Goal: Task Accomplishment & Management: Manage account settings

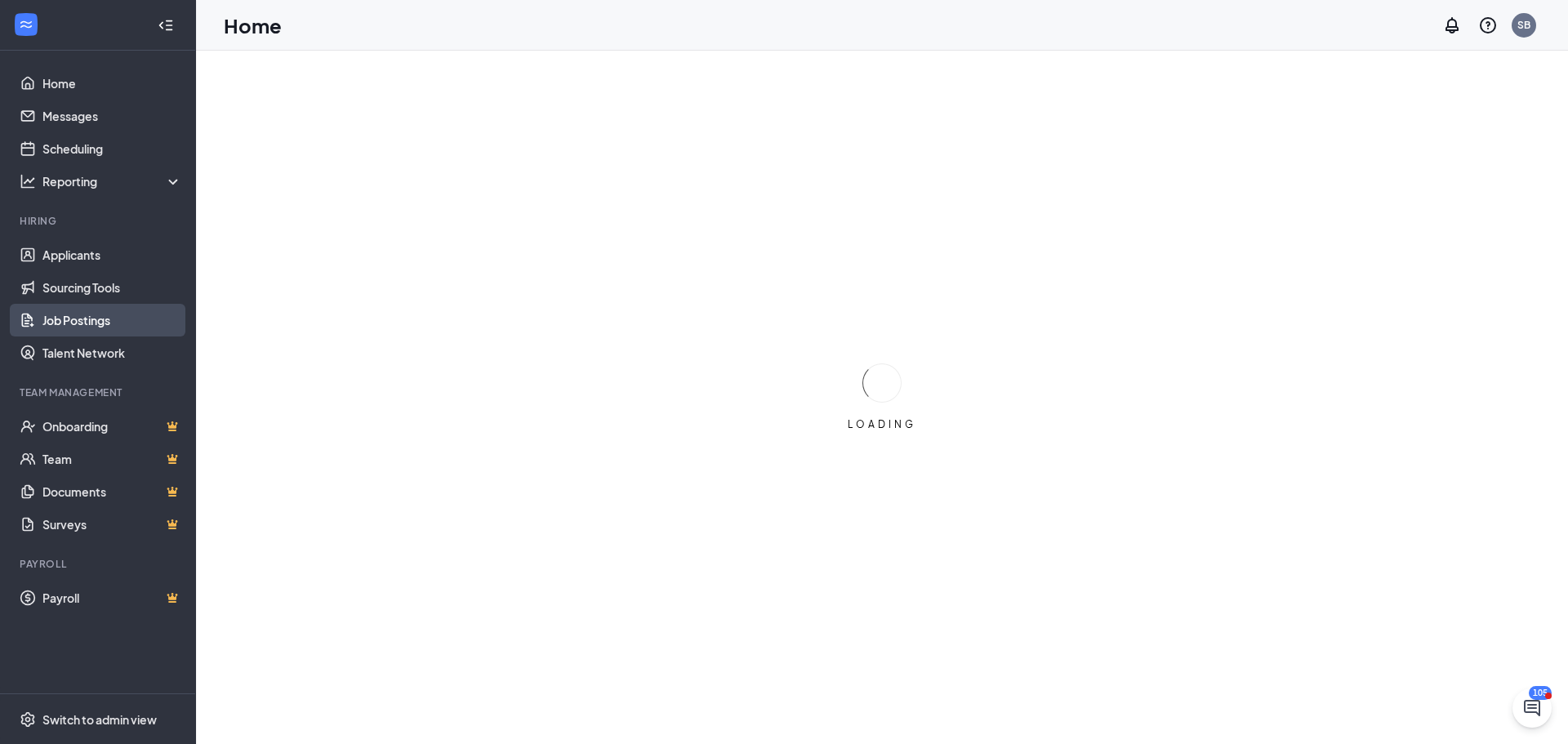
click at [113, 314] on link "Job Postings" at bounding box center [112, 320] width 139 height 33
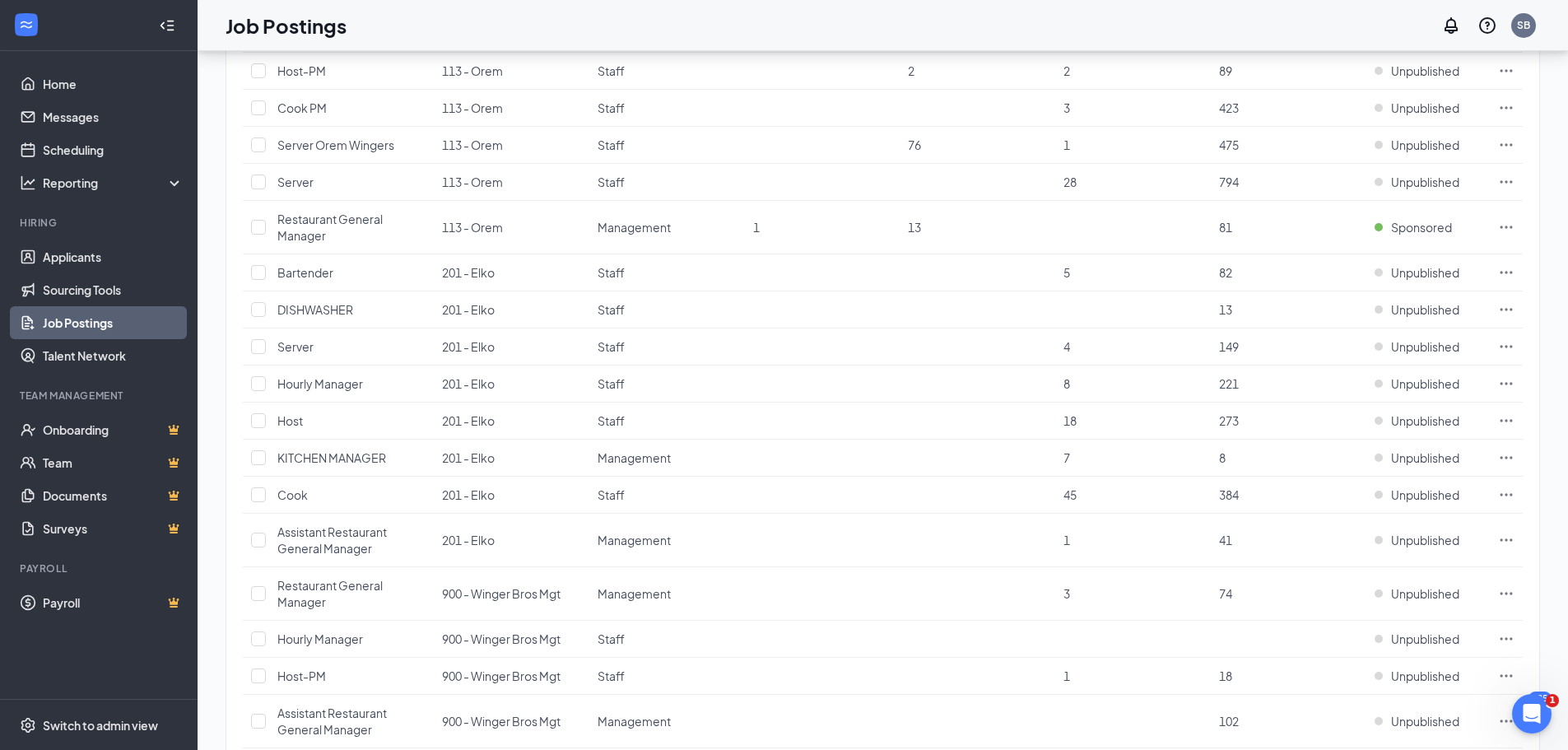
scroll to position [988, 0]
click at [1507, 418] on icon "Ellipses" at bounding box center [1507, 418] width 13 height 3
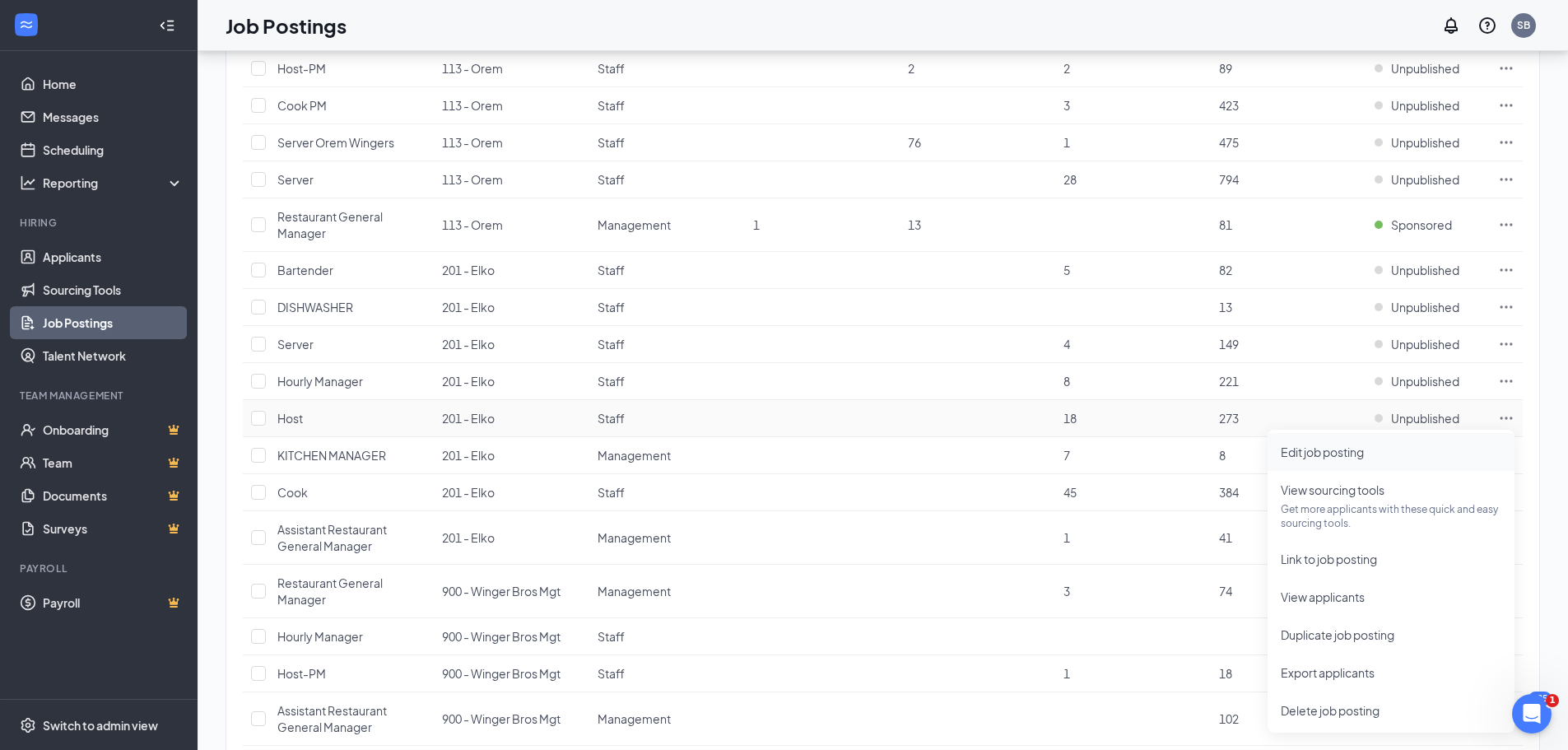
click at [1357, 452] on span "Edit job posting" at bounding box center [1322, 452] width 83 height 15
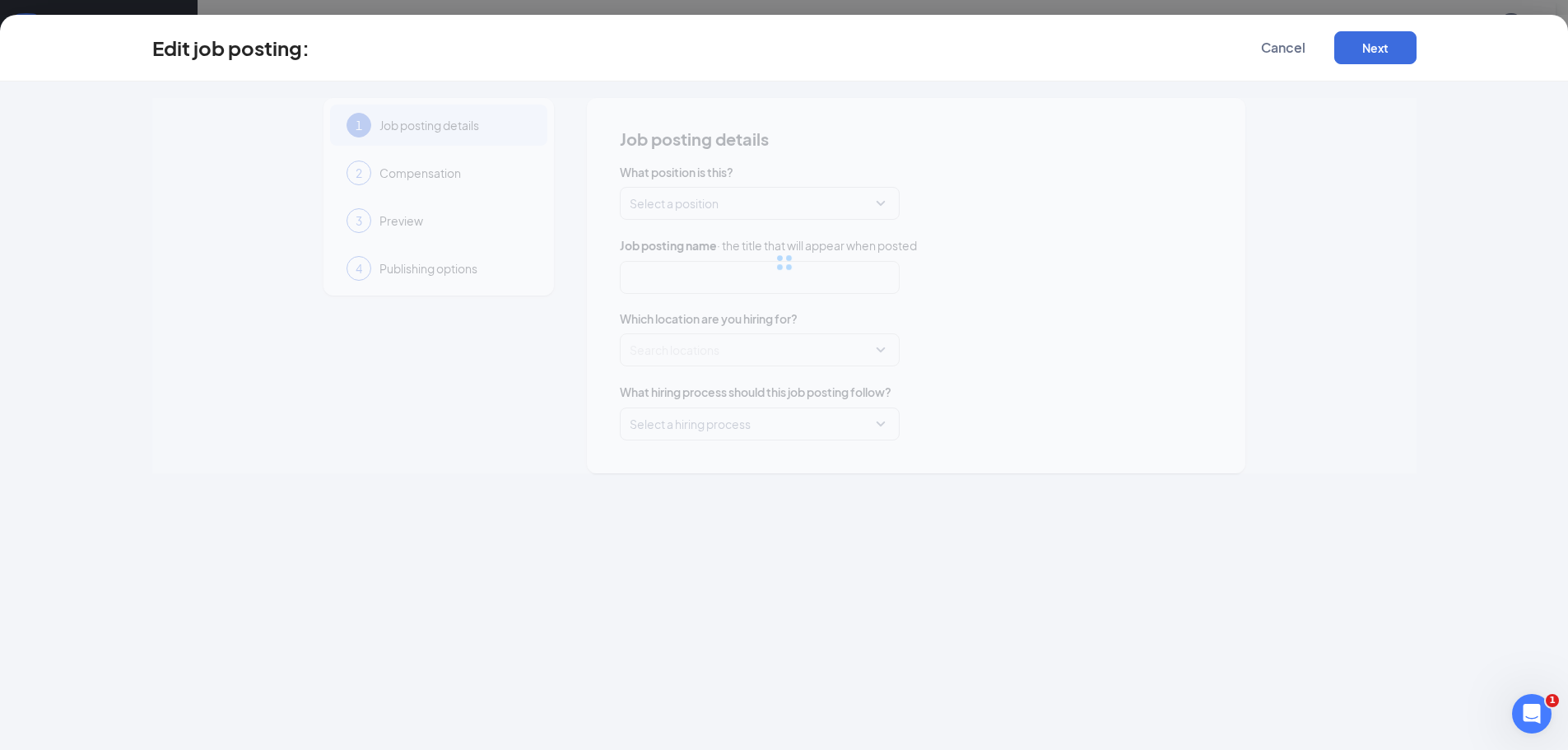
type input "Host"
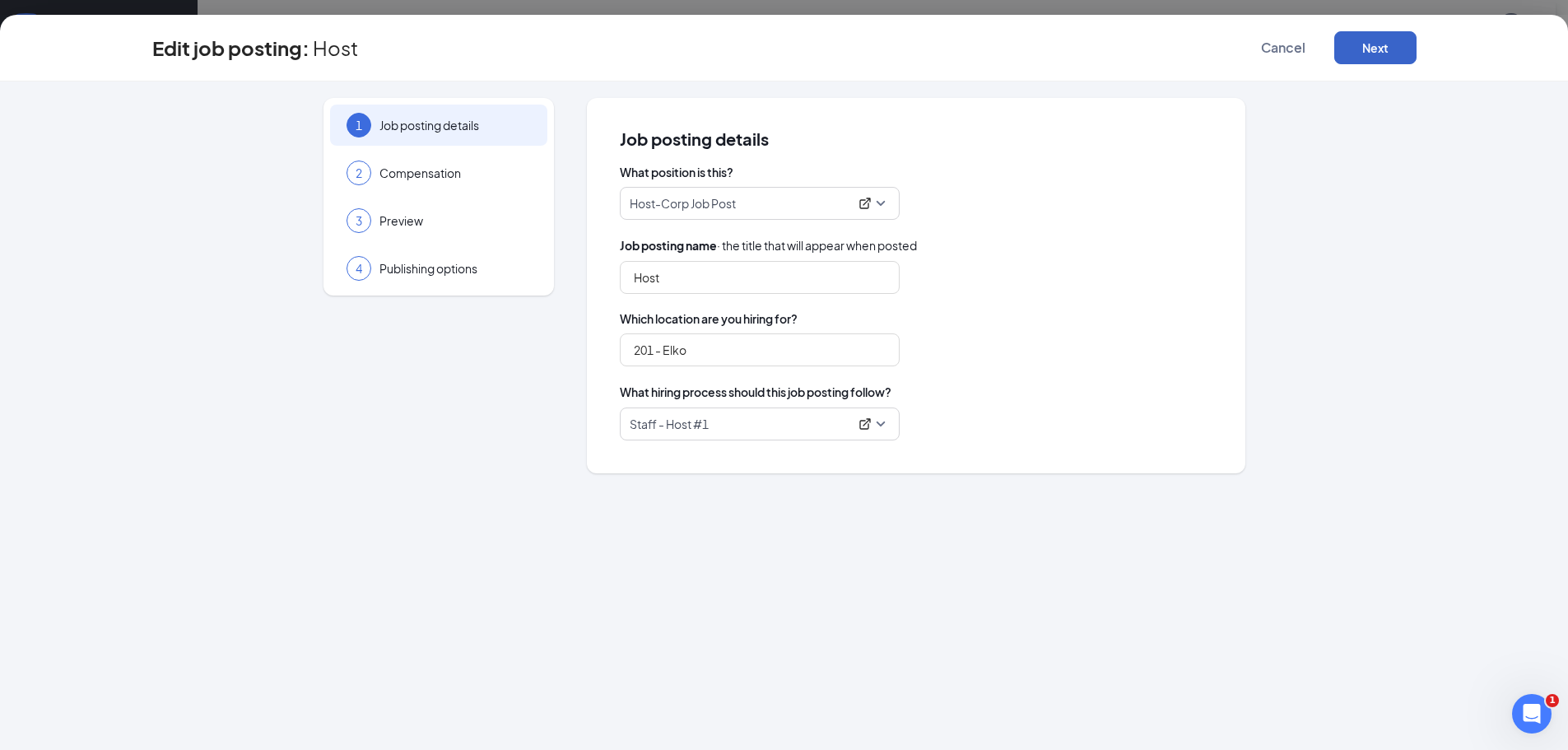
click at [1371, 46] on button "Next" at bounding box center [1375, 47] width 82 height 33
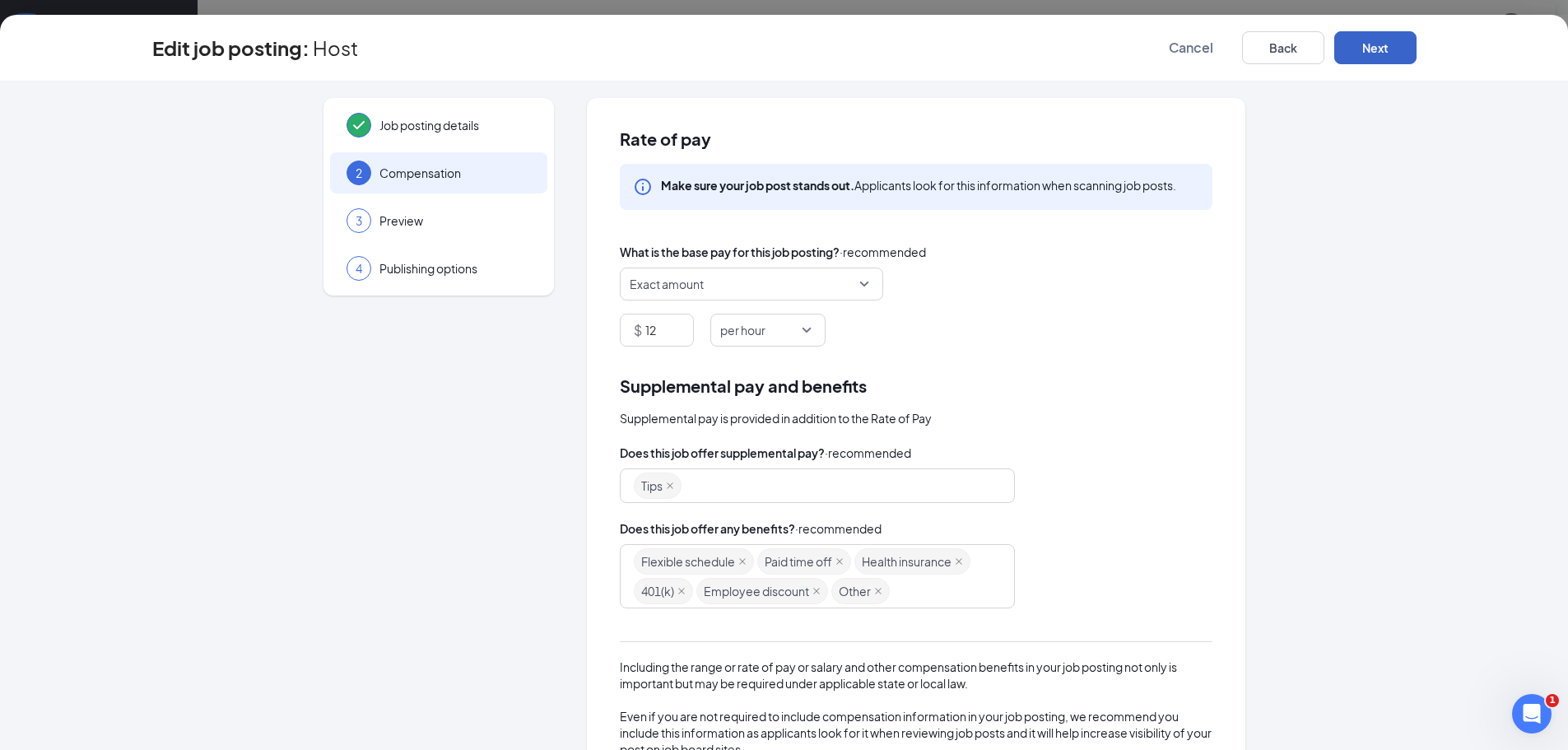
click at [1386, 53] on button "Next" at bounding box center [1375, 47] width 82 height 33
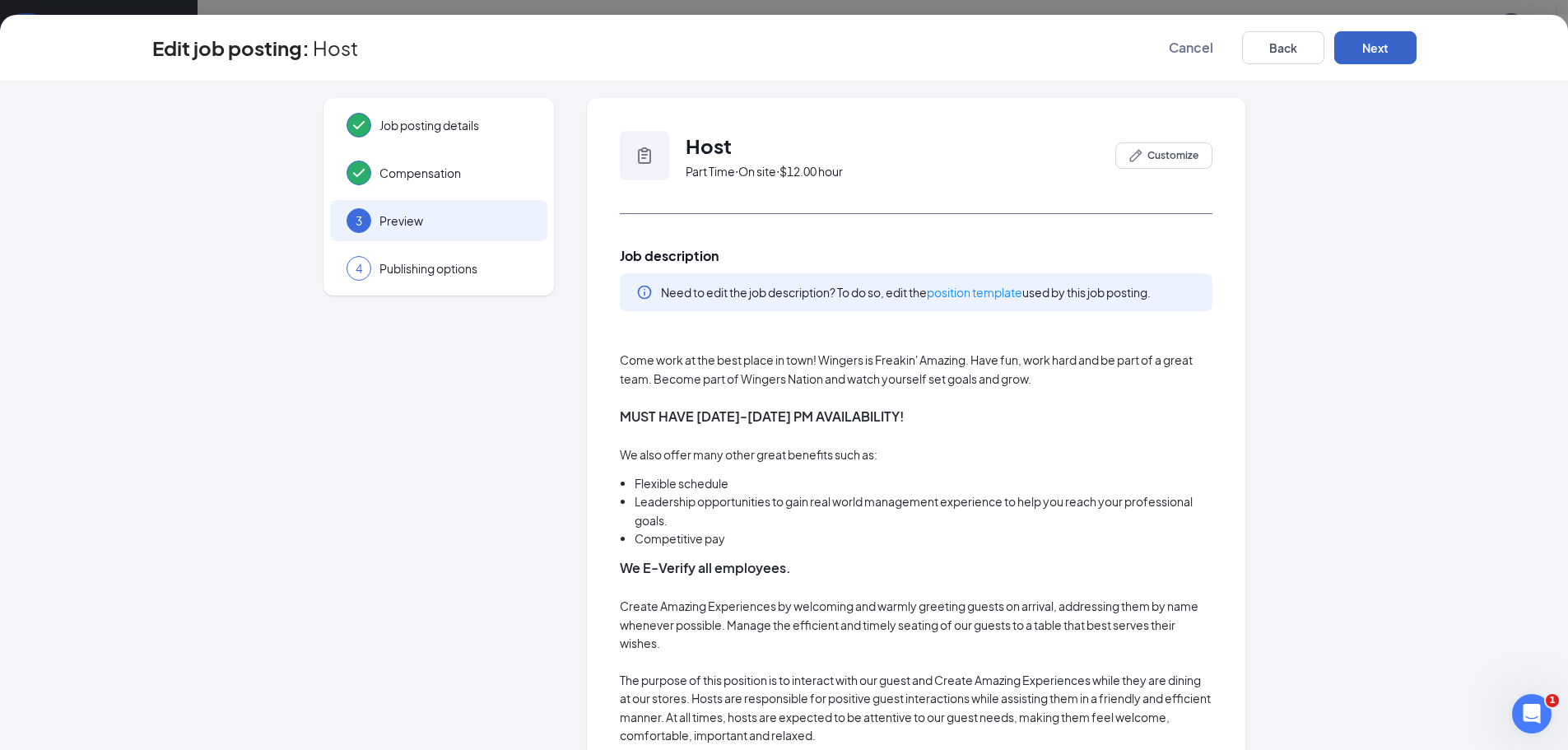
click at [1386, 53] on button "Next" at bounding box center [1375, 47] width 82 height 33
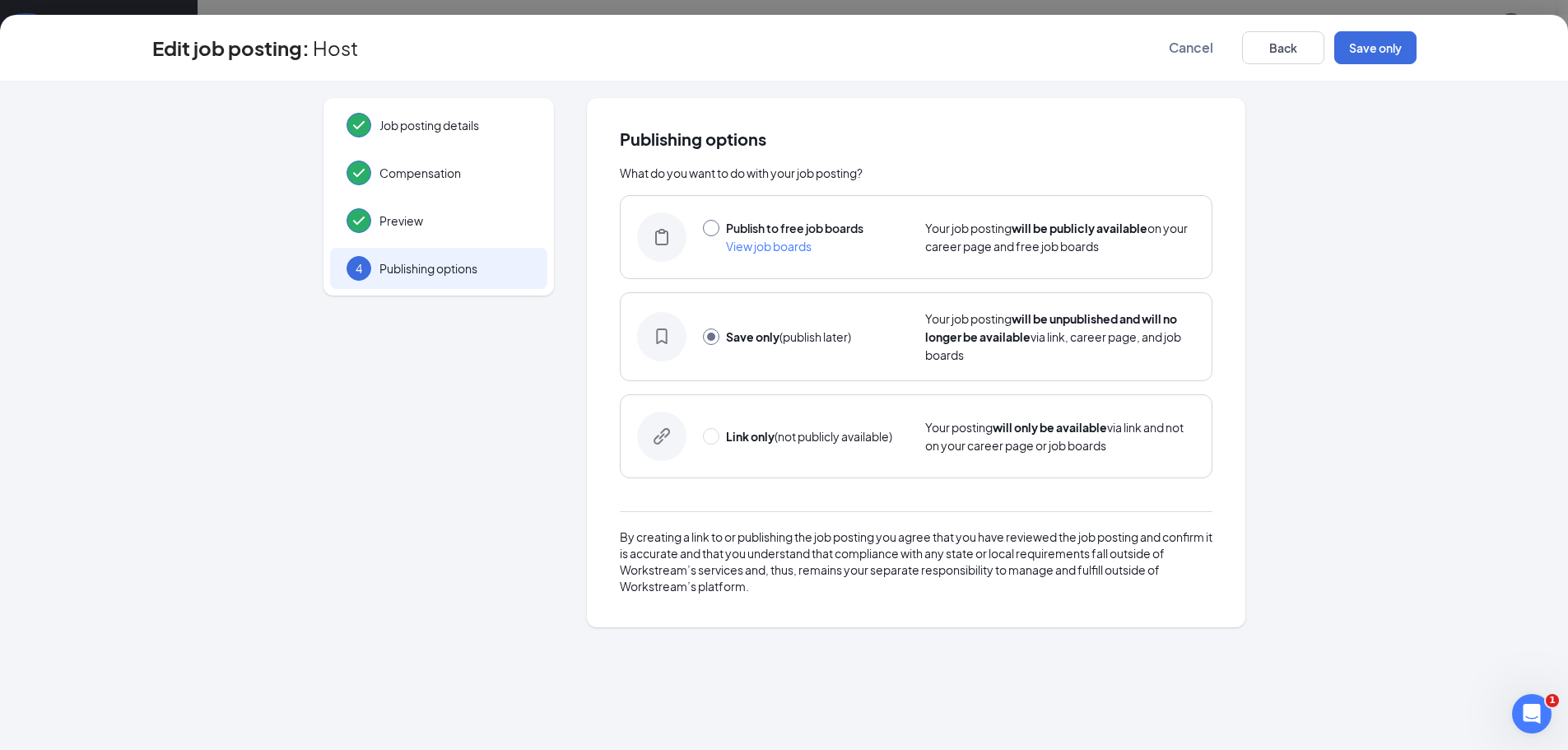
click at [713, 229] on input "radio" at bounding box center [711, 228] width 17 height 17
radio input "true"
radio input "false"
click at [1368, 54] on button "Publish" at bounding box center [1375, 47] width 82 height 33
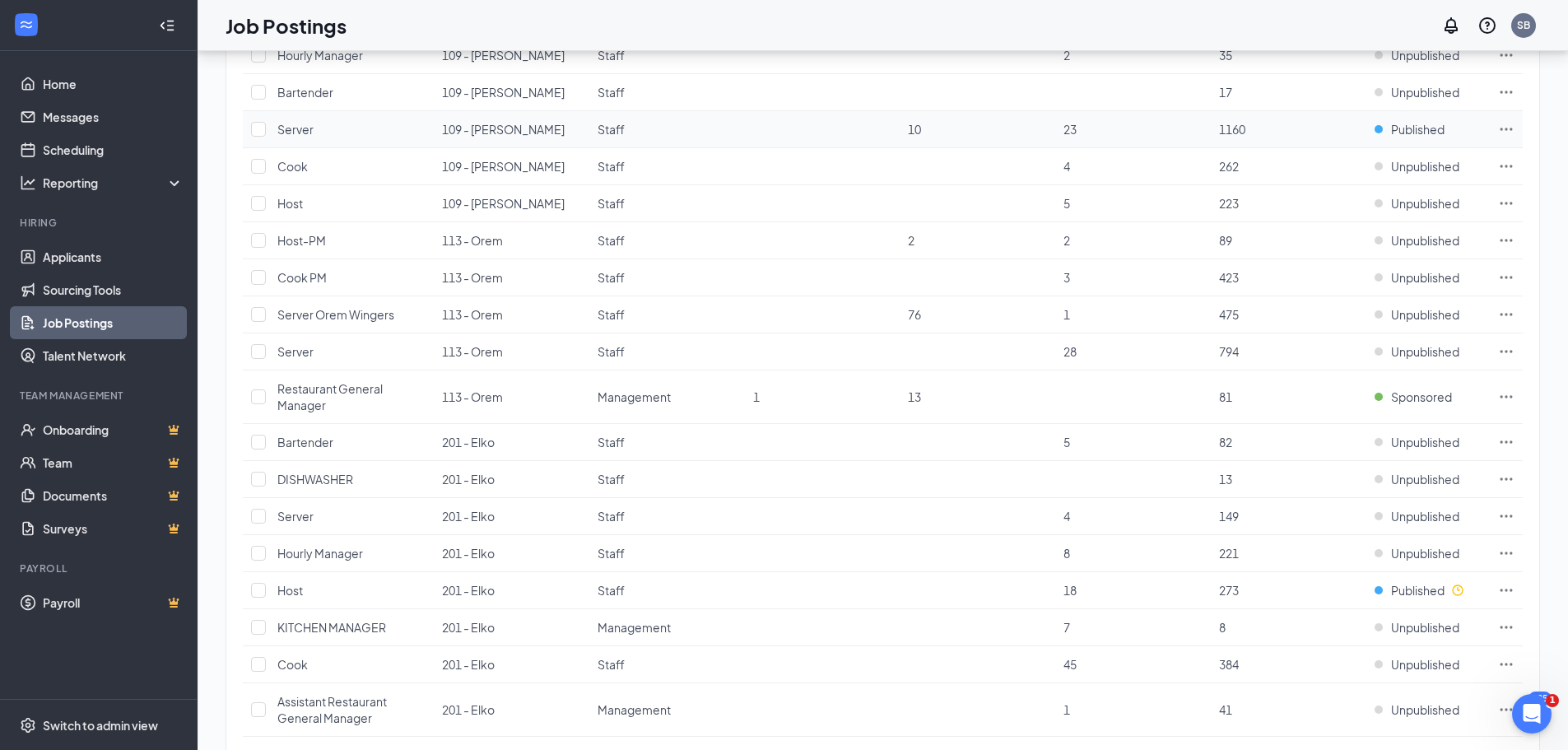
scroll to position [988, 0]
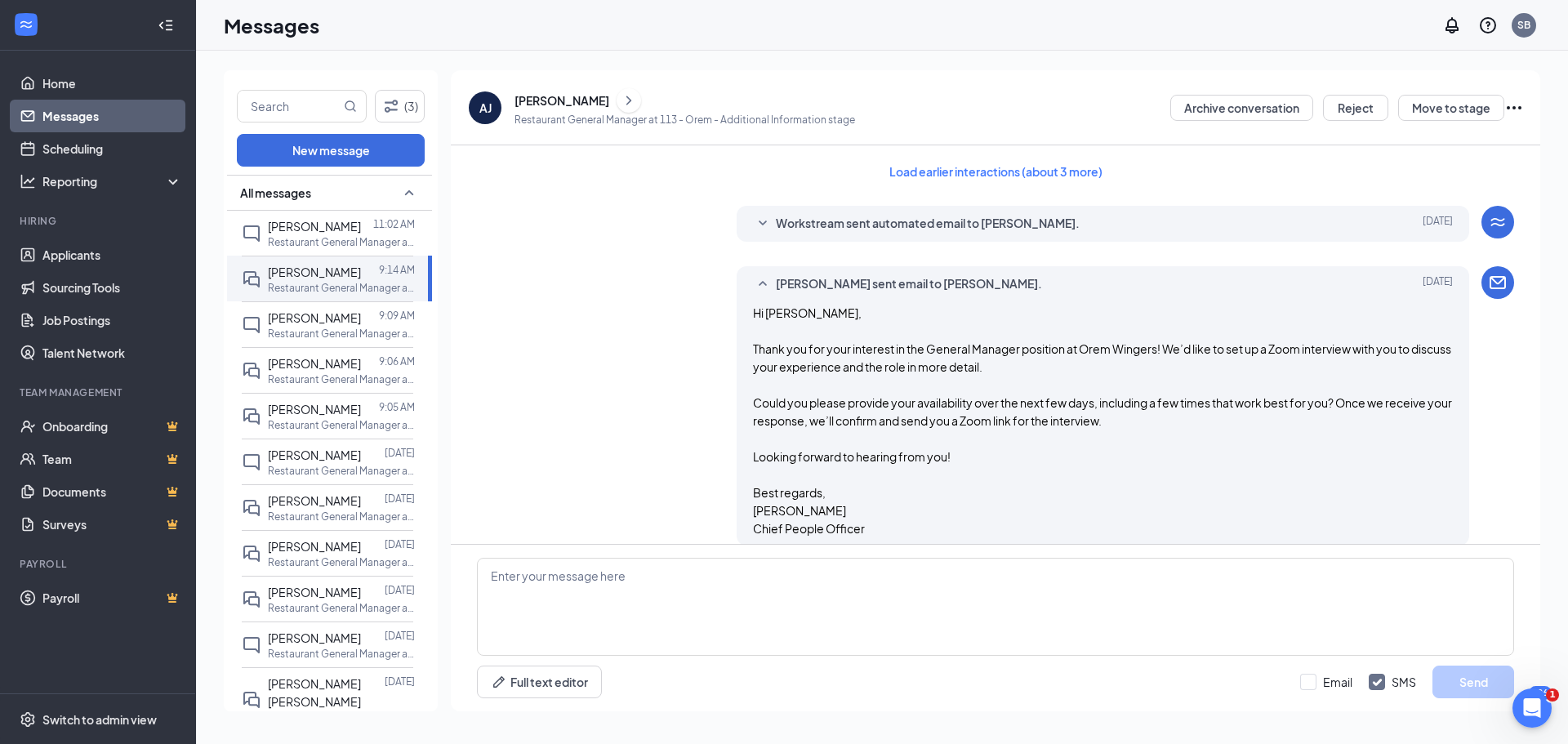
scroll to position [1253, 0]
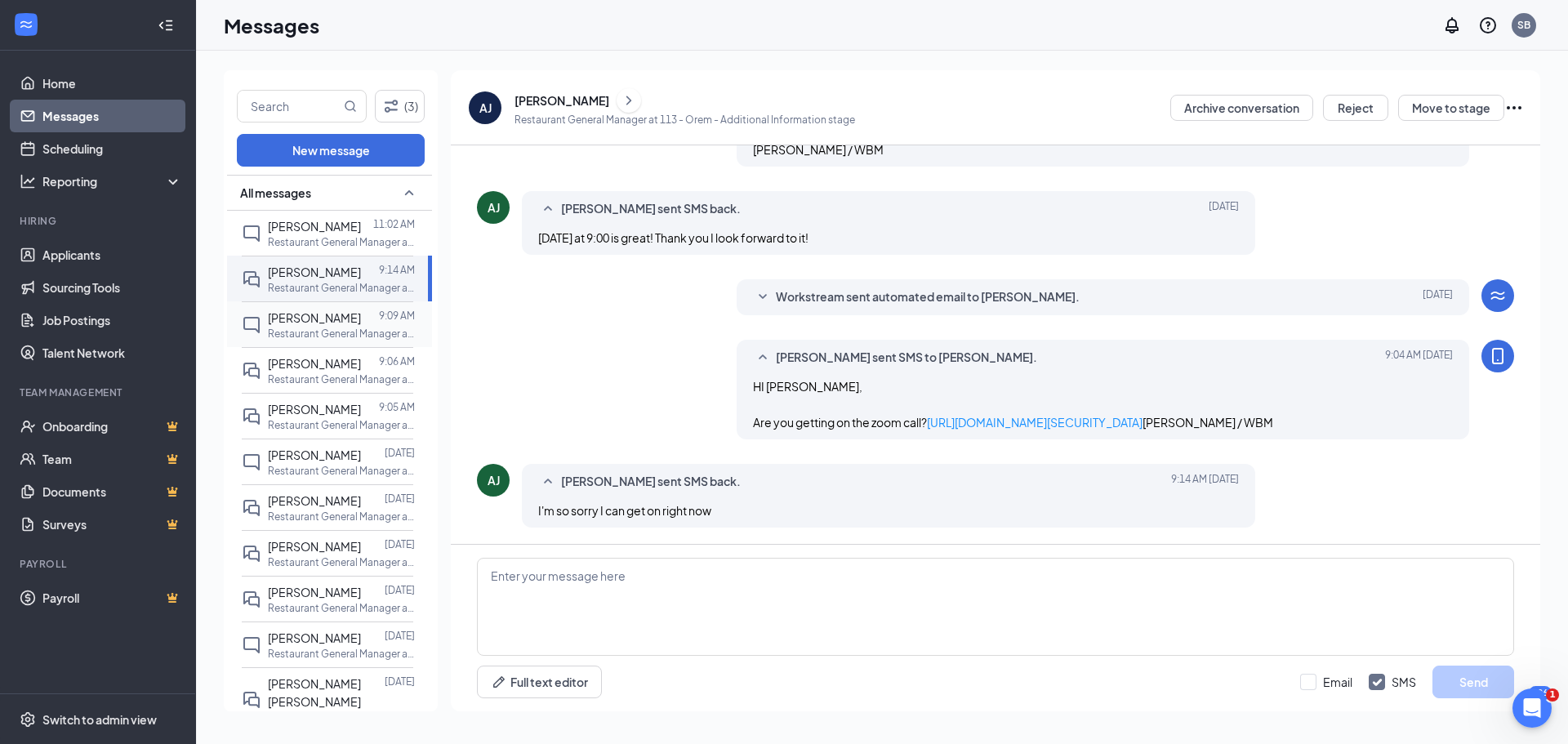
click at [316, 319] on span "Tylor Murphy" at bounding box center [314, 318] width 93 height 15
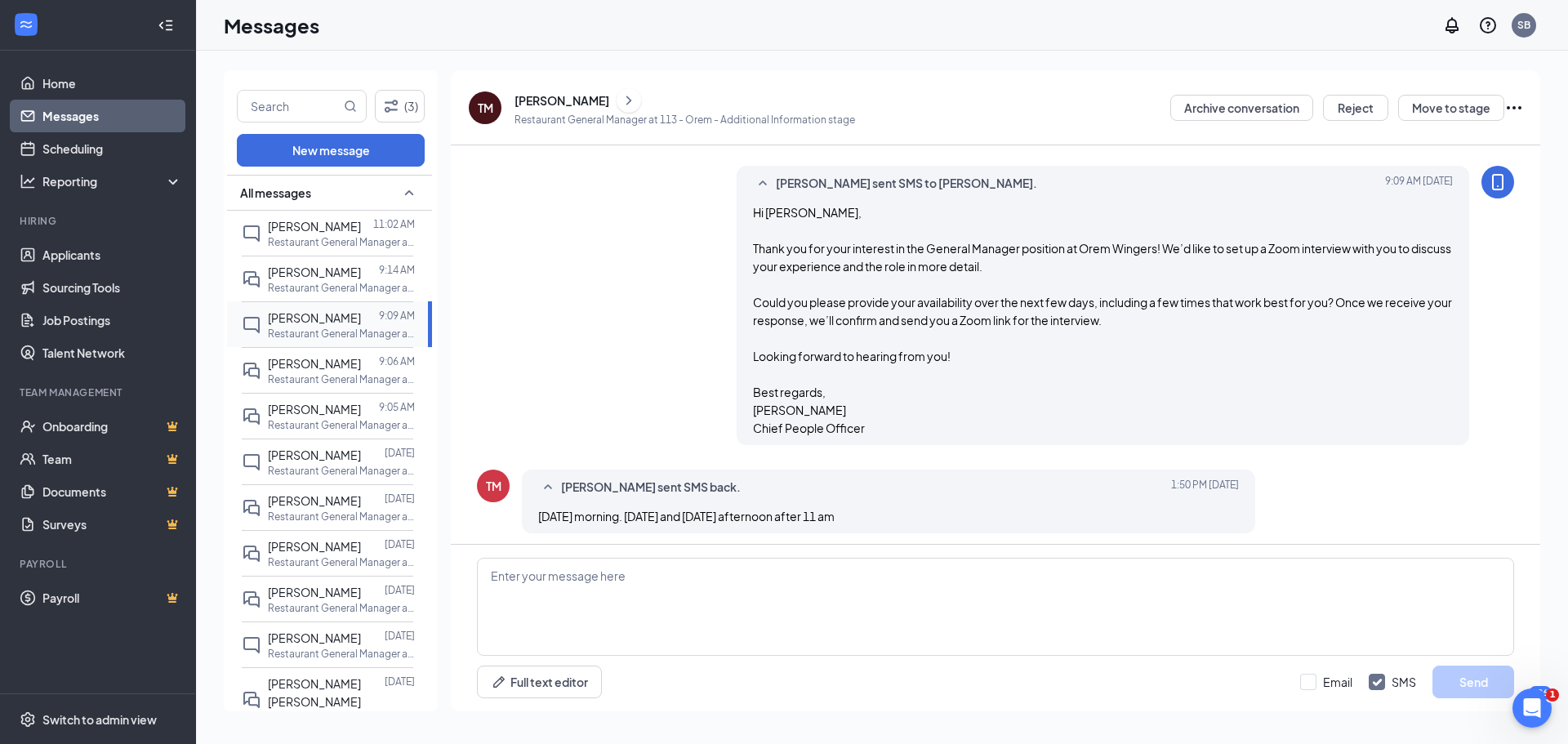
scroll to position [526, 0]
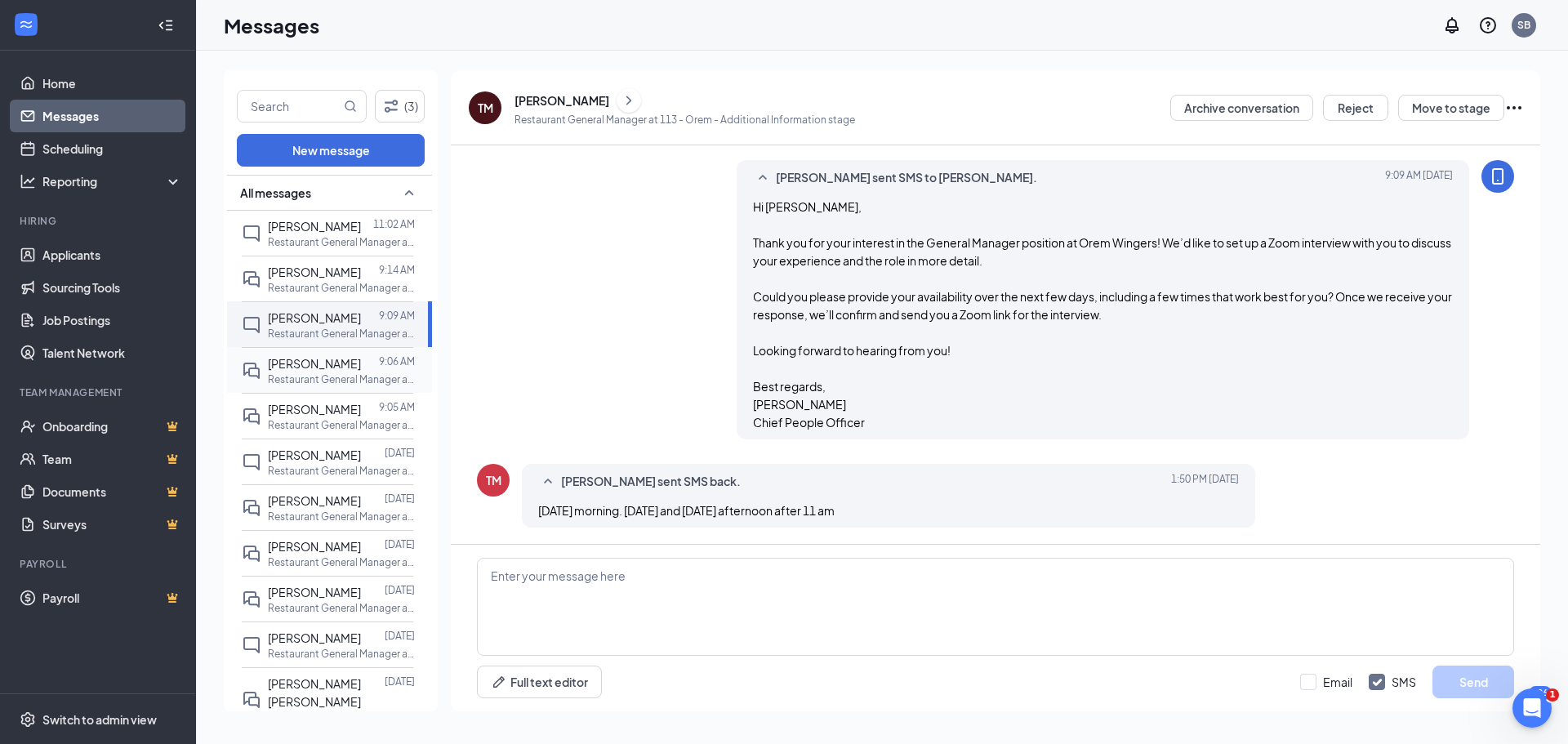
click at [309, 366] on span "Jamen Wilson" at bounding box center [314, 363] width 93 height 15
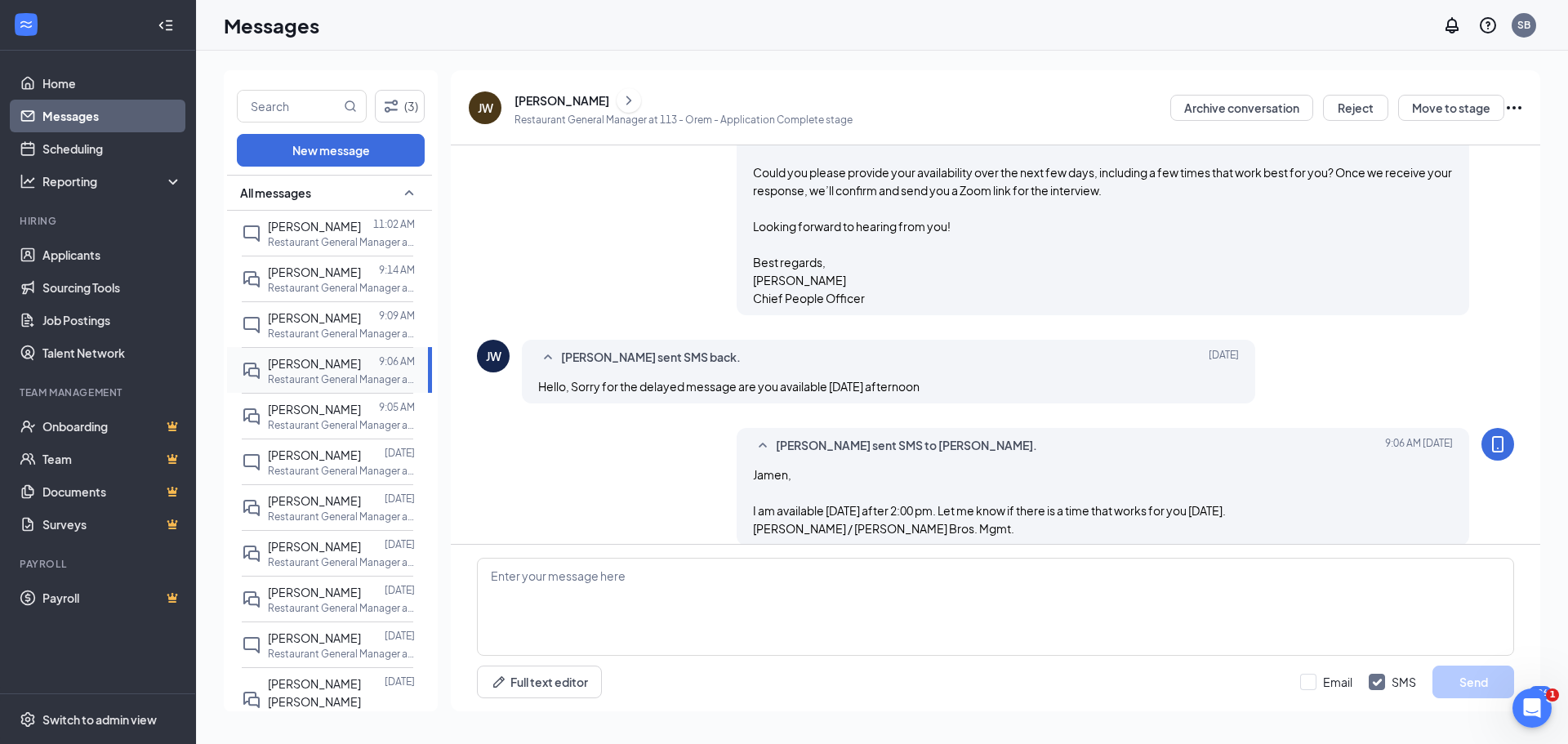
scroll to position [655, 0]
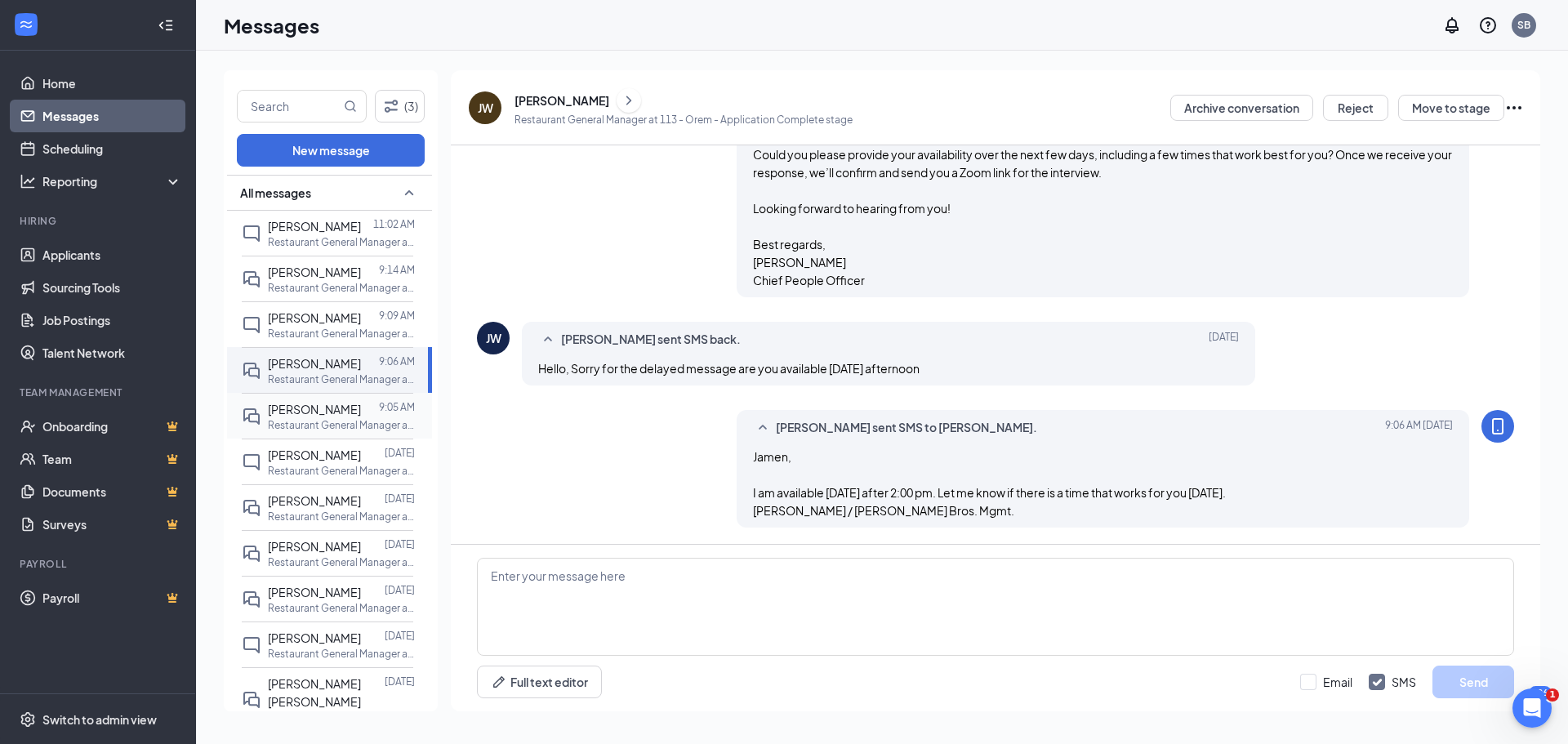
click at [329, 419] on p "Restaurant General Manager at 113 - Orem" at bounding box center [341, 425] width 147 height 14
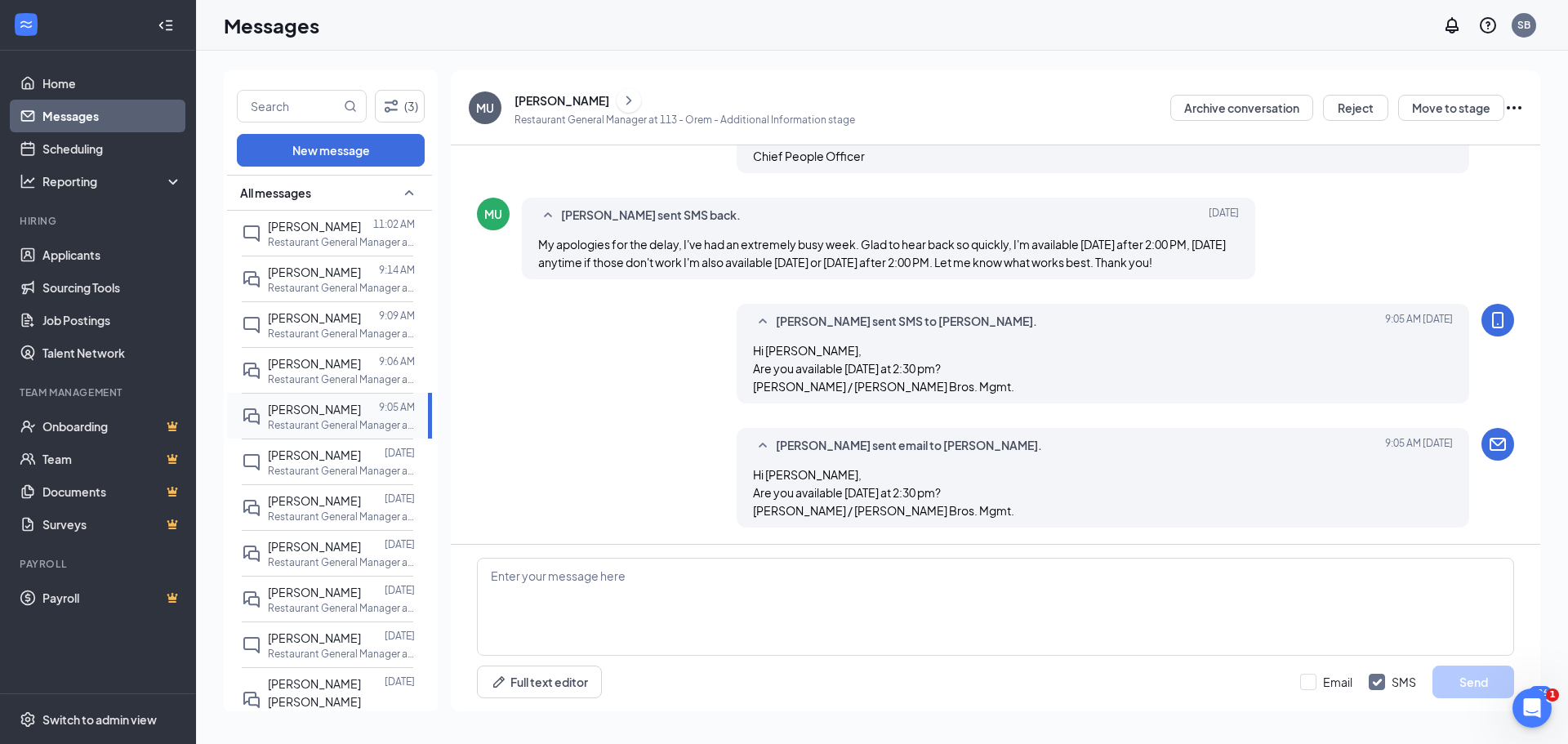
scroll to position [936, 0]
click at [331, 453] on span "Stephen Pughe" at bounding box center [314, 455] width 93 height 15
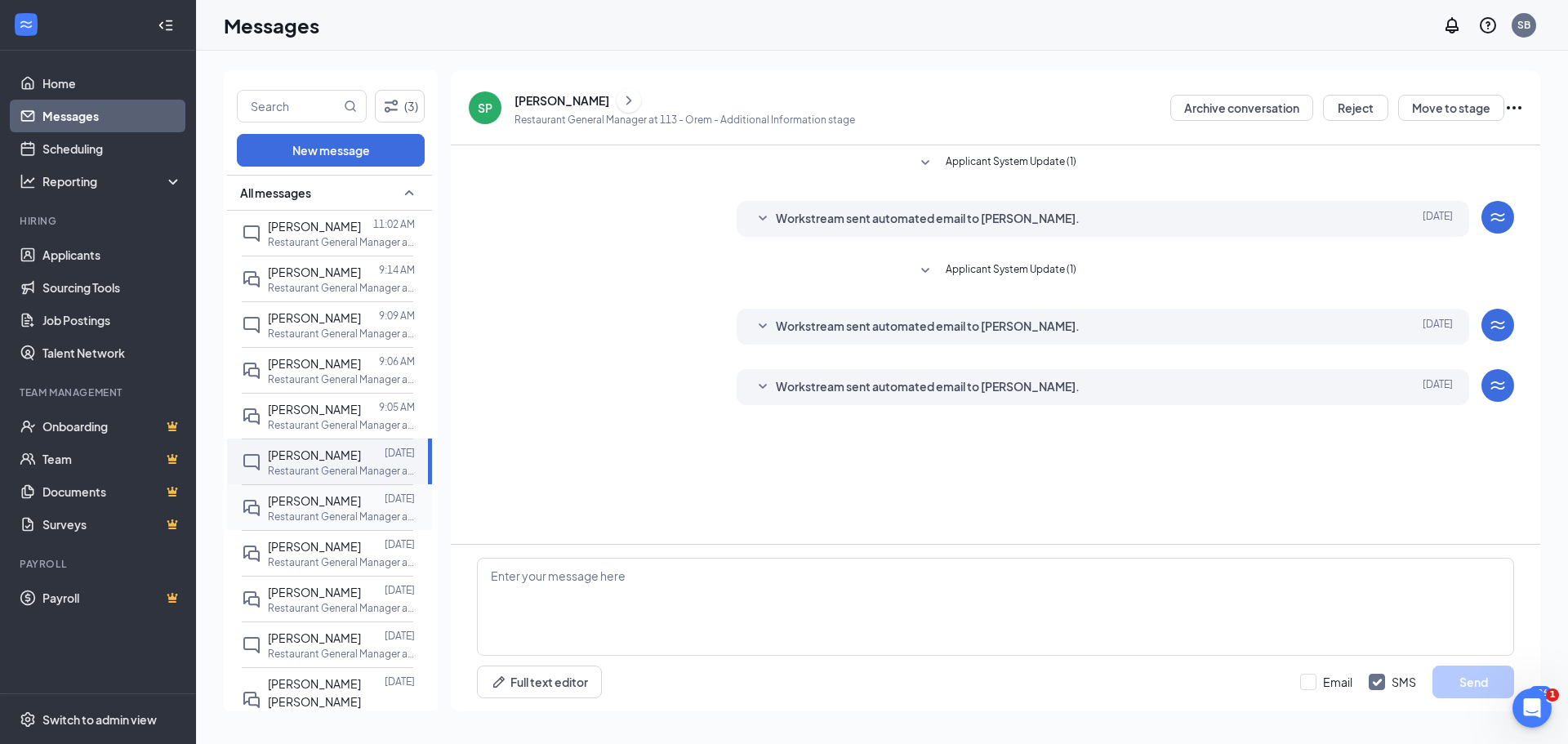
click at [325, 509] on div "Richard McVady" at bounding box center [314, 501] width 93 height 18
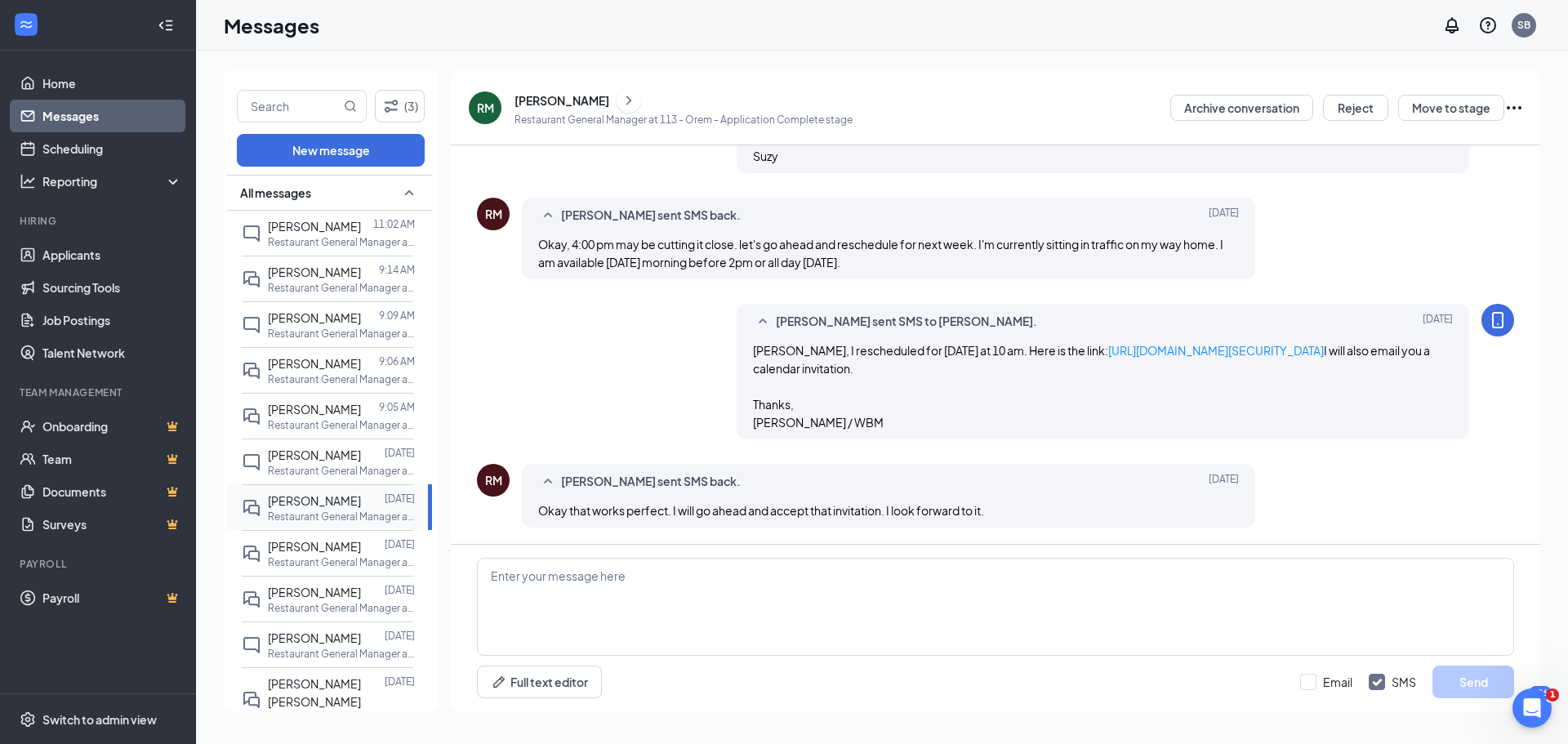
scroll to position [1596, 0]
click at [336, 544] on span "Deborah Galeai" at bounding box center [314, 546] width 93 height 15
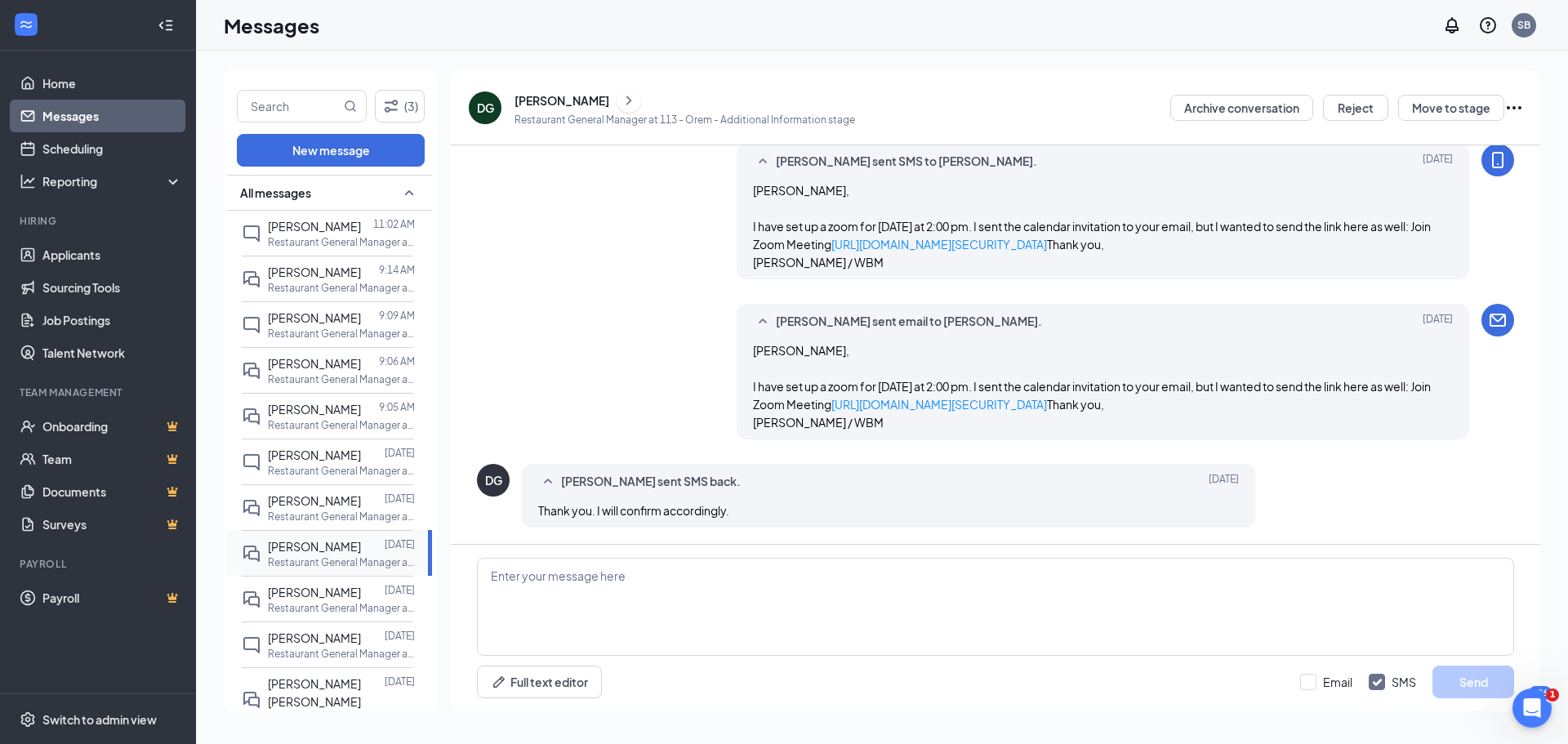
scroll to position [1215, 0]
click at [292, 225] on span "Cameron Lewis" at bounding box center [314, 226] width 93 height 15
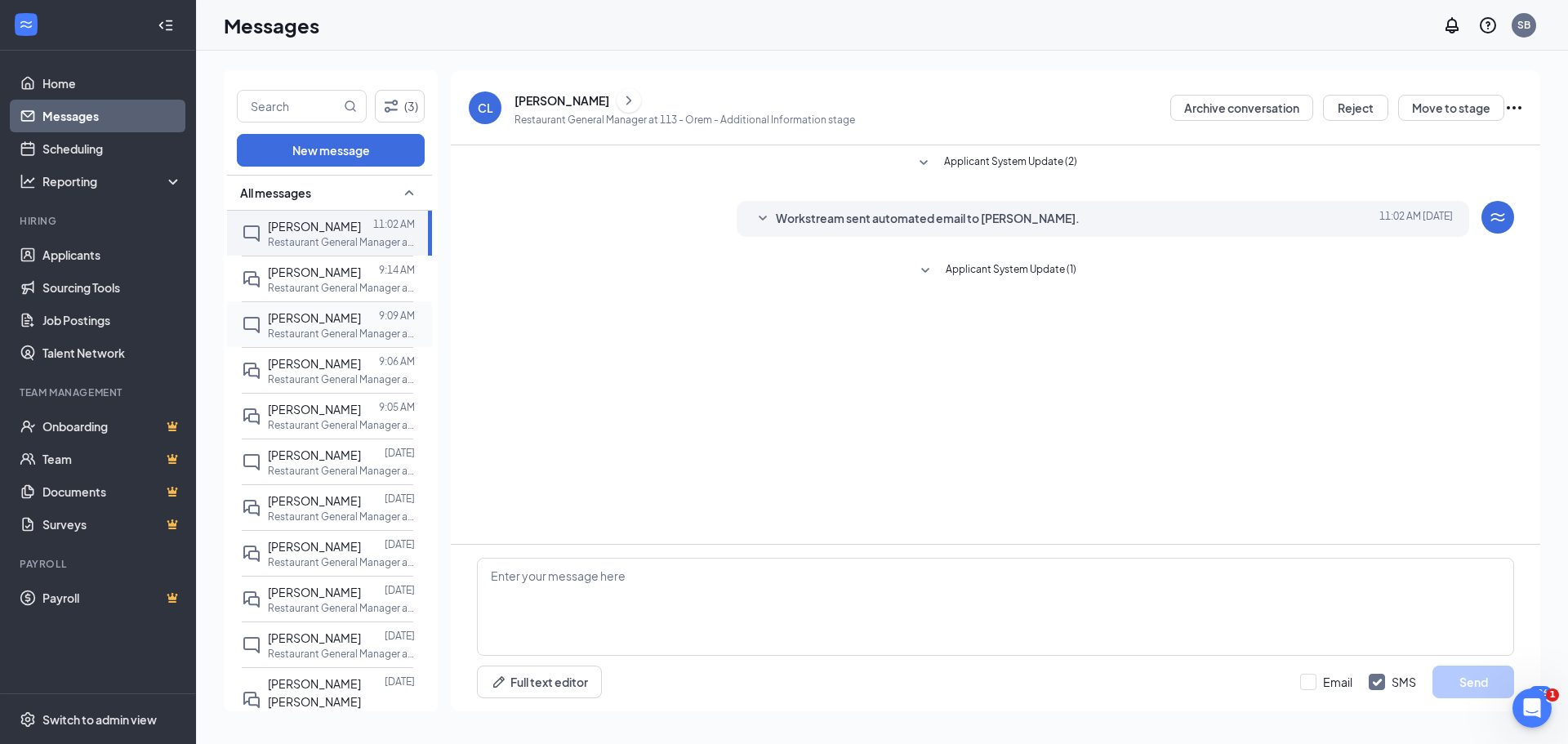
click at [281, 318] on span "Tylor Murphy" at bounding box center [314, 318] width 93 height 15
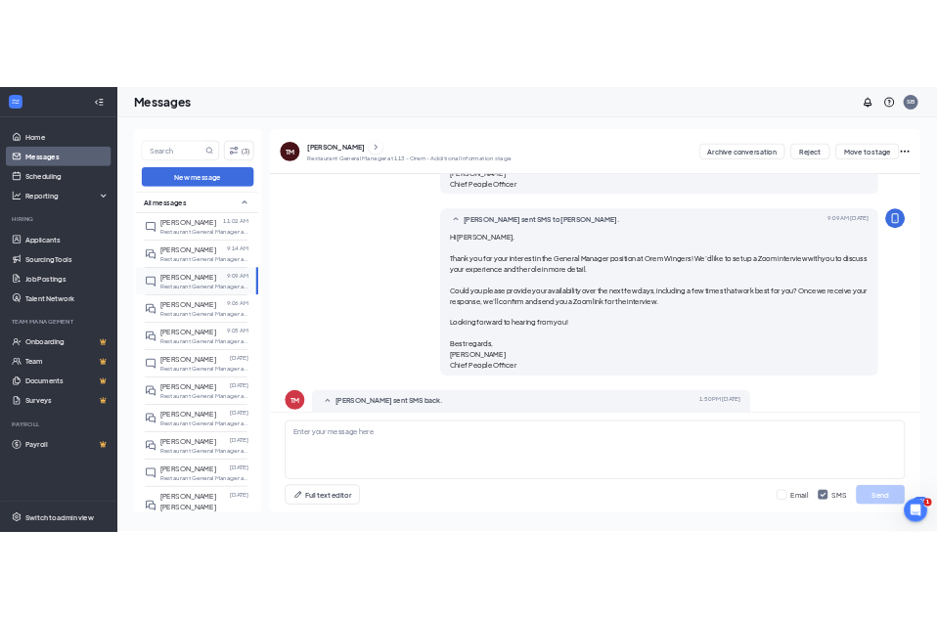
scroll to position [630, 0]
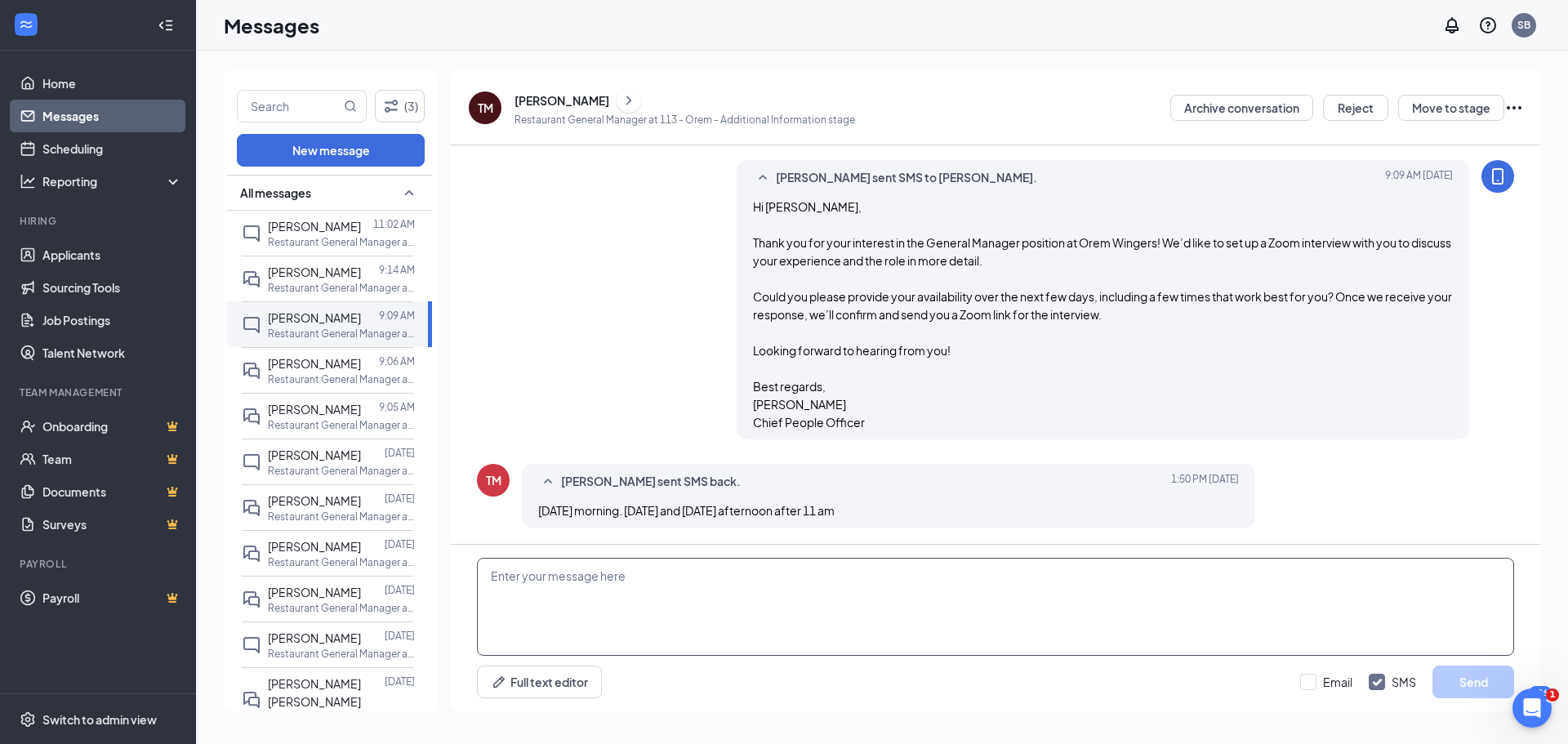
click at [503, 580] on textarea at bounding box center [995, 606] width 1037 height 98
click at [750, 590] on textarea "Tylor, How about 10 am tomorrow - Tuesday morning." at bounding box center [995, 606] width 1037 height 98
paste textarea "https://us02web.zoom.us/j/81458016676?pwd=Zj7F3Y25yPDZdLZ0QFDfpfaUMX9zPJ.1"
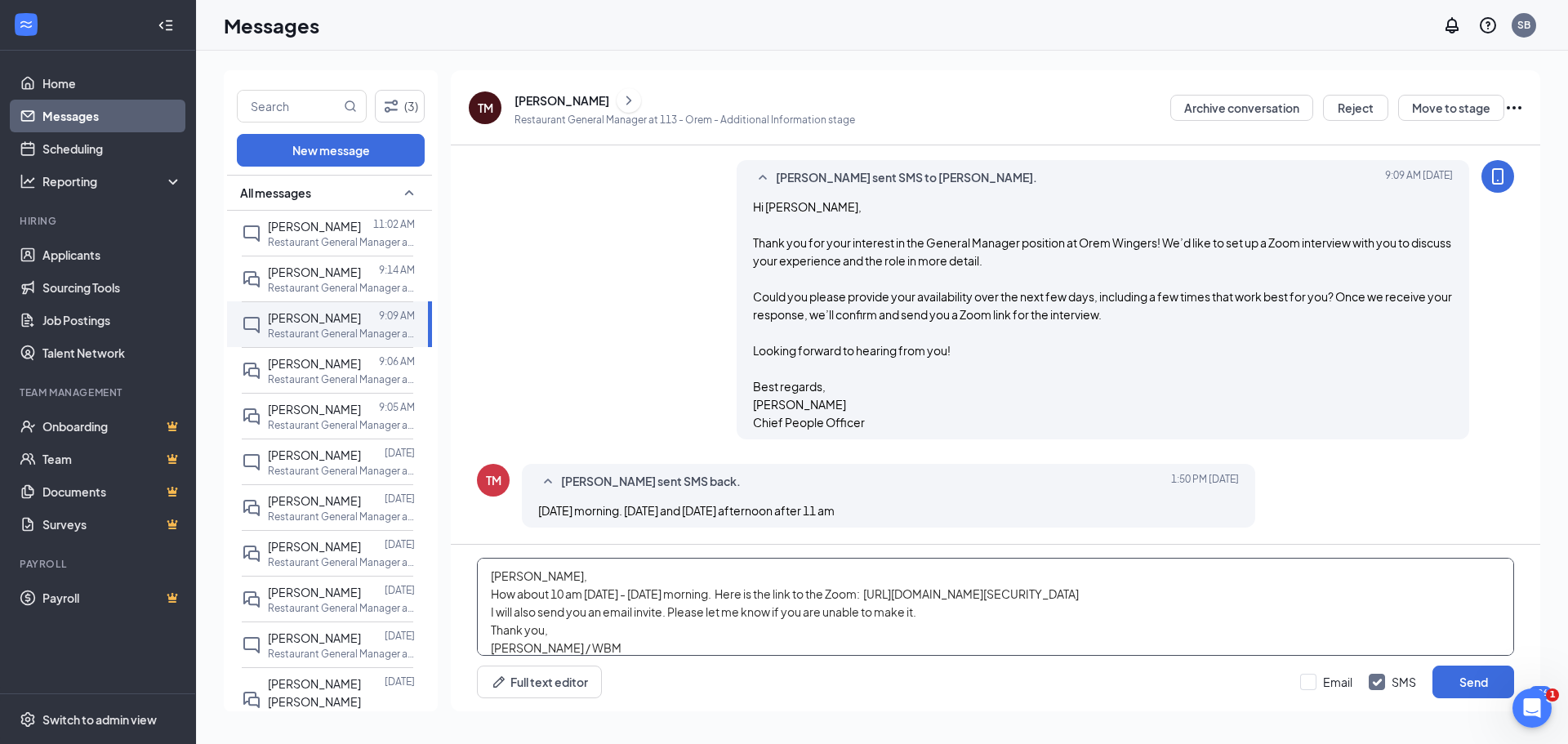
click at [749, 594] on textarea "Tylor, How about 10 am tomorrow - Tuesday morning. Here is the link to the Zoom…" at bounding box center [995, 606] width 1037 height 98
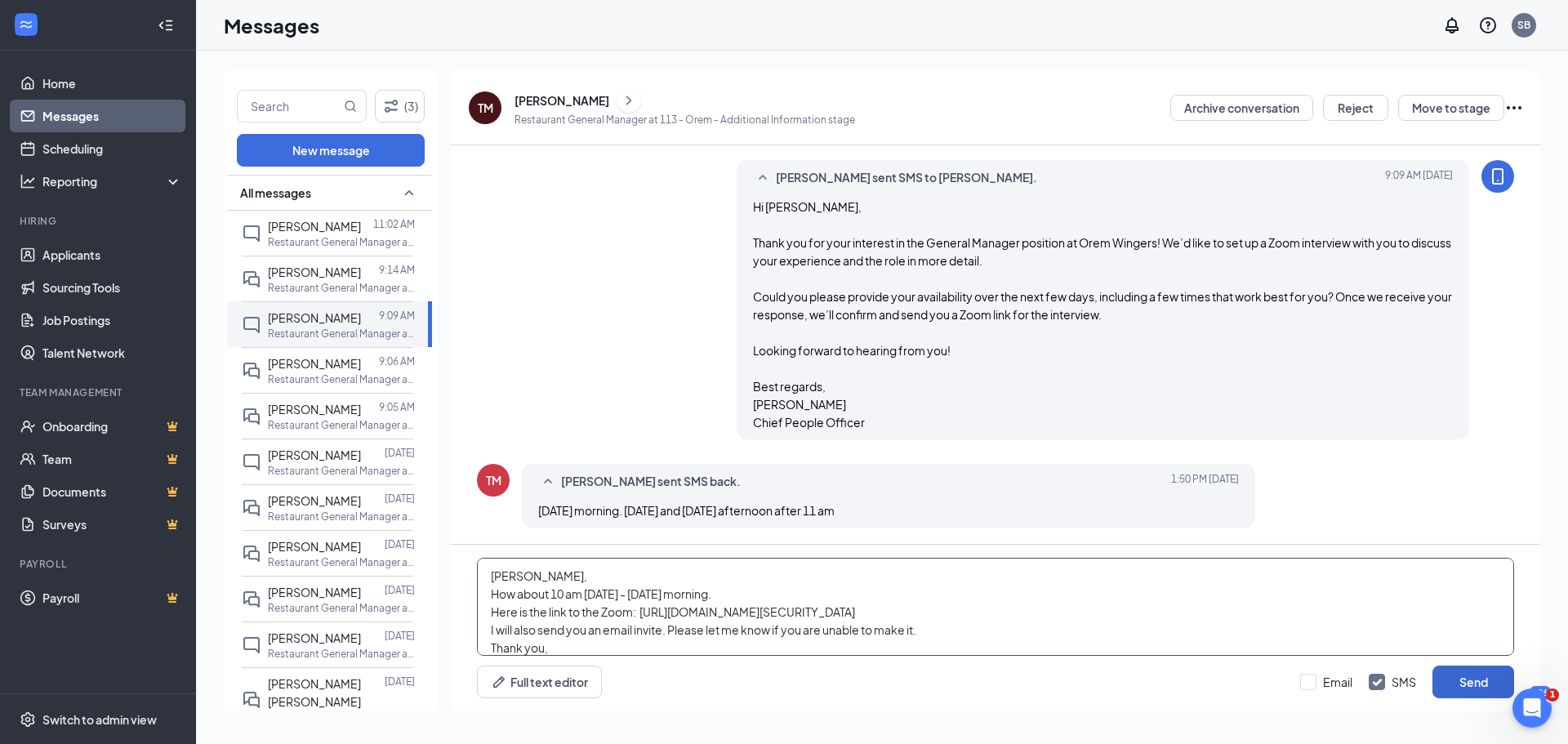
type textarea "Tylor, How about 10 am tomorrow - Tuesday morning. Here is the link to the Zoom…"
click at [1480, 688] on button "Send" at bounding box center [1473, 681] width 82 height 33
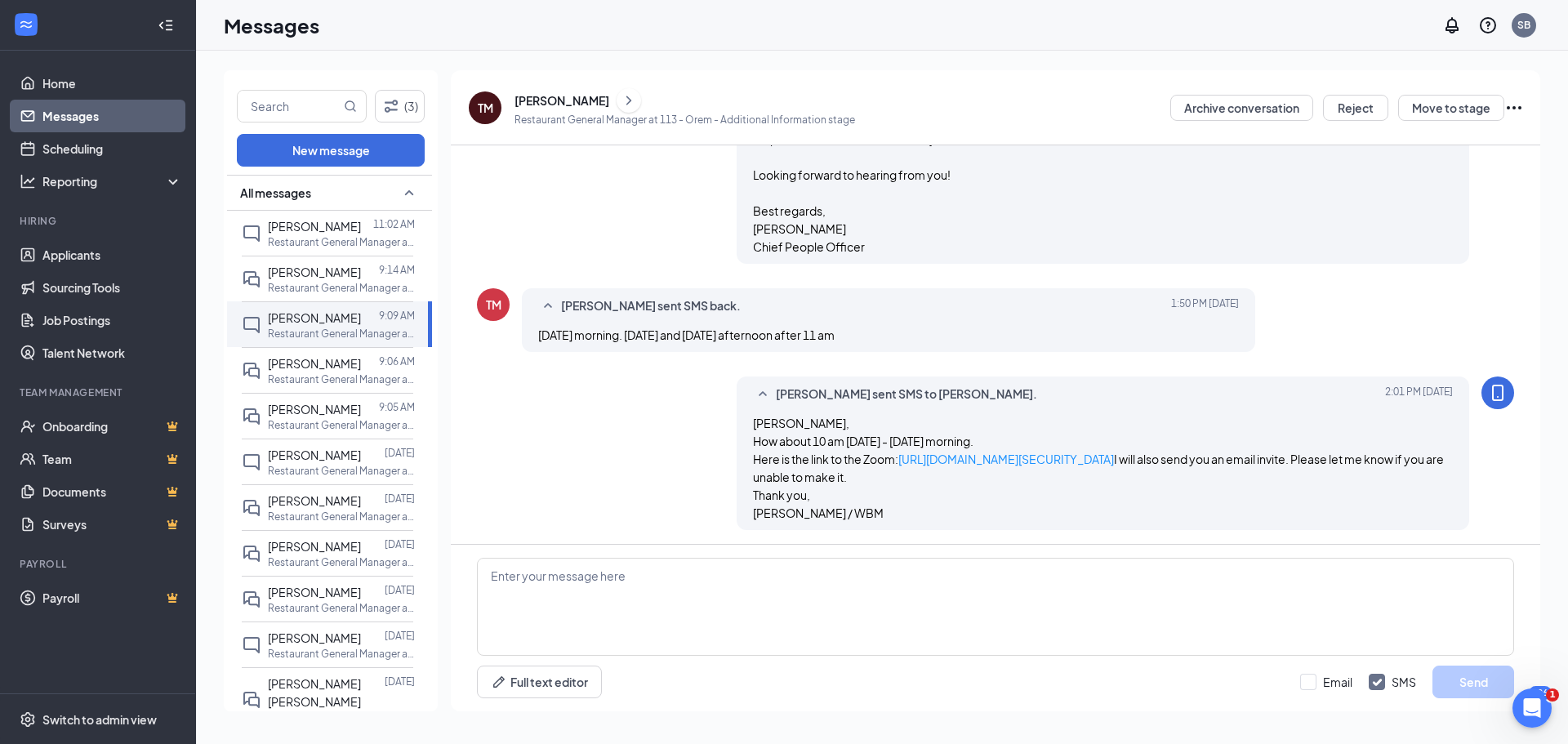
scroll to position [704, 0]
click at [316, 606] on p "Restaurant General Manager at 113 - Orem" at bounding box center [341, 608] width 147 height 14
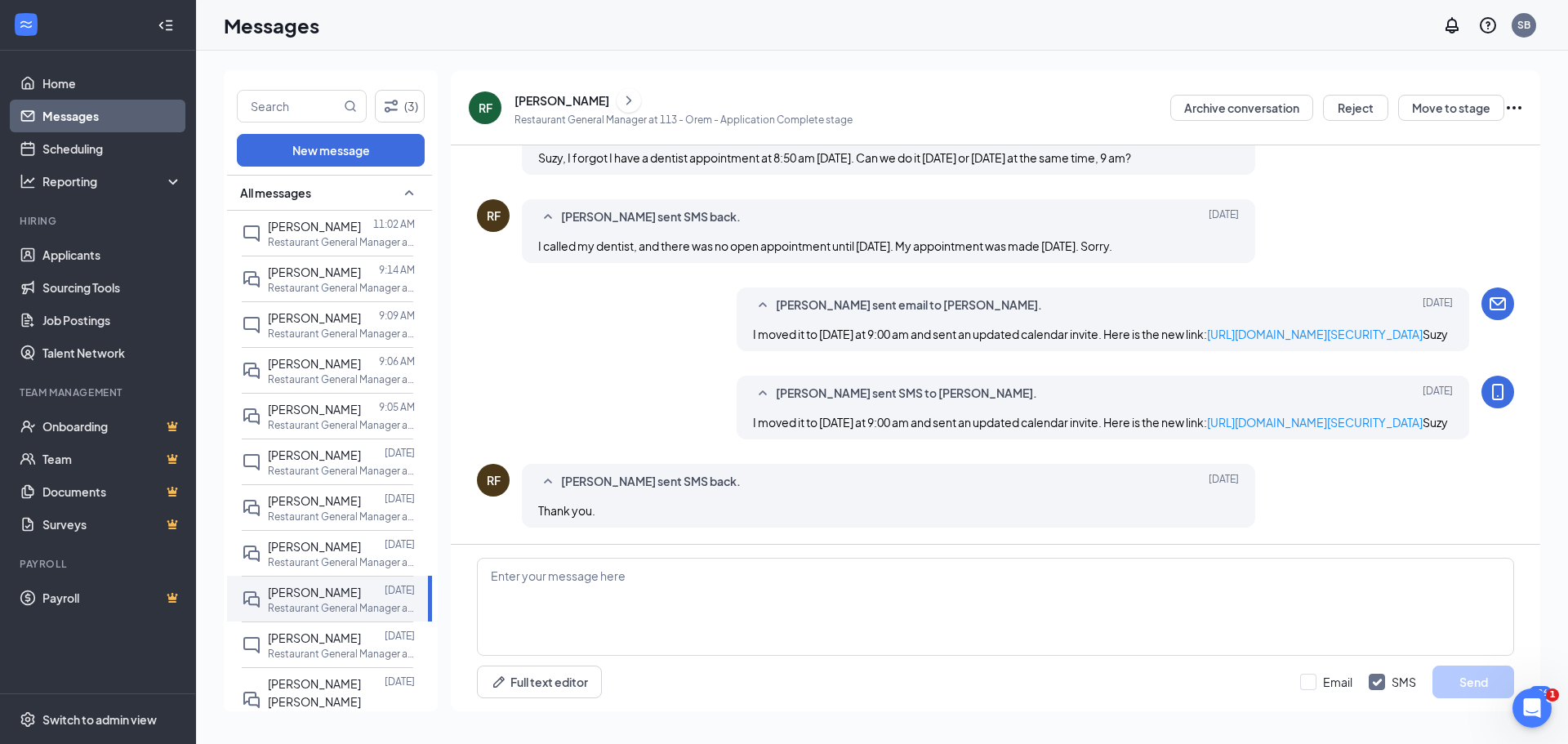
scroll to position [921, 0]
click at [323, 240] on p "Restaurant General Manager at 113 - Orem" at bounding box center [341, 242] width 147 height 14
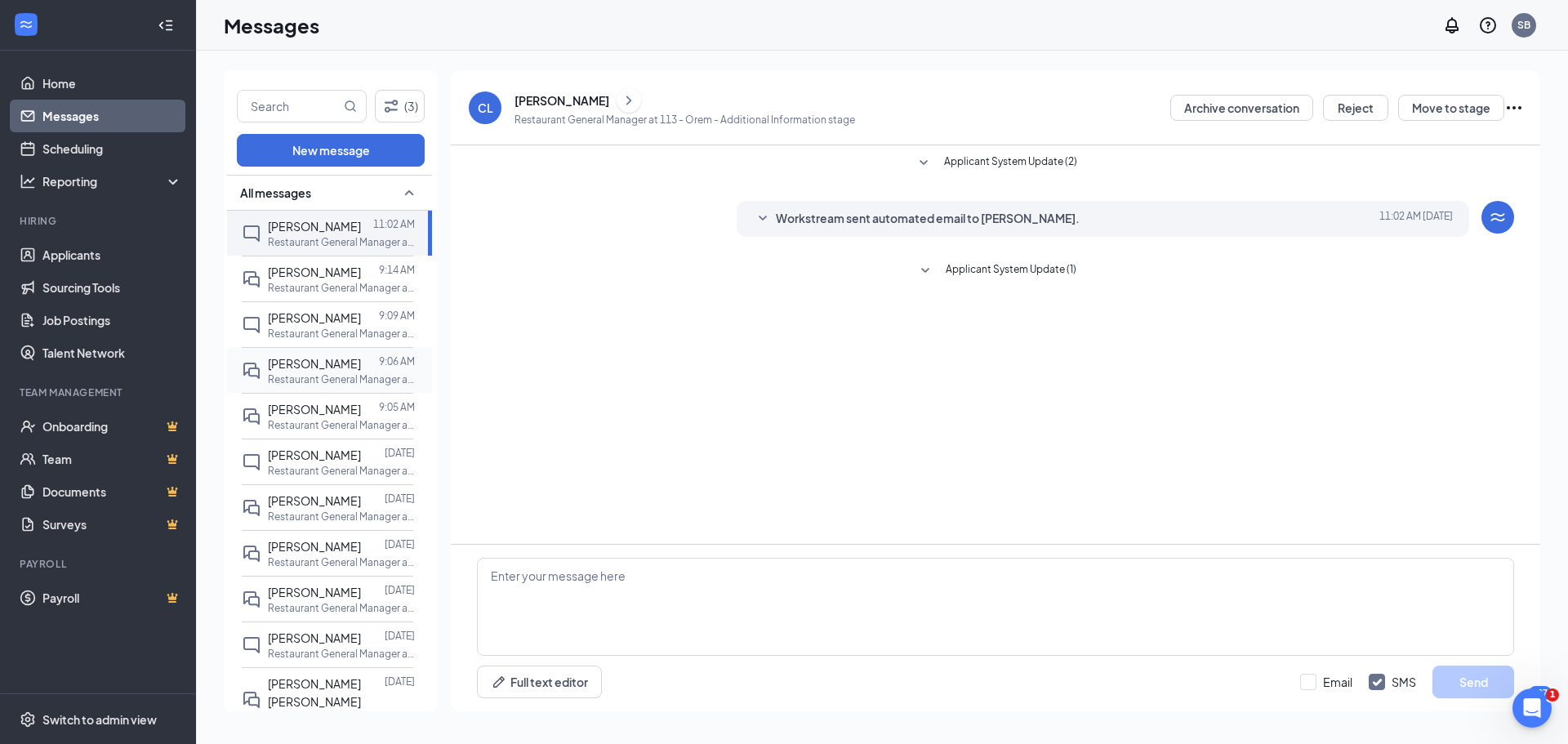
click at [339, 369] on span "Jamen Wilson" at bounding box center [314, 363] width 93 height 15
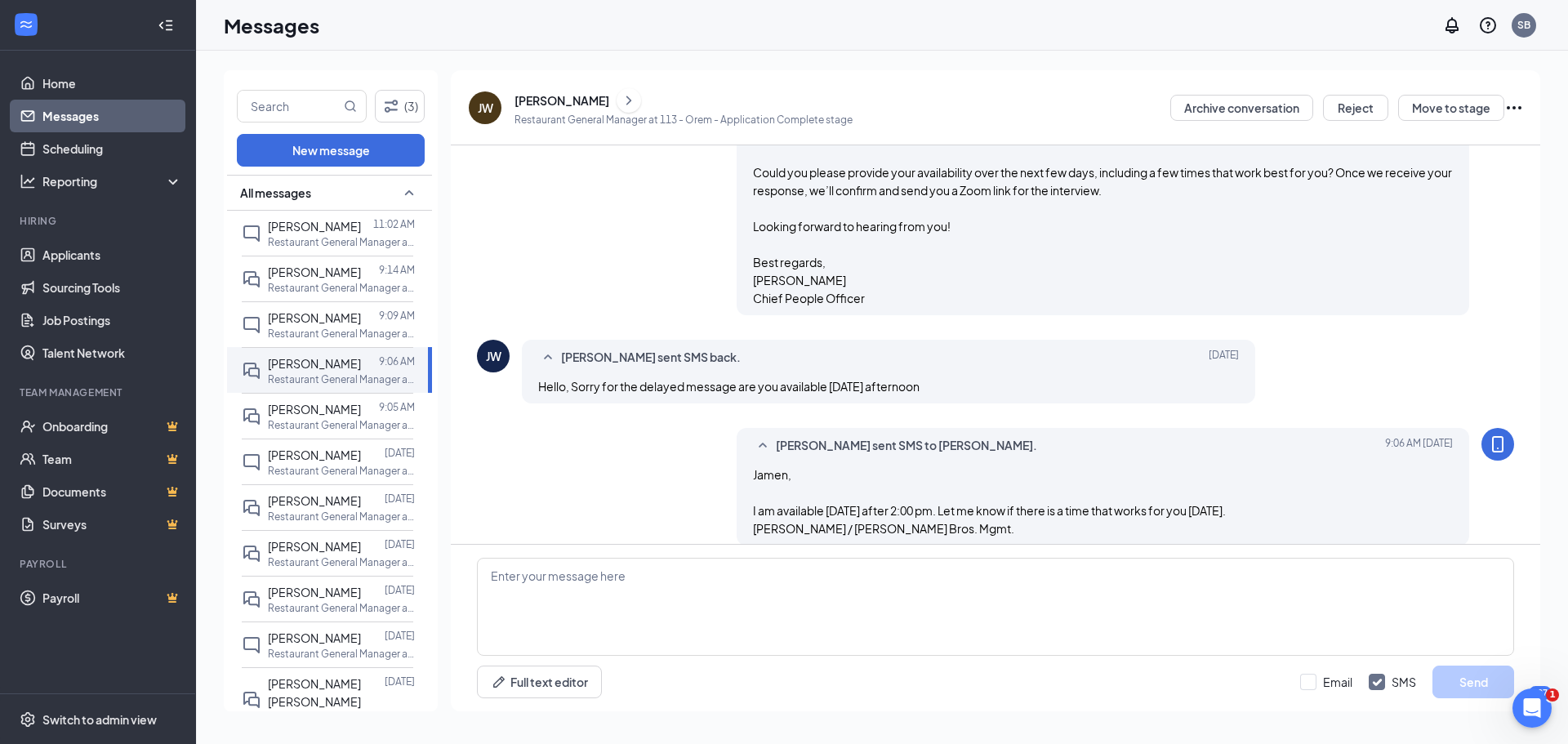
scroll to position [655, 0]
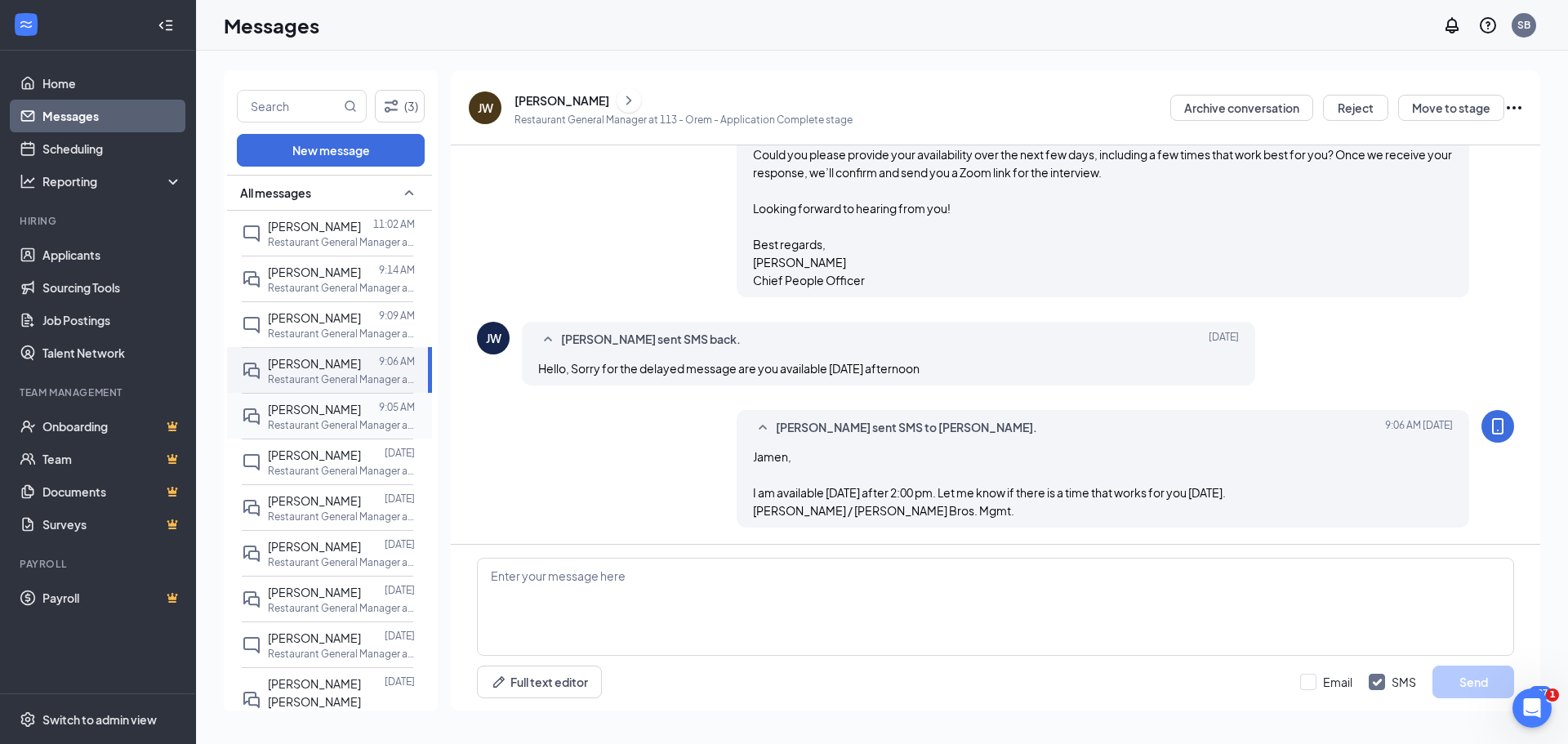
click at [333, 421] on p "Restaurant General Manager at 113 - Orem" at bounding box center [341, 425] width 147 height 14
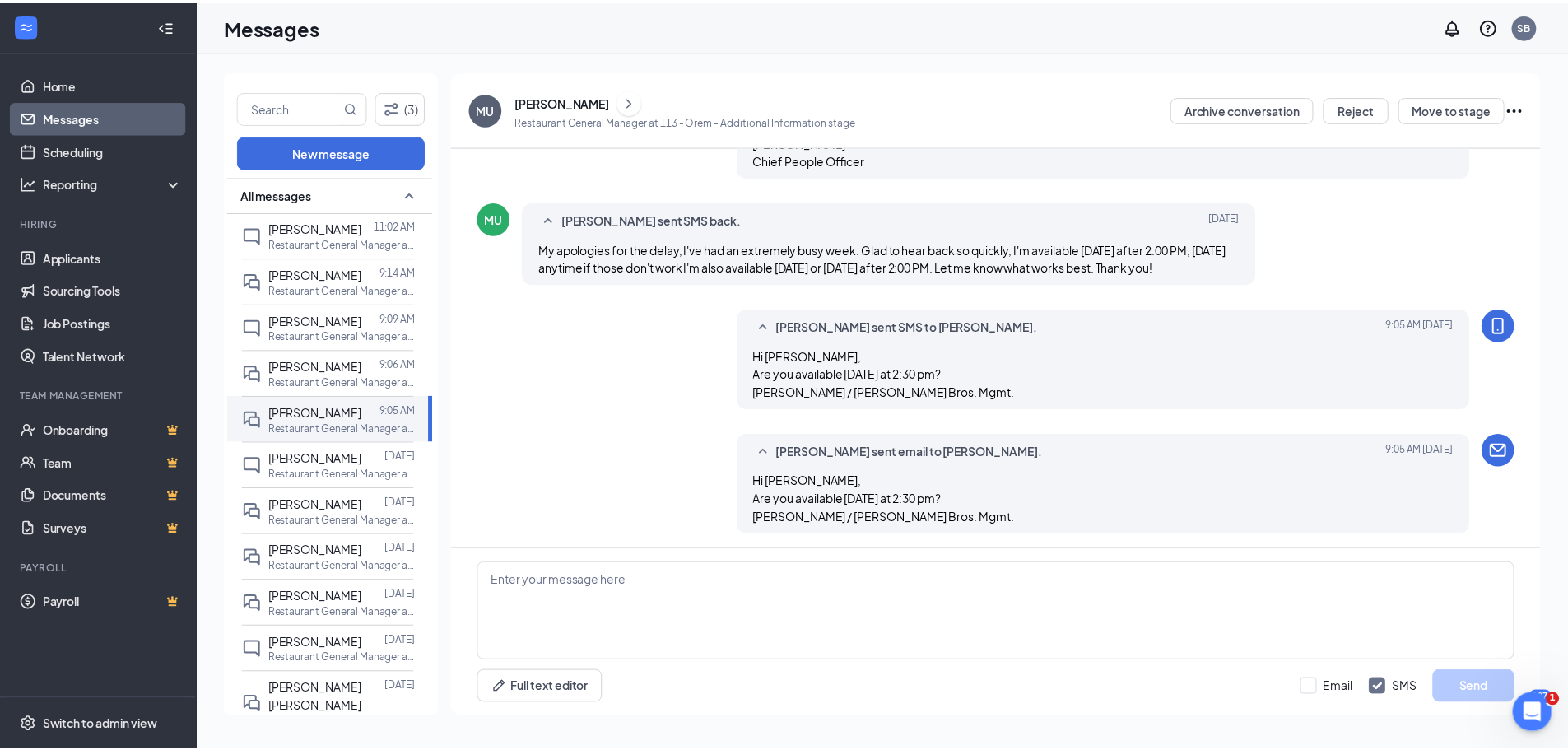
scroll to position [944, 0]
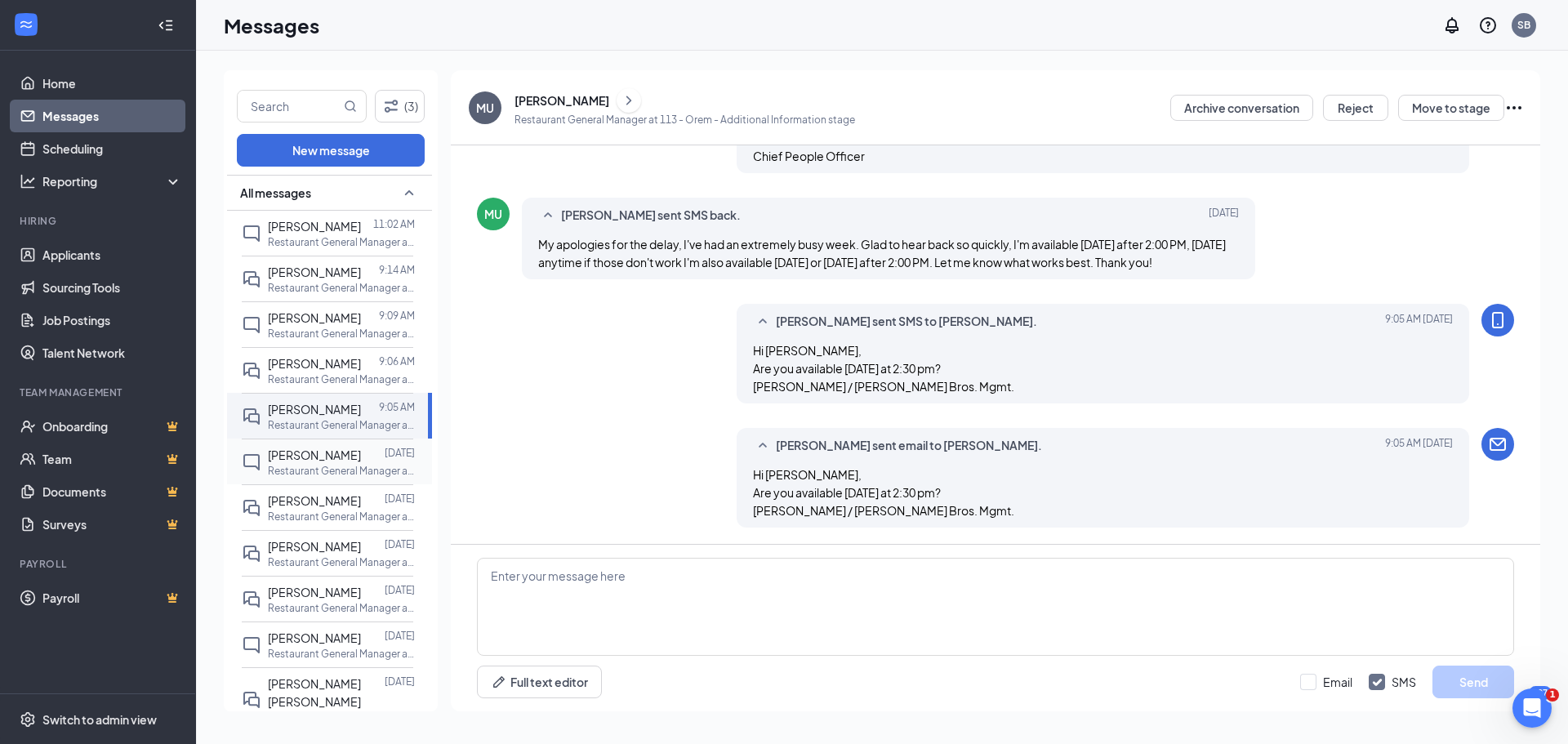
click at [347, 467] on p "Restaurant General Manager at 113 - Orem" at bounding box center [341, 471] width 147 height 14
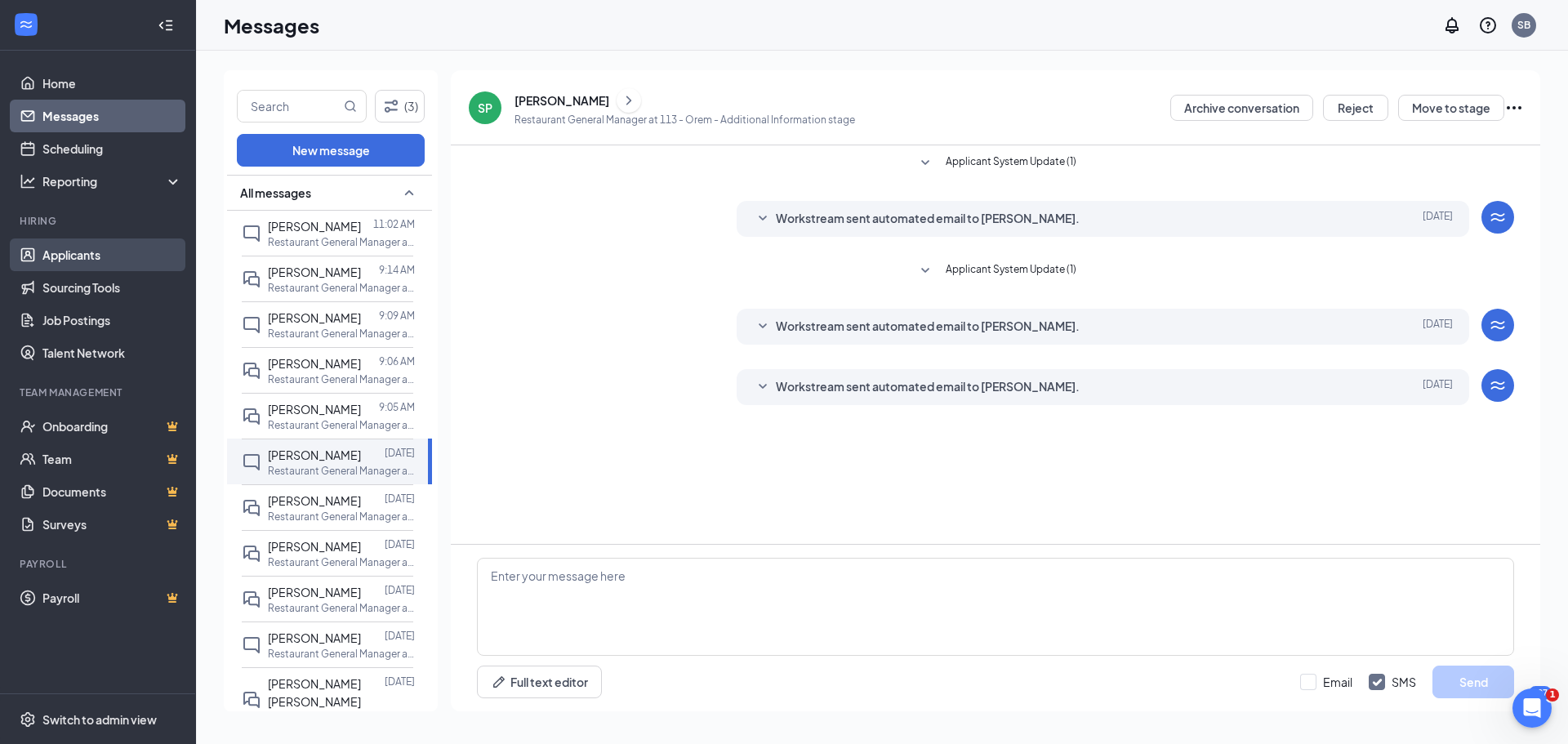
click at [88, 258] on link "Applicants" at bounding box center [112, 255] width 139 height 33
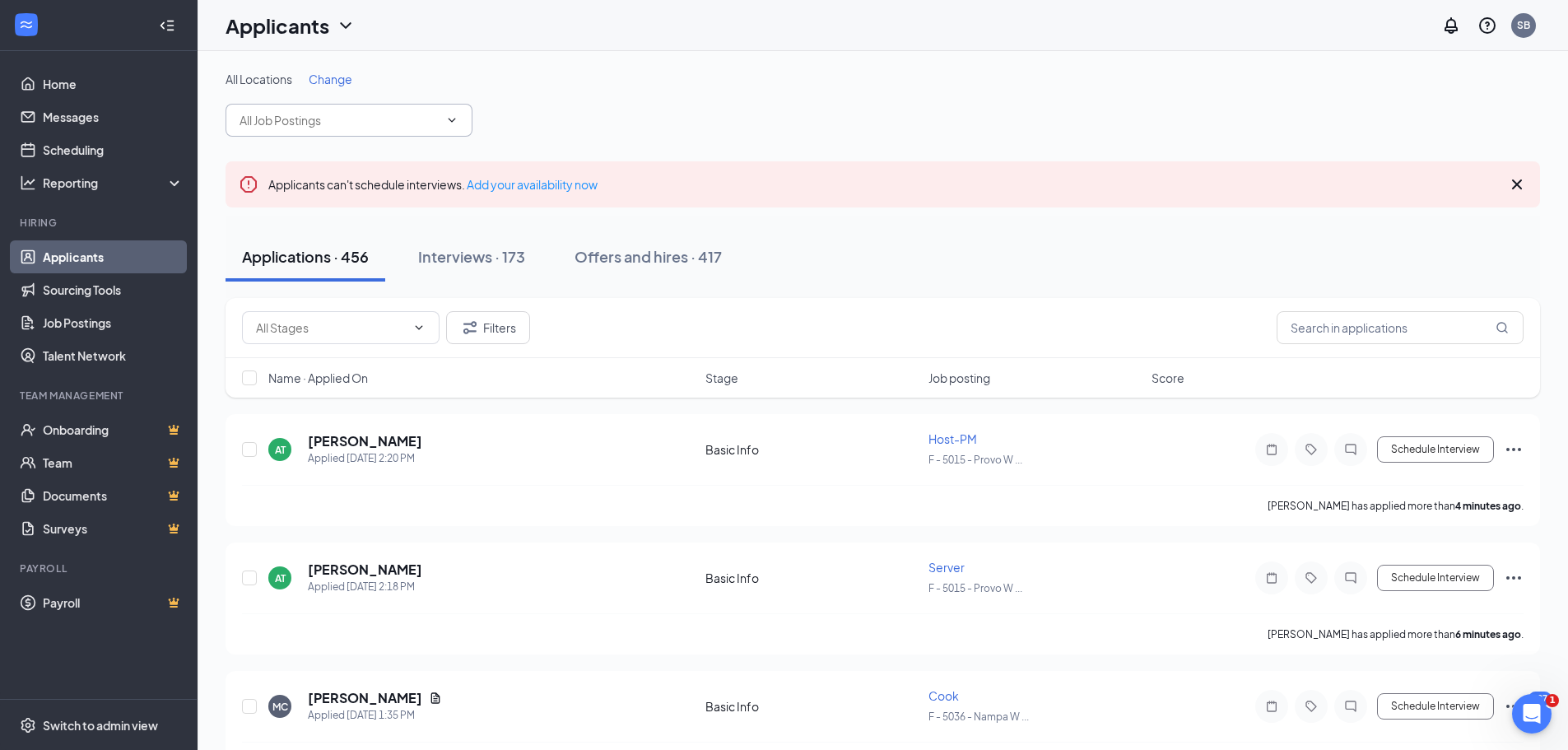
click at [295, 123] on input "text" at bounding box center [339, 120] width 199 height 19
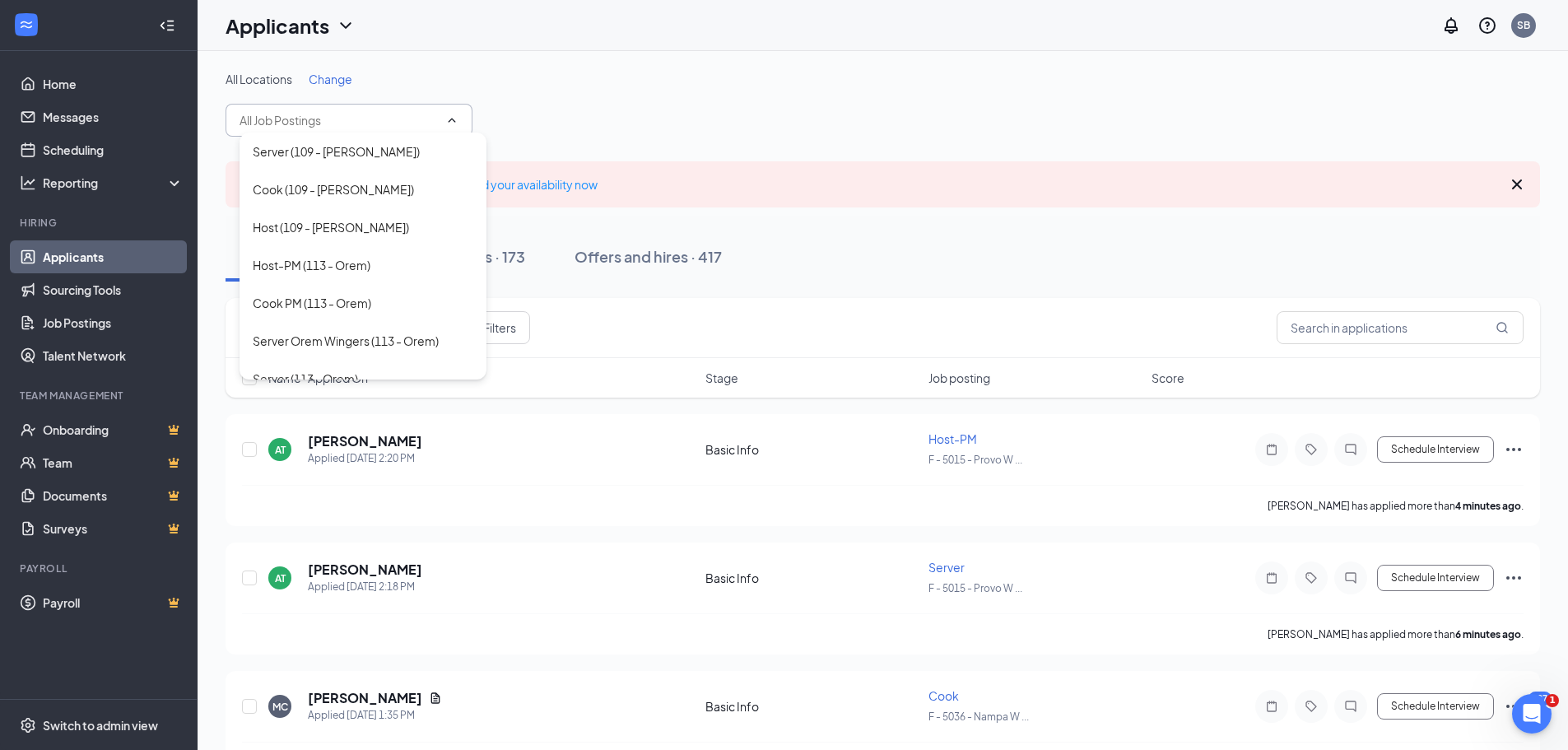
scroll to position [823, 0]
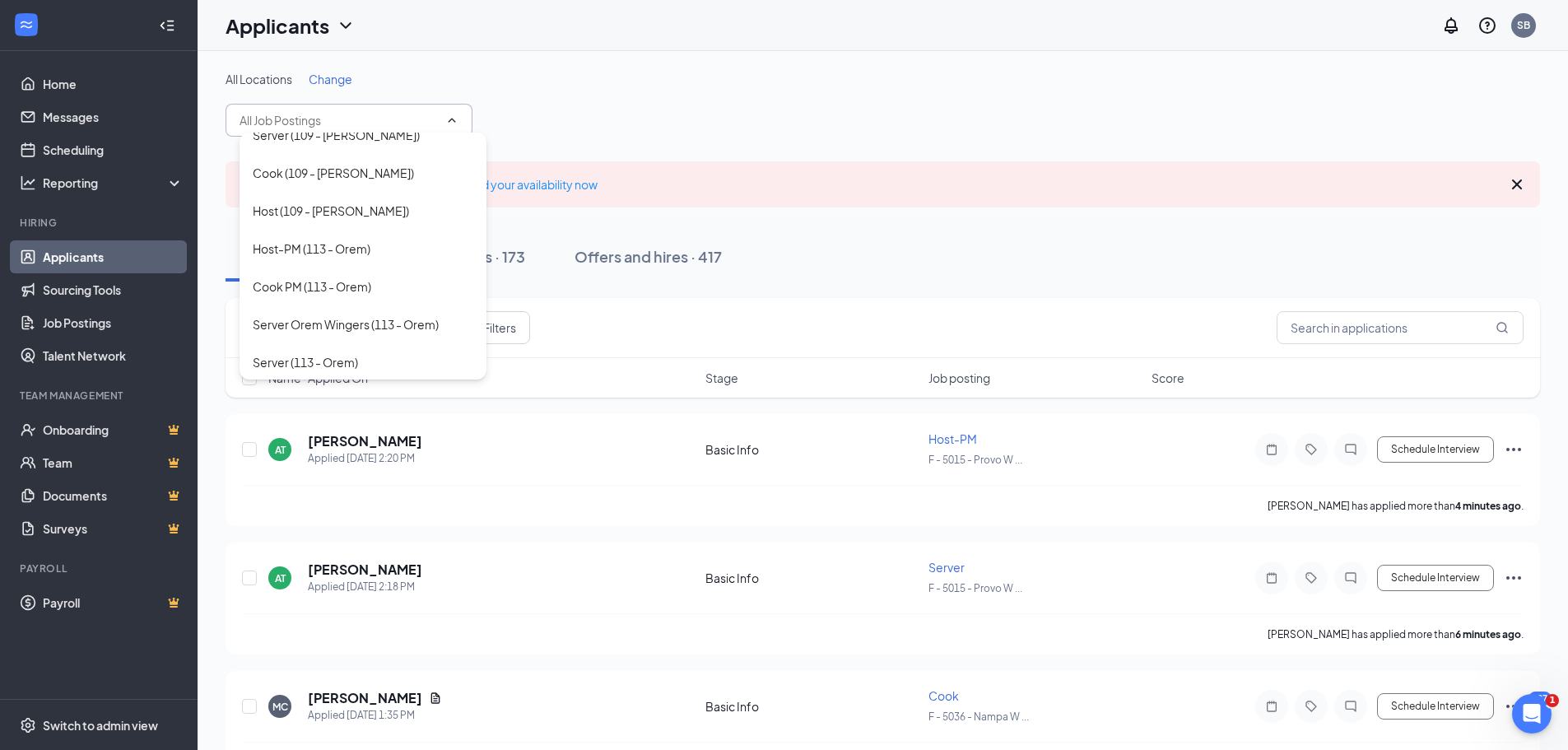
click at [314, 391] on div "Restaurant General Manager (113 - Orem)" at bounding box center [363, 409] width 221 height 36
type input "Restaurant General Manager (113 - Orem)"
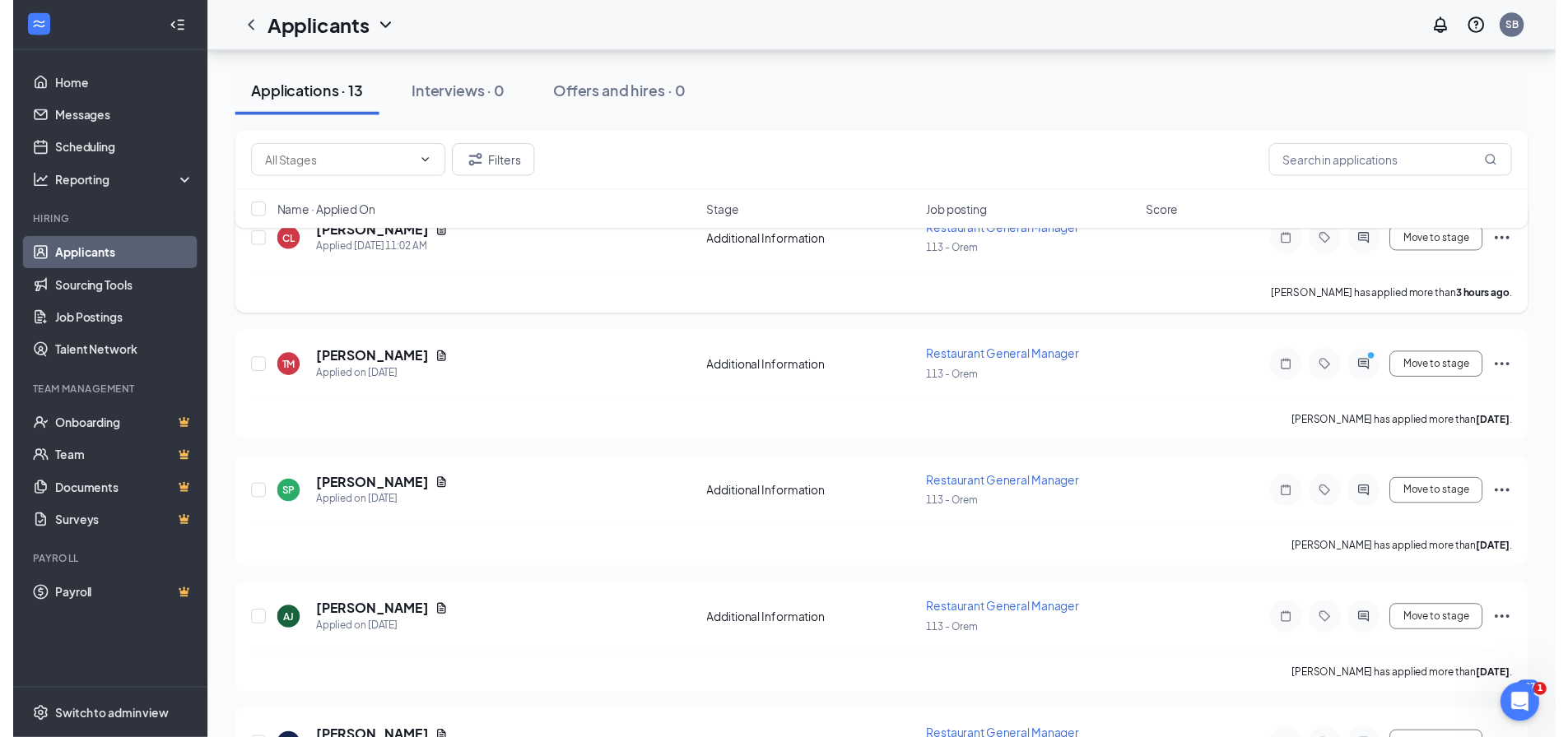
scroll to position [247, 0]
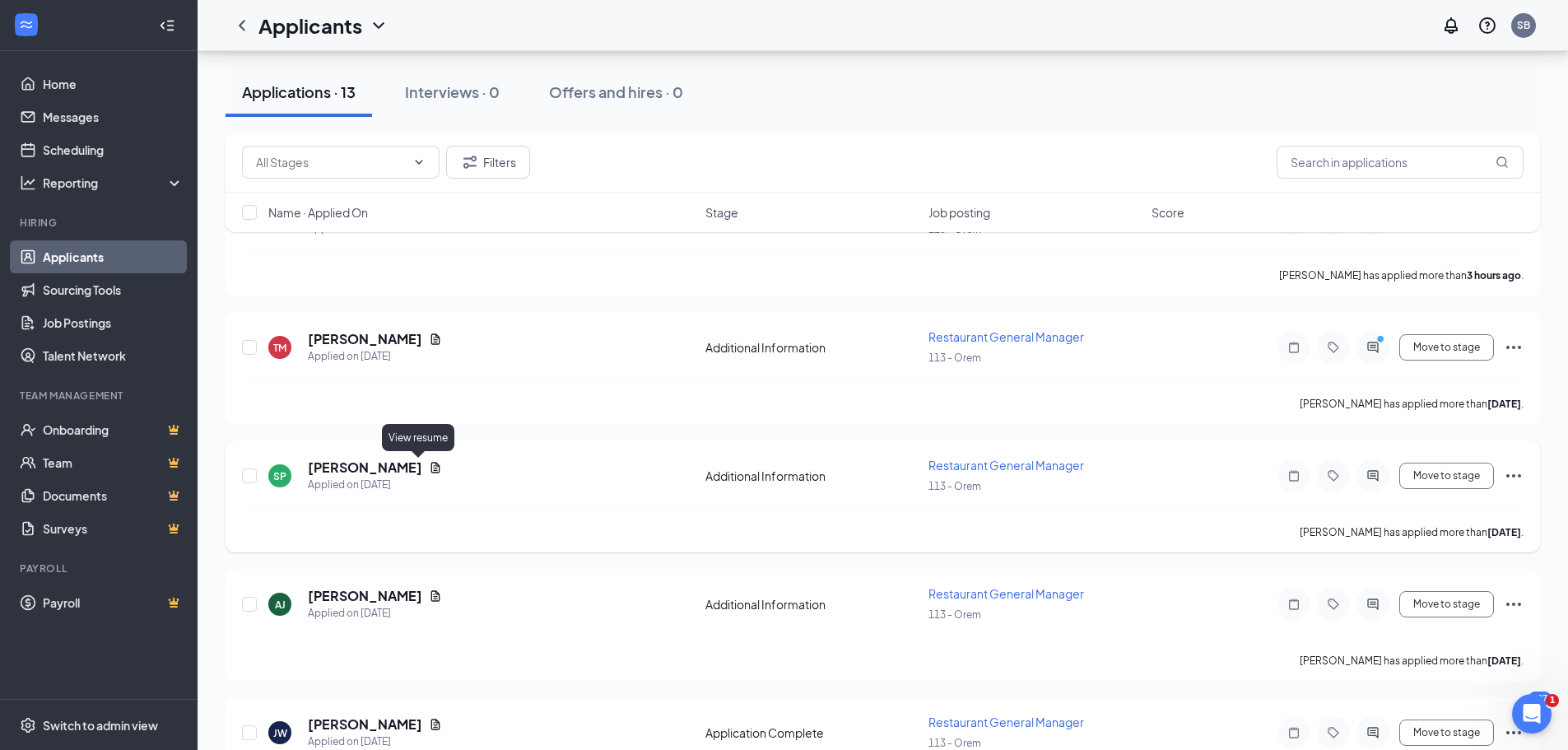
click at [429, 468] on icon "Document" at bounding box center [436, 468] width 13 height 13
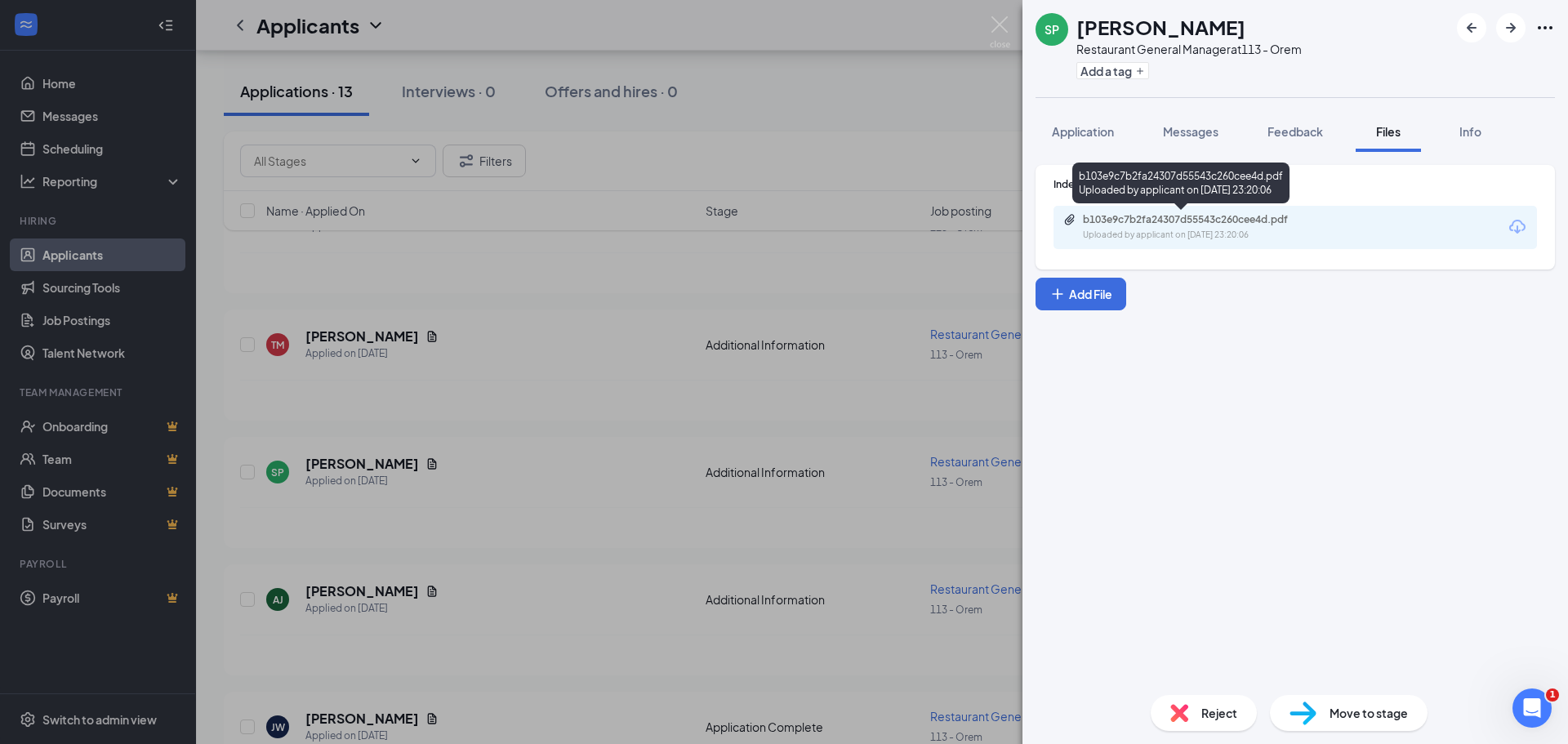
click at [1225, 222] on div "b103e9c7b2fa24307d55543c260cee4d.pdf" at bounding box center [1197, 220] width 229 height 13
click at [1213, 709] on span "Reject" at bounding box center [1219, 713] width 36 height 18
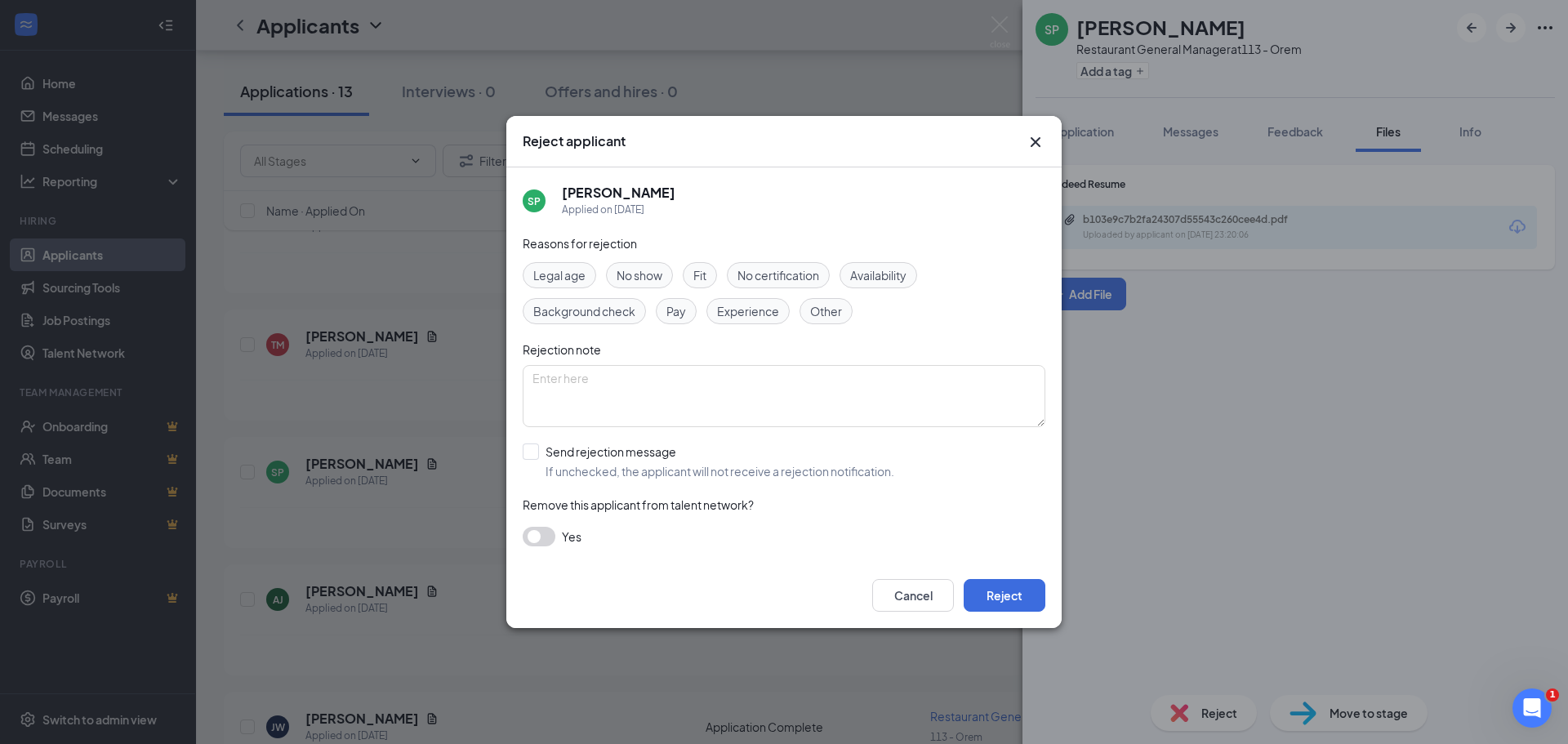
click at [750, 311] on span "Experience" at bounding box center [748, 311] width 62 height 18
click at [537, 450] on input "Send rejection message If unchecked, the applicant will not receive a rejection…" at bounding box center [708, 461] width 372 height 36
checkbox input "true"
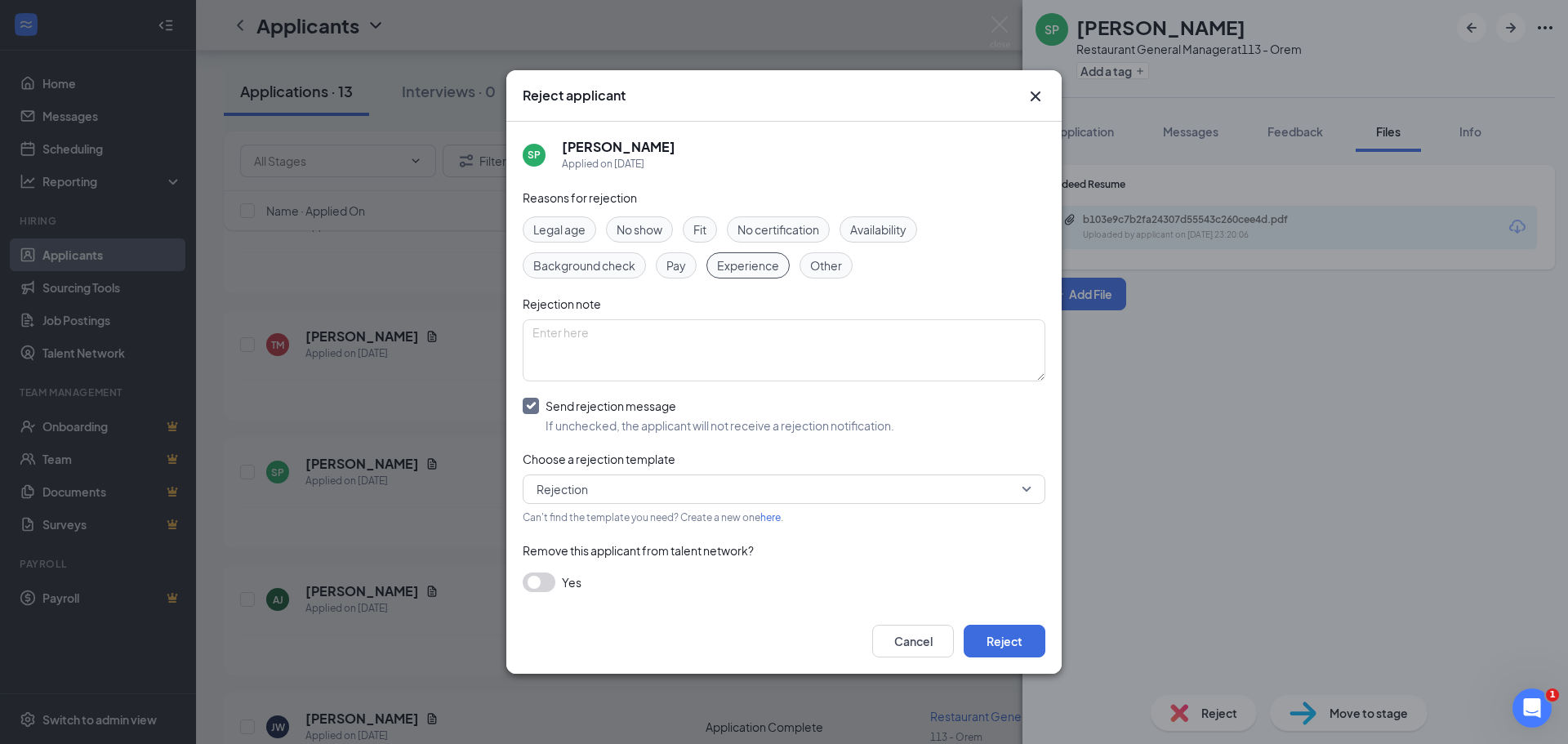
click at [534, 584] on button "button" at bounding box center [539, 582] width 33 height 19
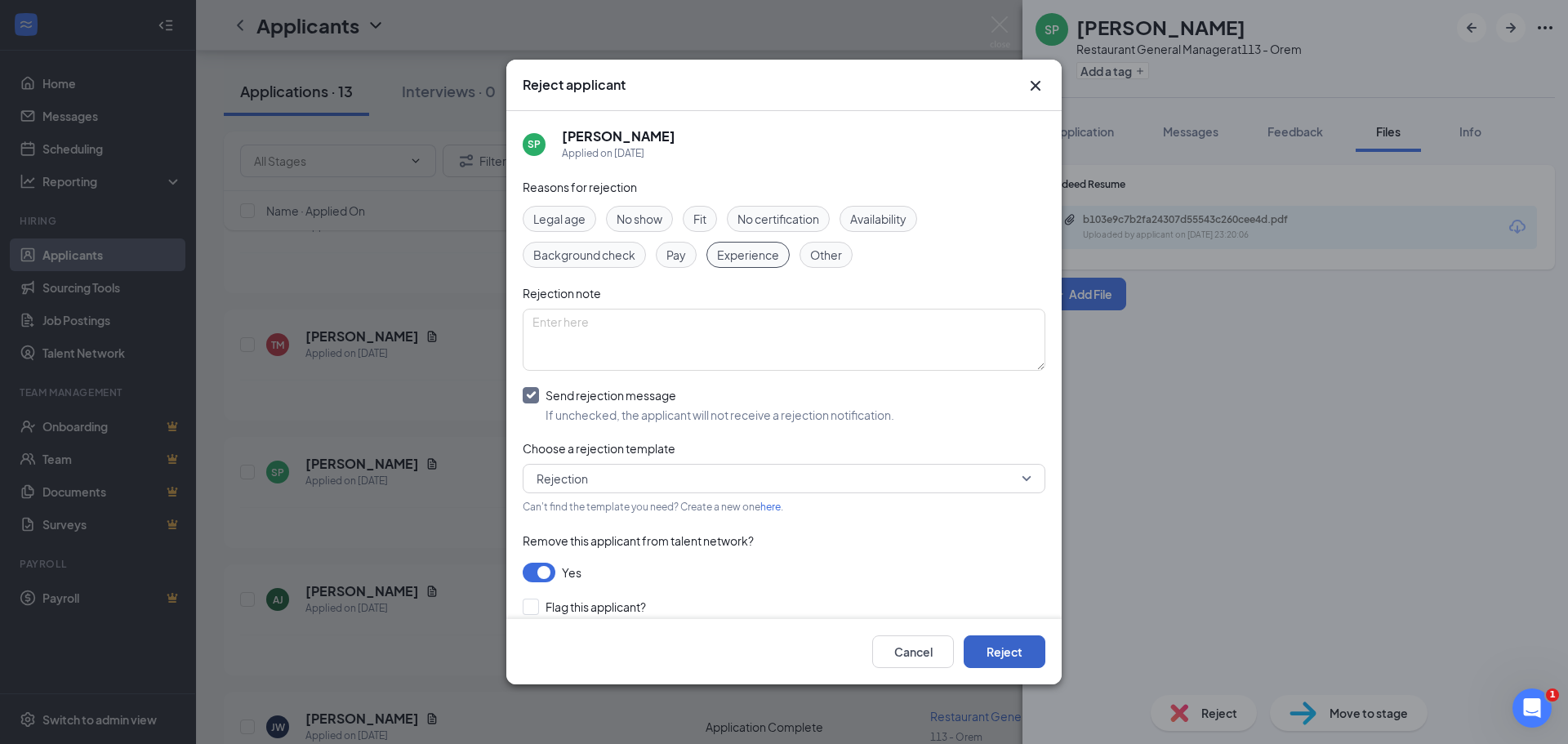
click at [1001, 661] on button "Reject" at bounding box center [1004, 651] width 82 height 33
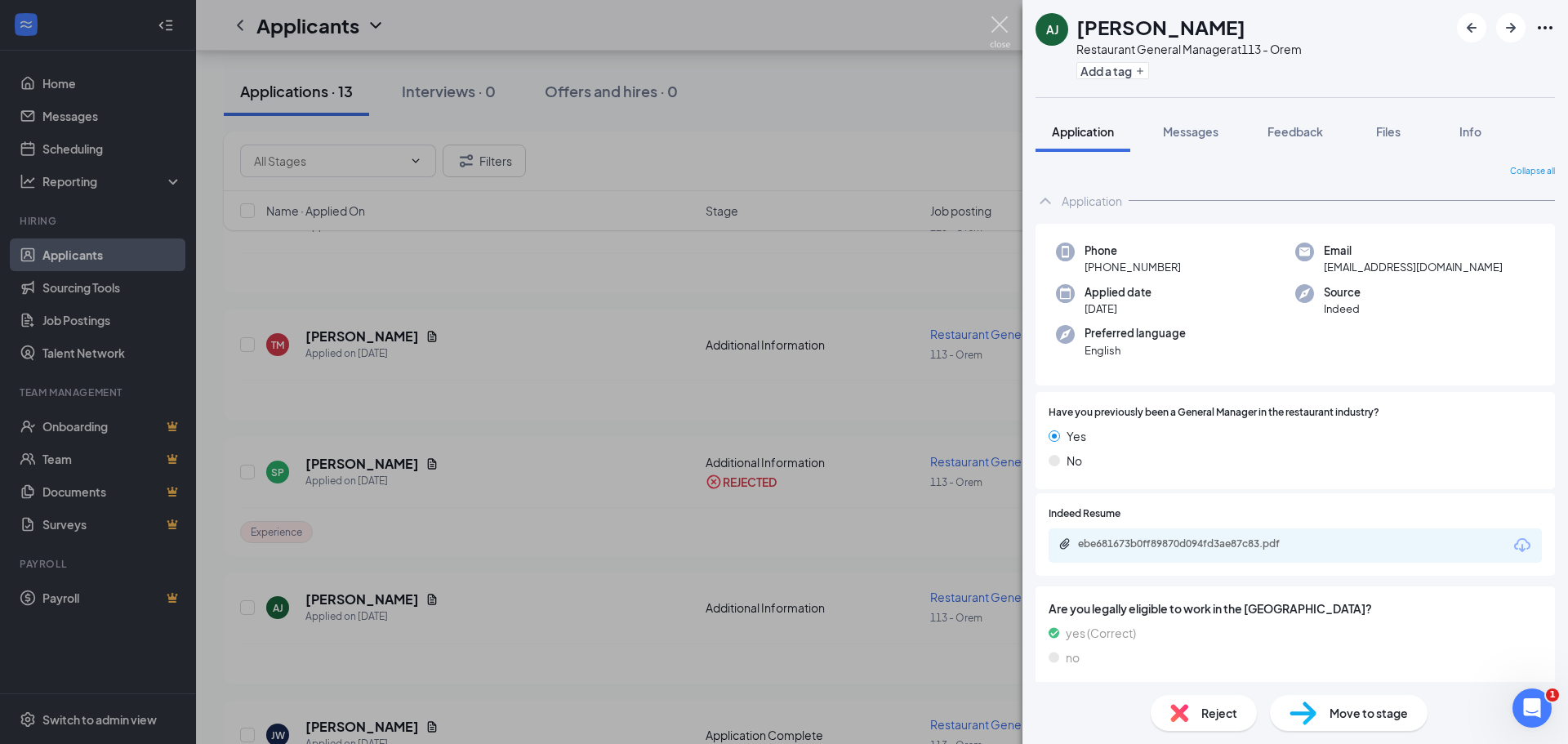
click at [996, 24] on img at bounding box center [999, 33] width 20 height 32
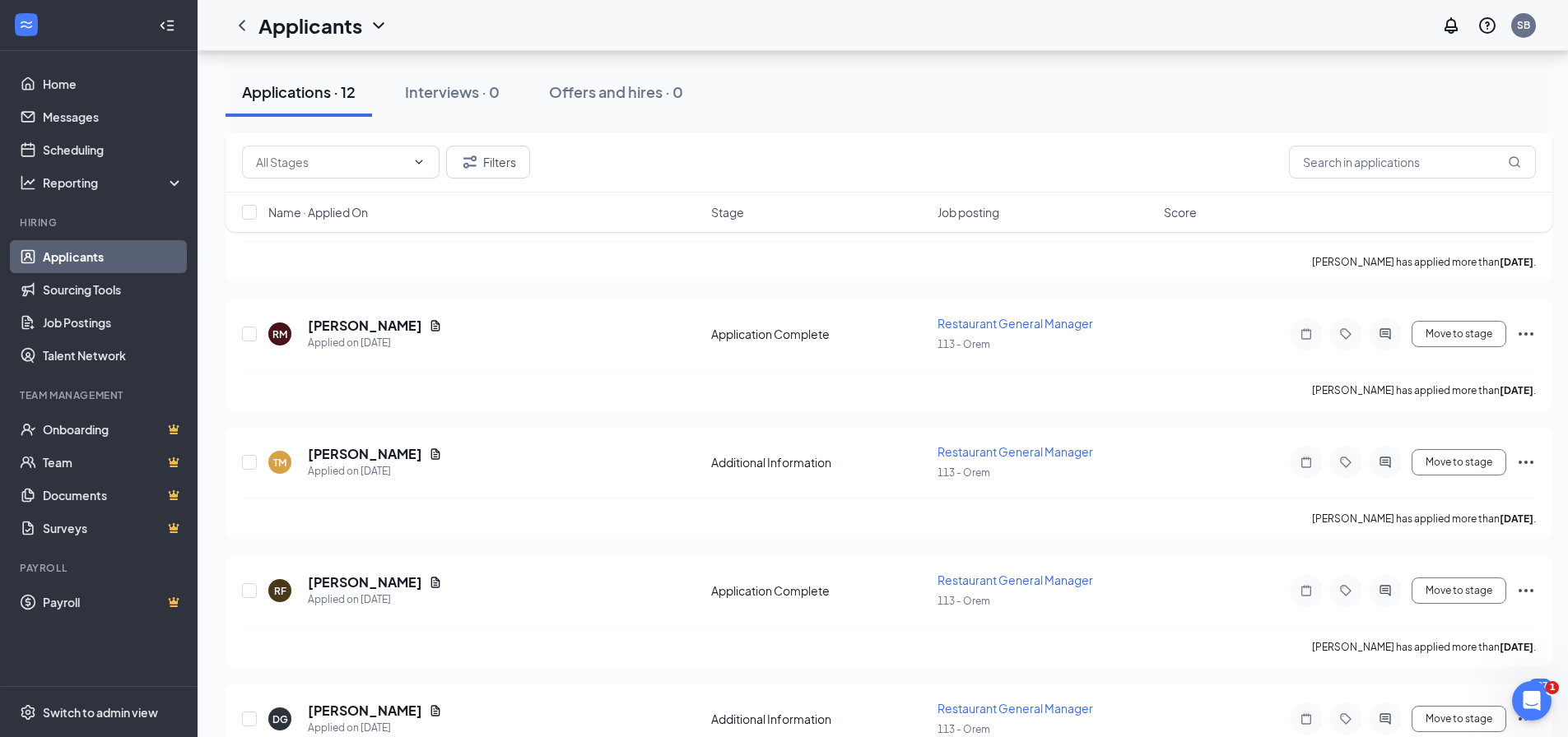
scroll to position [658, 0]
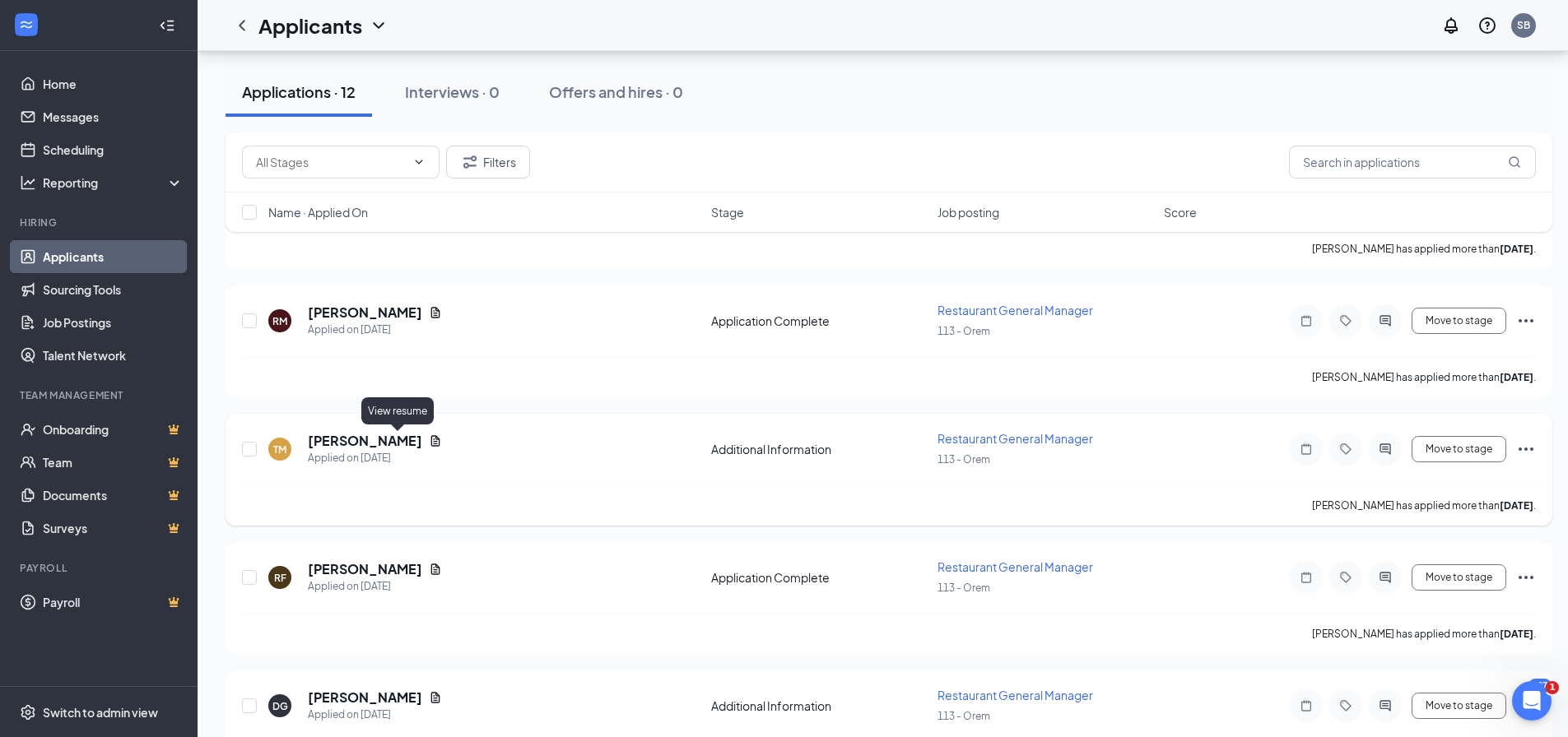
click at [429, 442] on icon "Document" at bounding box center [436, 441] width 13 height 13
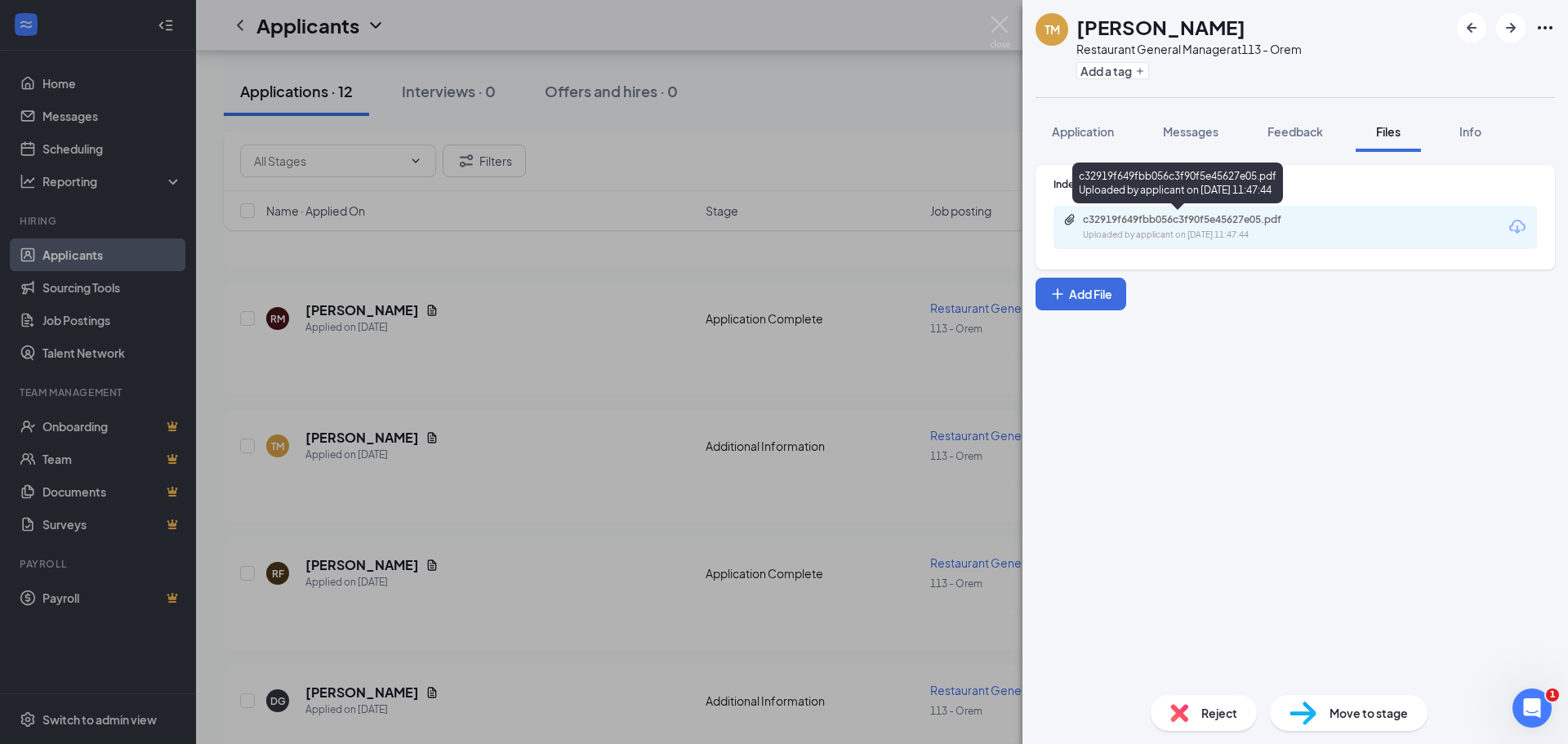
click at [1172, 219] on div "c32919f649fbb056c3f90f5e45627e05.pdf" at bounding box center [1197, 220] width 229 height 13
click at [1194, 708] on div "Reject" at bounding box center [1203, 712] width 106 height 36
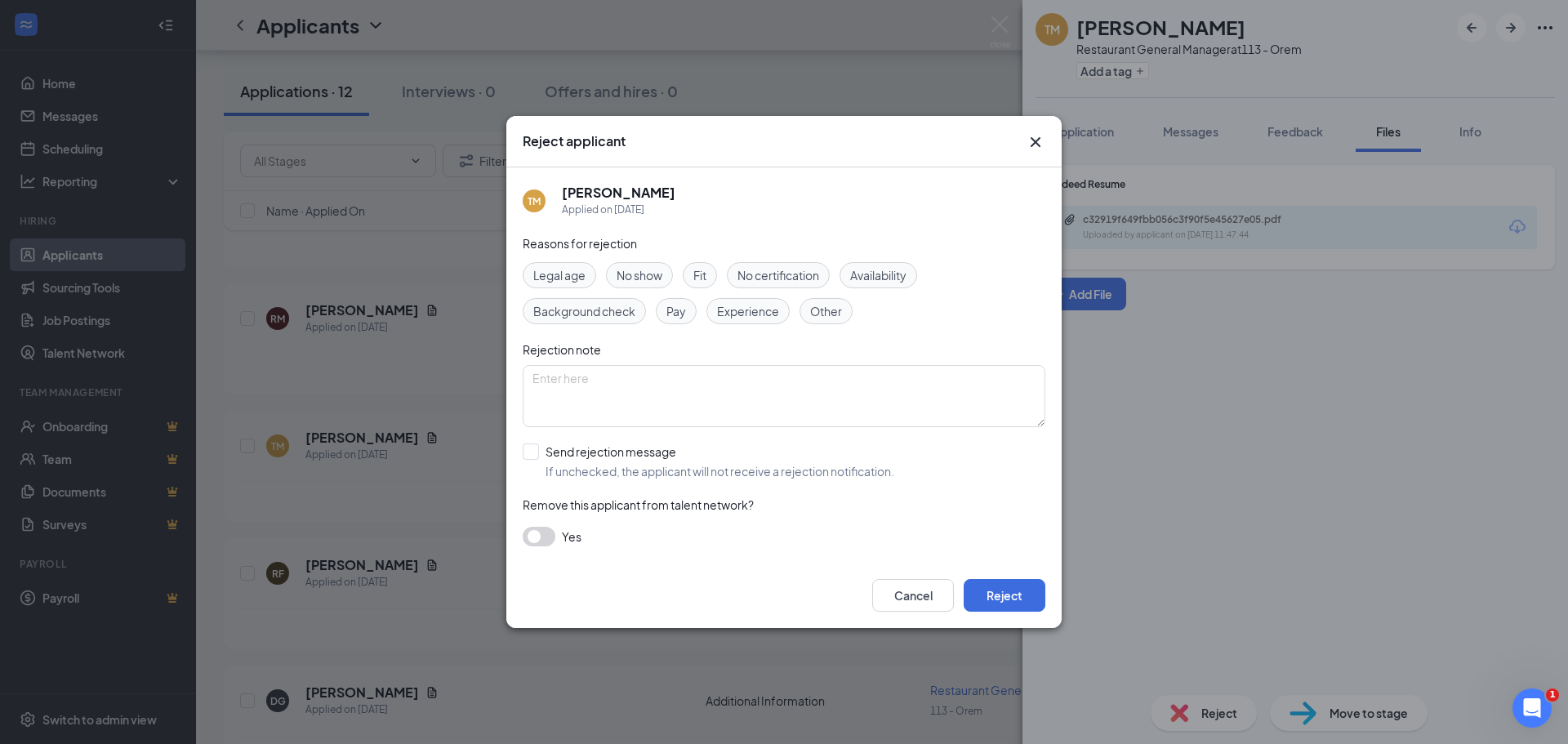
click at [702, 275] on span "Fit" at bounding box center [700, 276] width 13 height 18
click at [530, 450] on input "Send rejection message If unchecked, the applicant will not receive a rejection…" at bounding box center [708, 461] width 372 height 36
checkbox input "true"
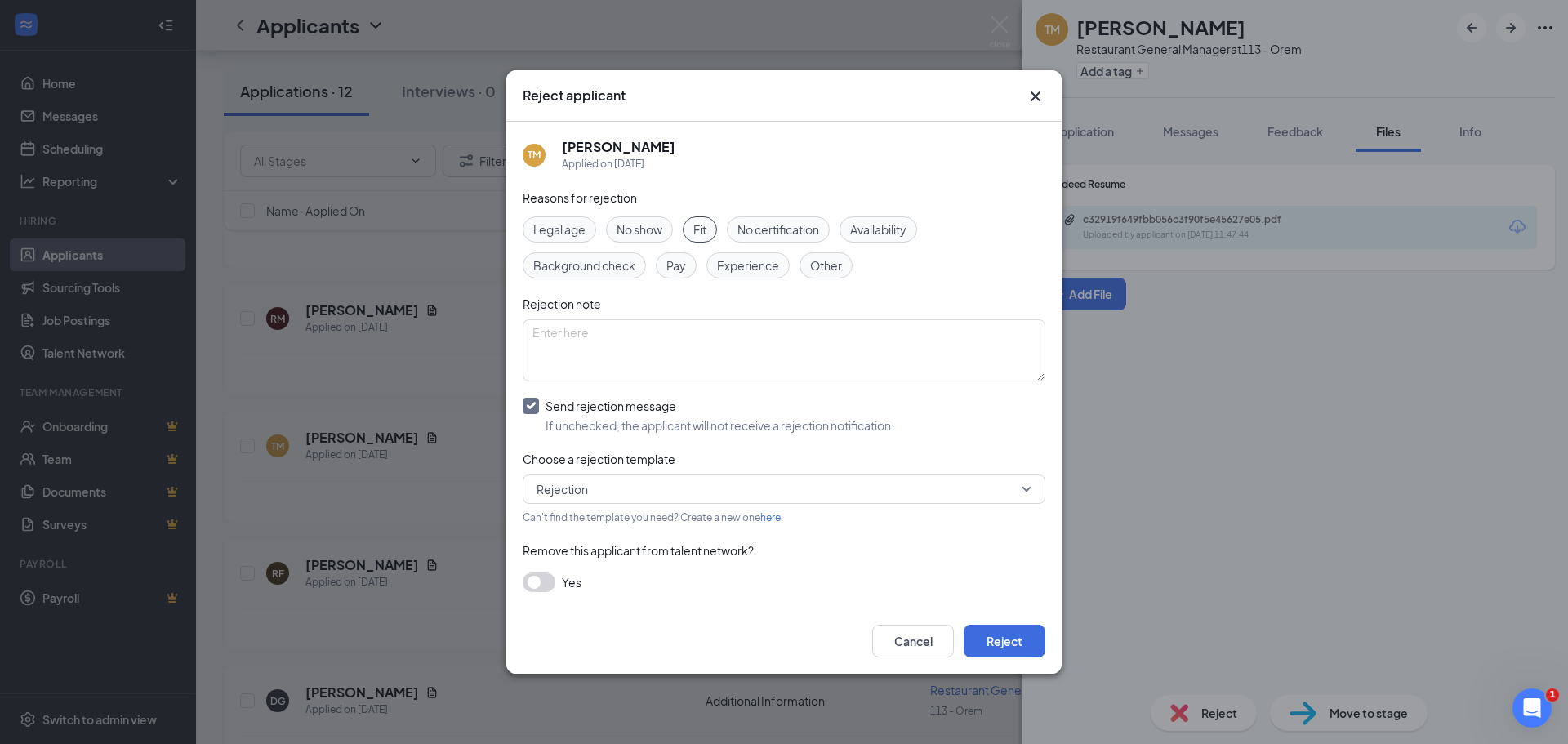
click at [538, 580] on button "button" at bounding box center [539, 582] width 33 height 19
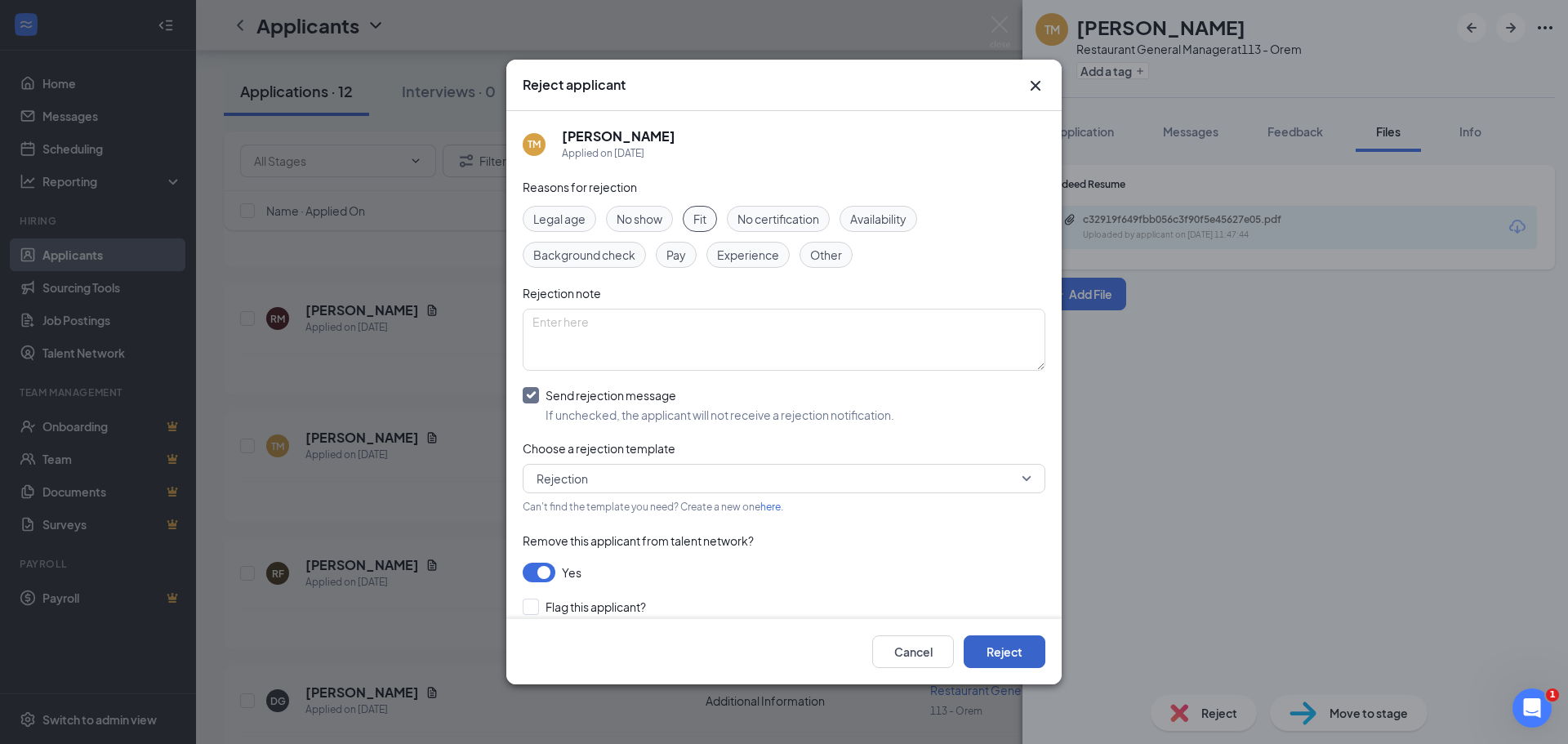
click at [1014, 656] on button "Reject" at bounding box center [1004, 651] width 82 height 33
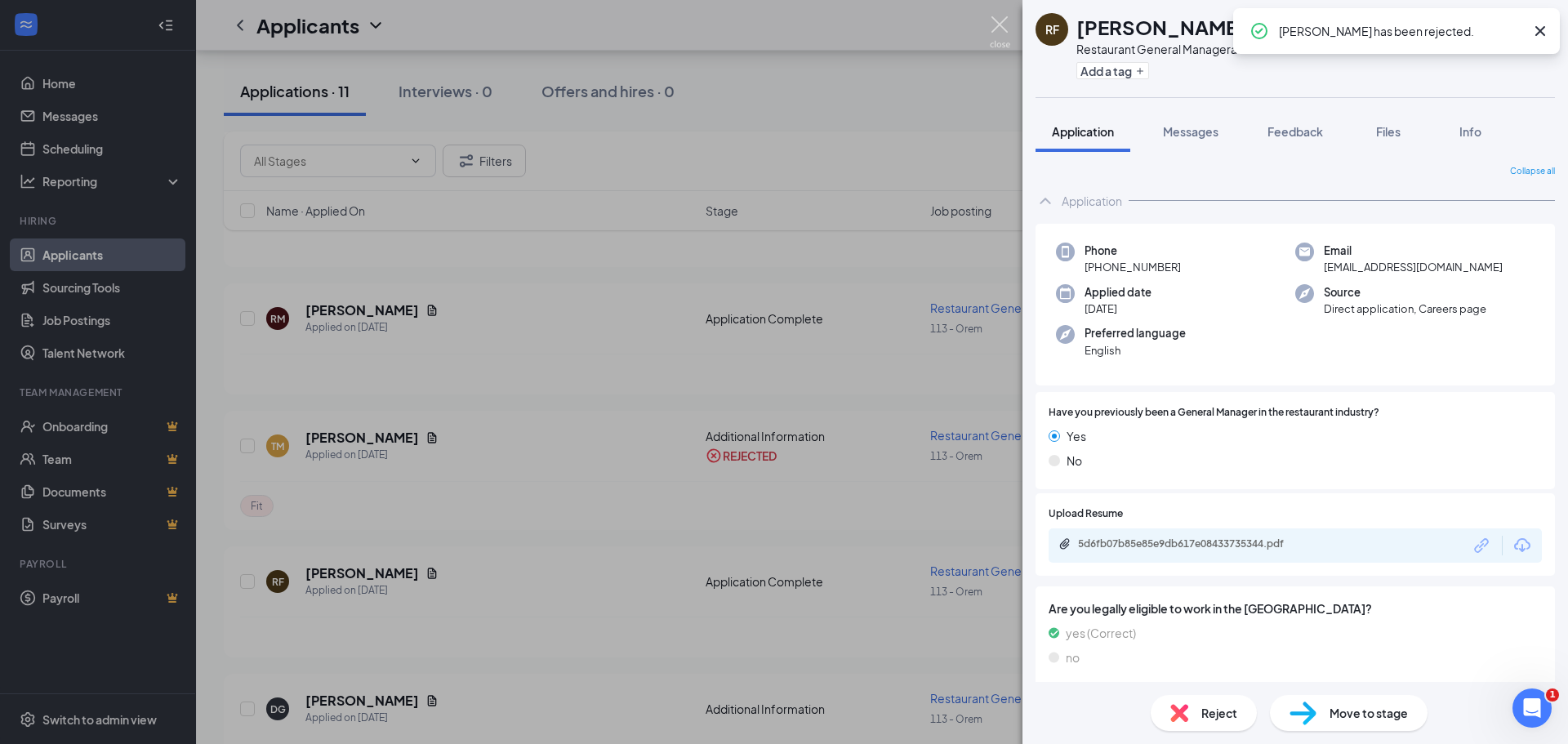
click at [998, 23] on img at bounding box center [999, 33] width 20 height 32
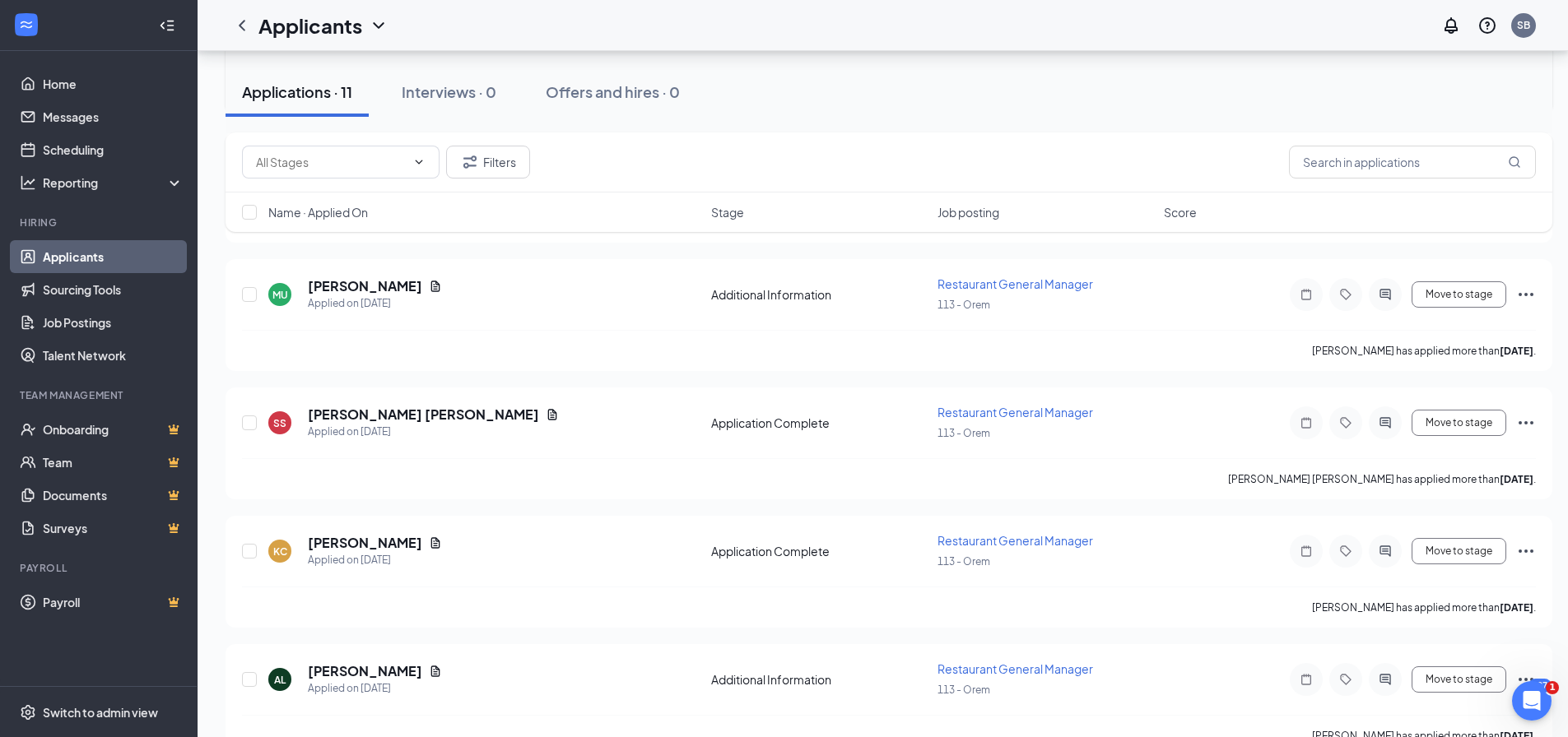
scroll to position [1108, 0]
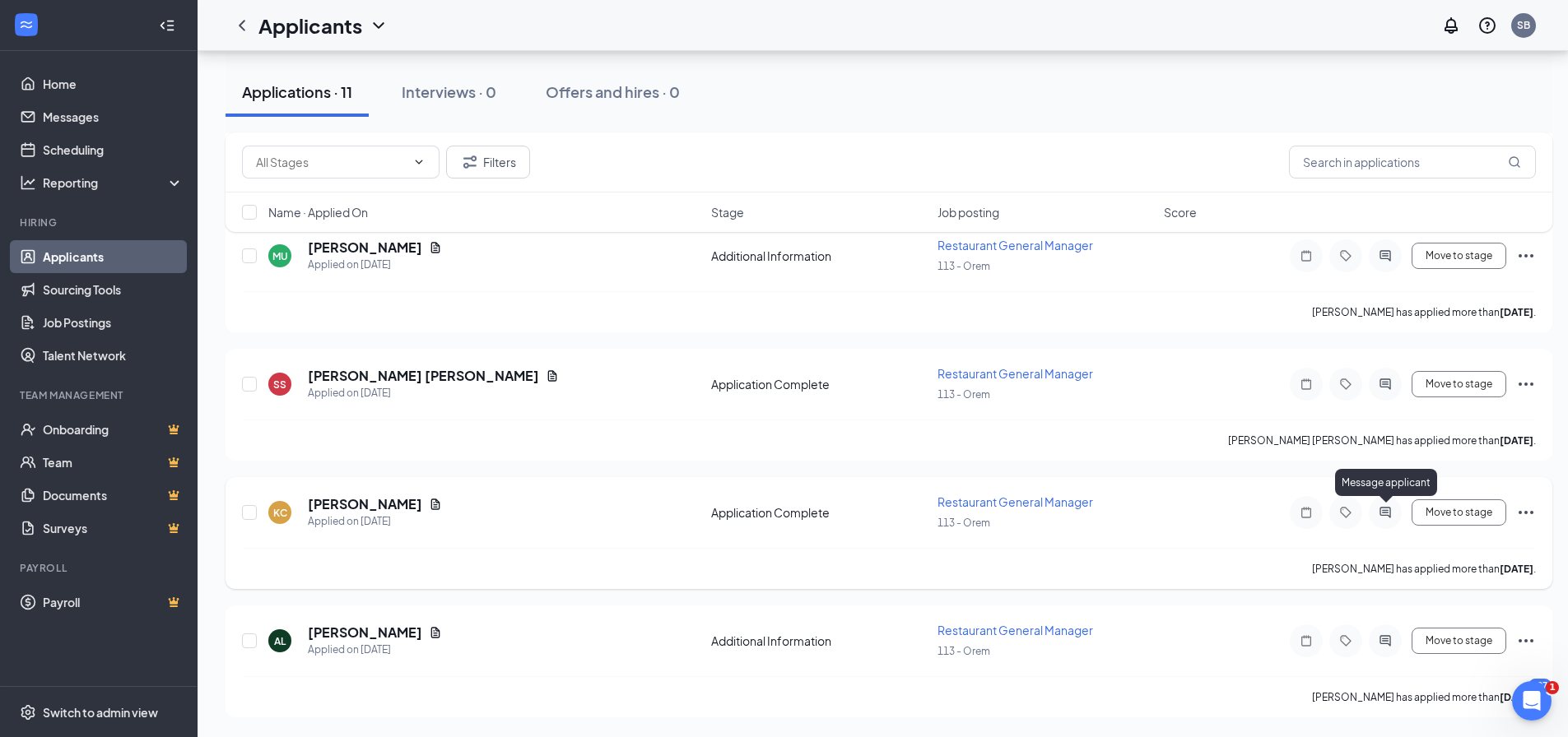
click at [1383, 513] on icon "ActiveChat" at bounding box center [1385, 512] width 19 height 13
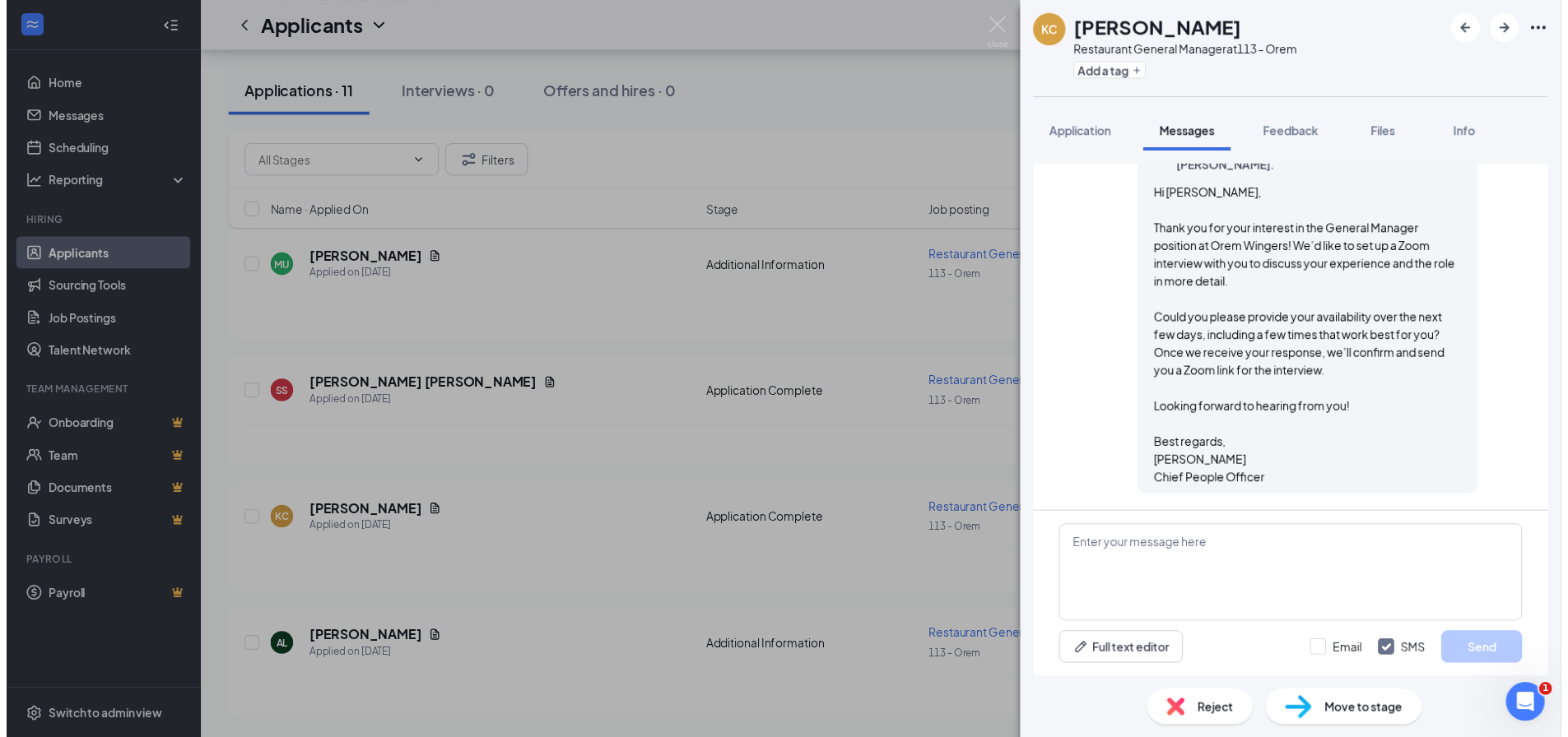
scroll to position [606, 0]
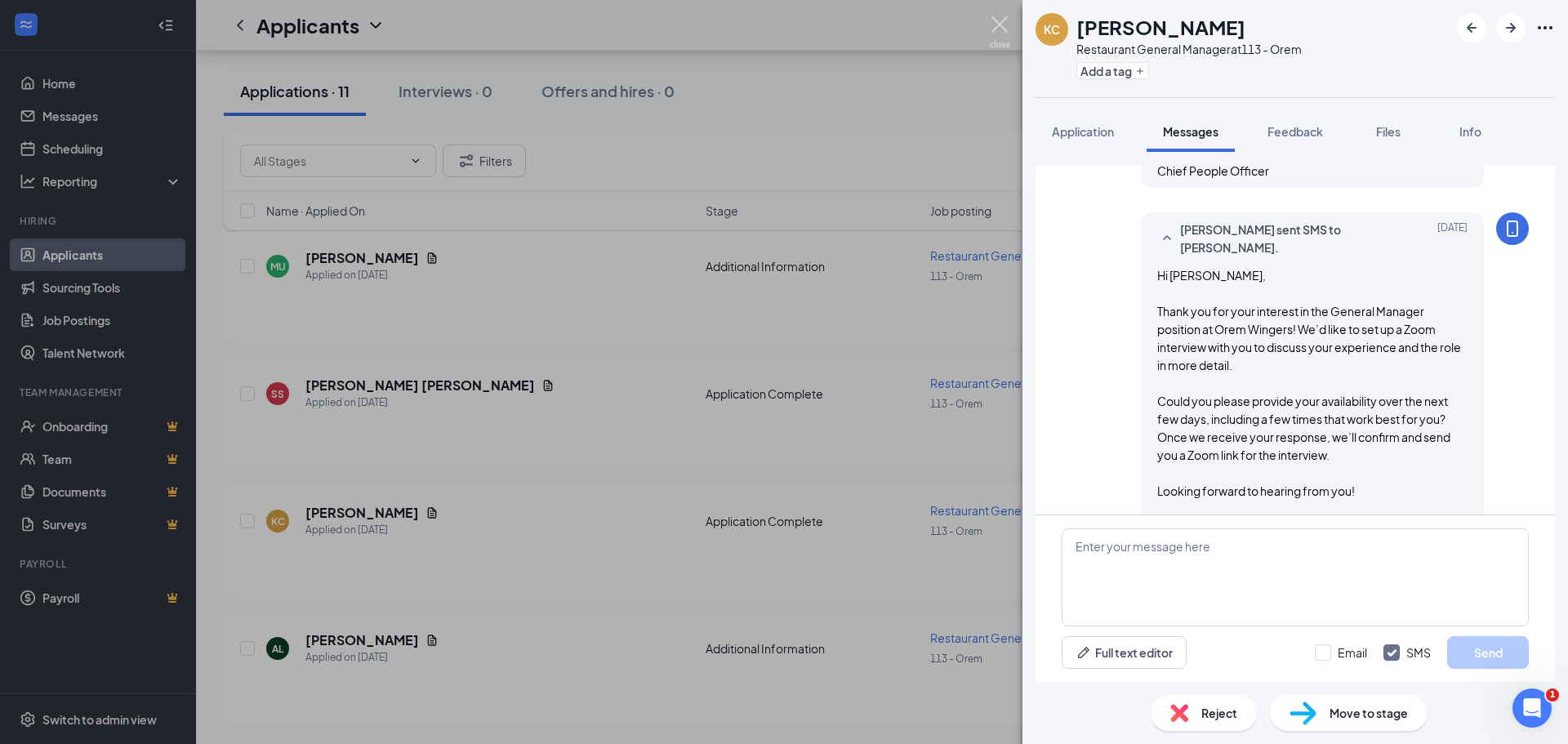
click at [1000, 25] on img at bounding box center [999, 33] width 20 height 32
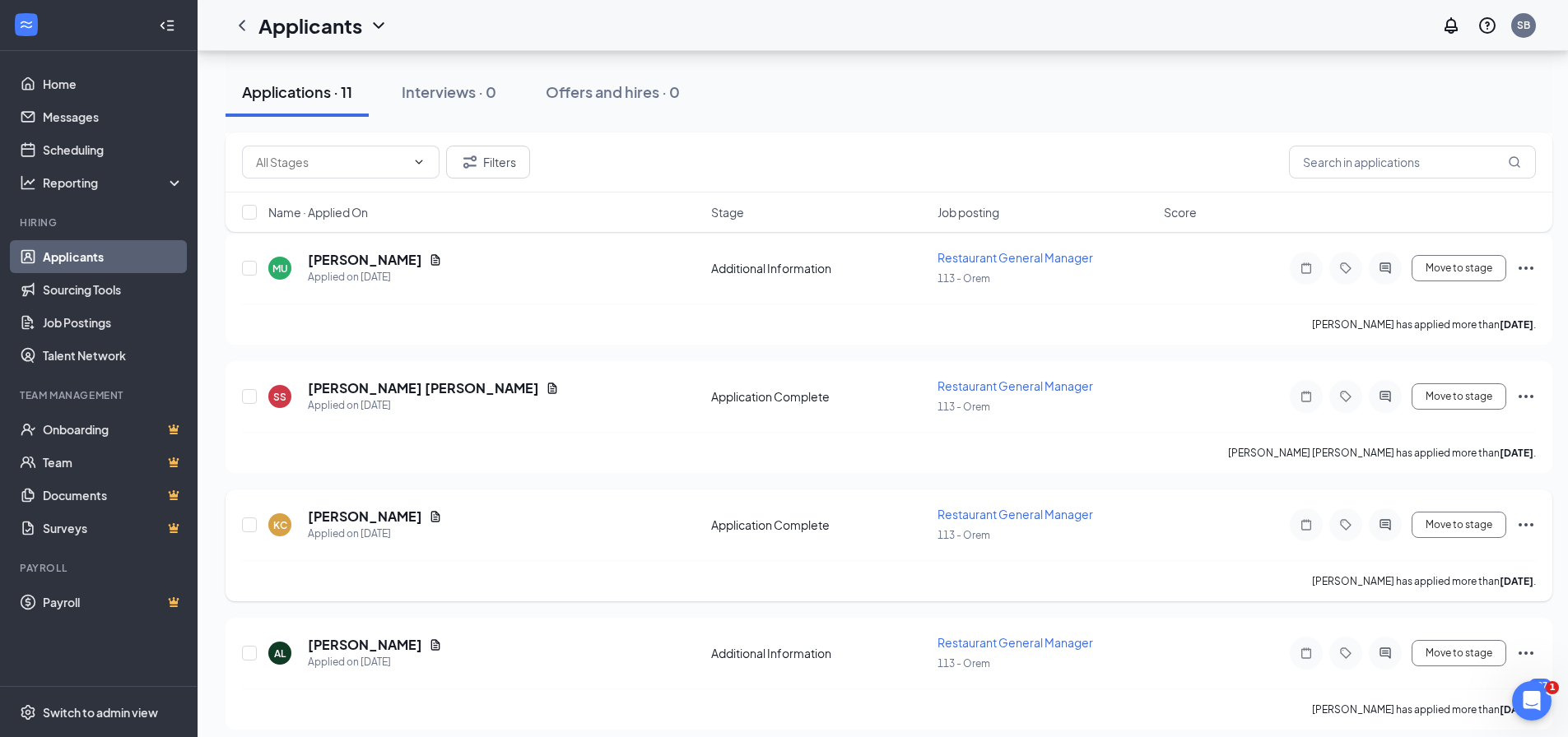
scroll to position [1108, 0]
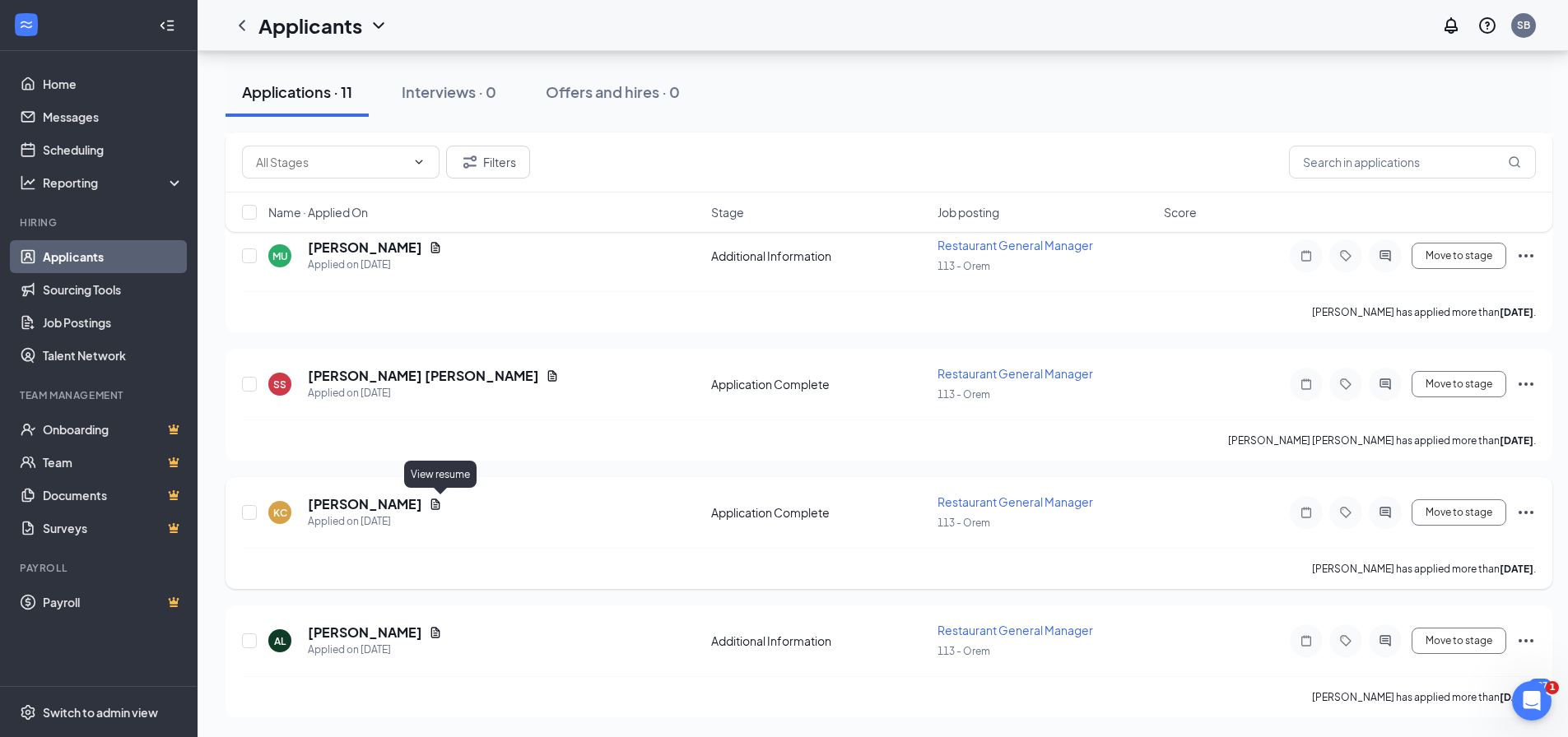
click at [436, 505] on icon "Document" at bounding box center [435, 504] width 9 height 11
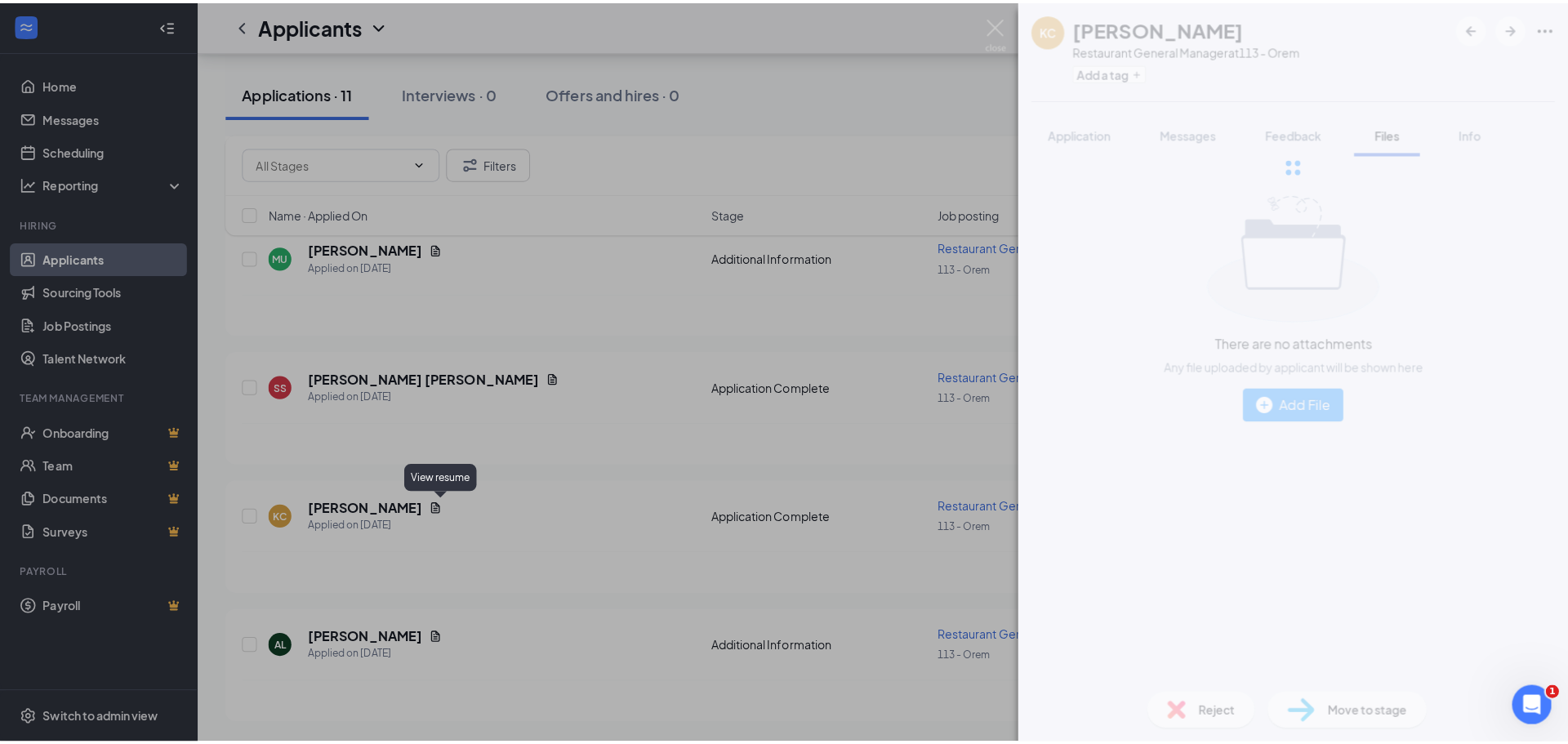
scroll to position [1088, 0]
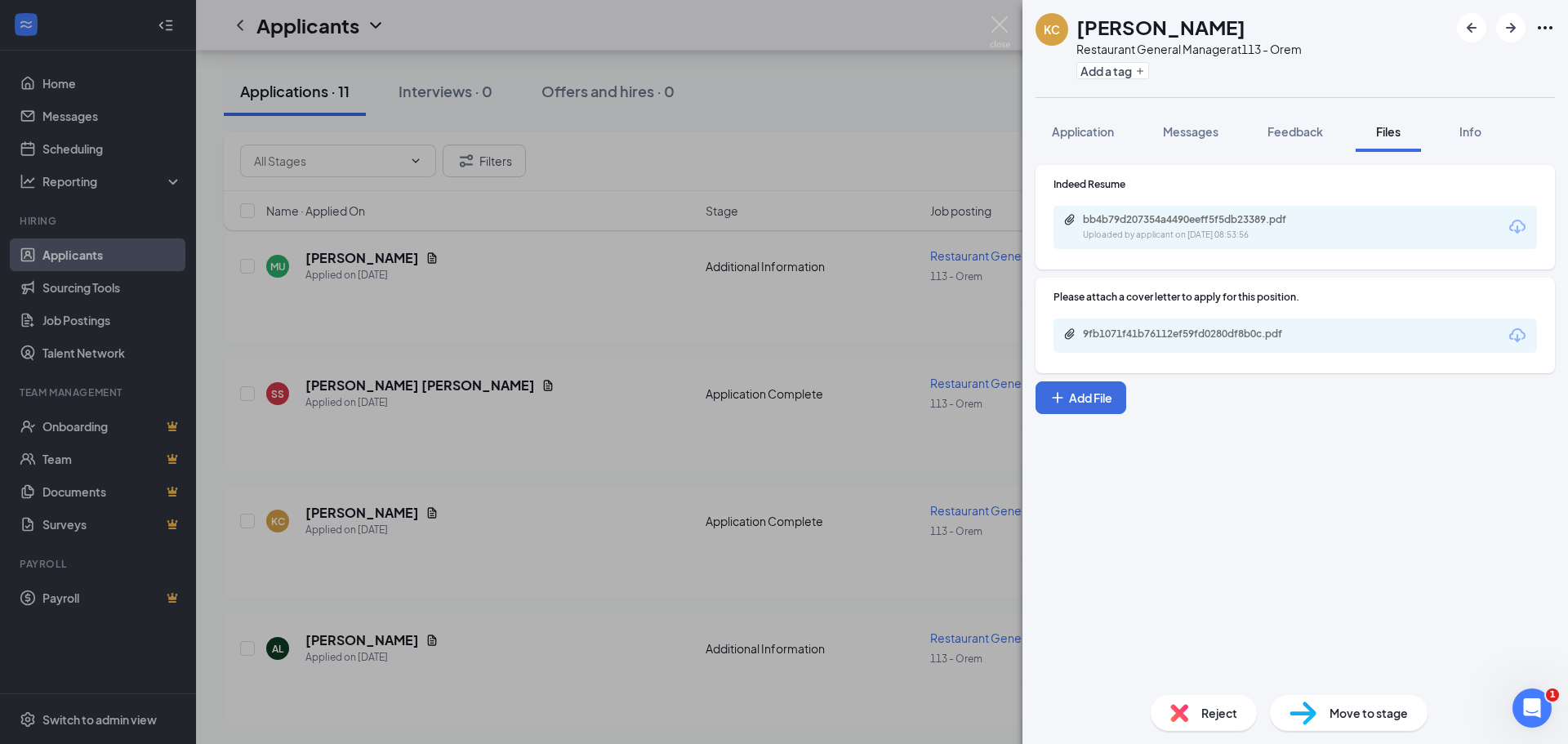
click at [1200, 716] on div "Reject" at bounding box center [1203, 712] width 106 height 36
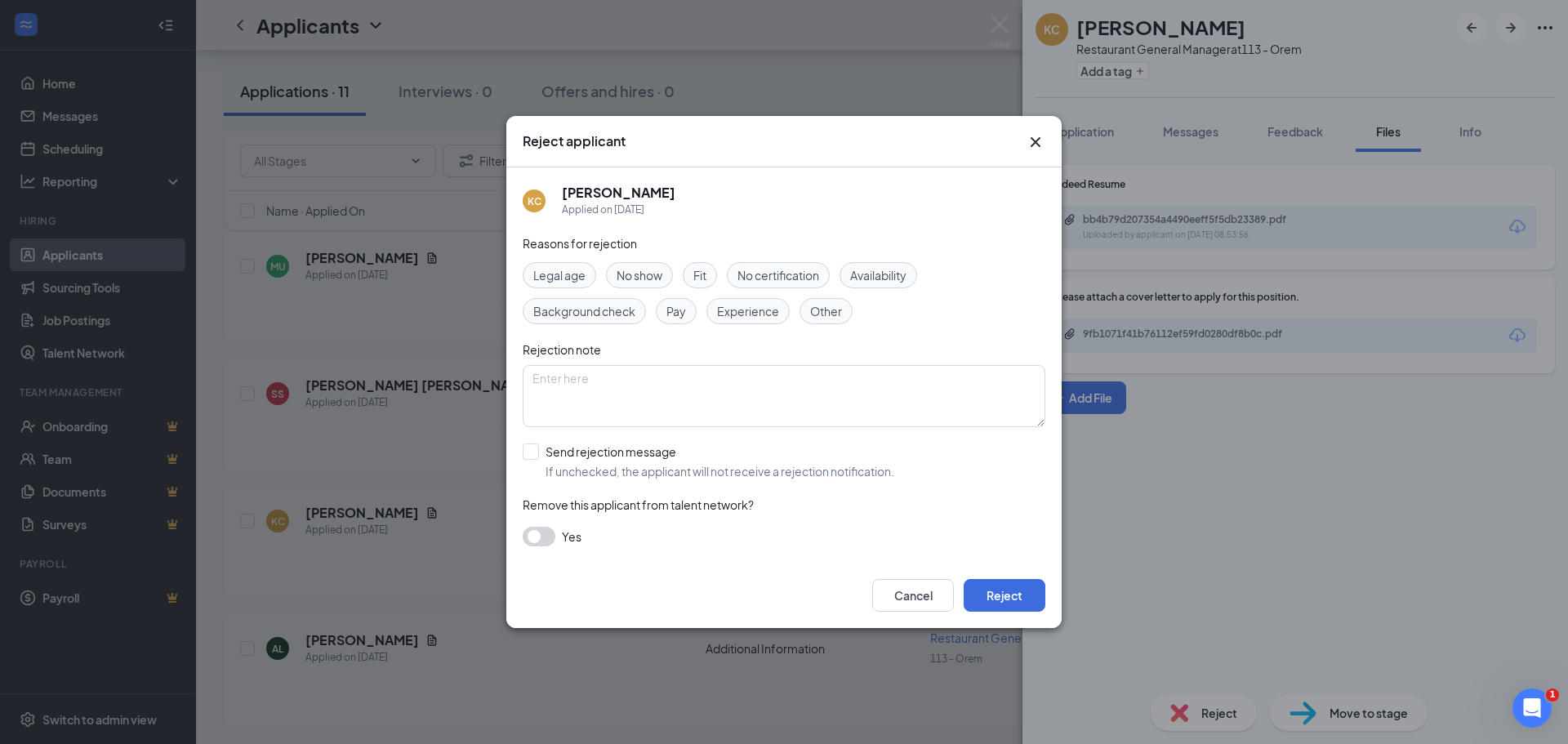
click at [700, 279] on span "Fit" at bounding box center [700, 276] width 13 height 18
click at [534, 451] on input "Send rejection message If unchecked, the applicant will not receive a rejection…" at bounding box center [708, 461] width 372 height 36
checkbox input "true"
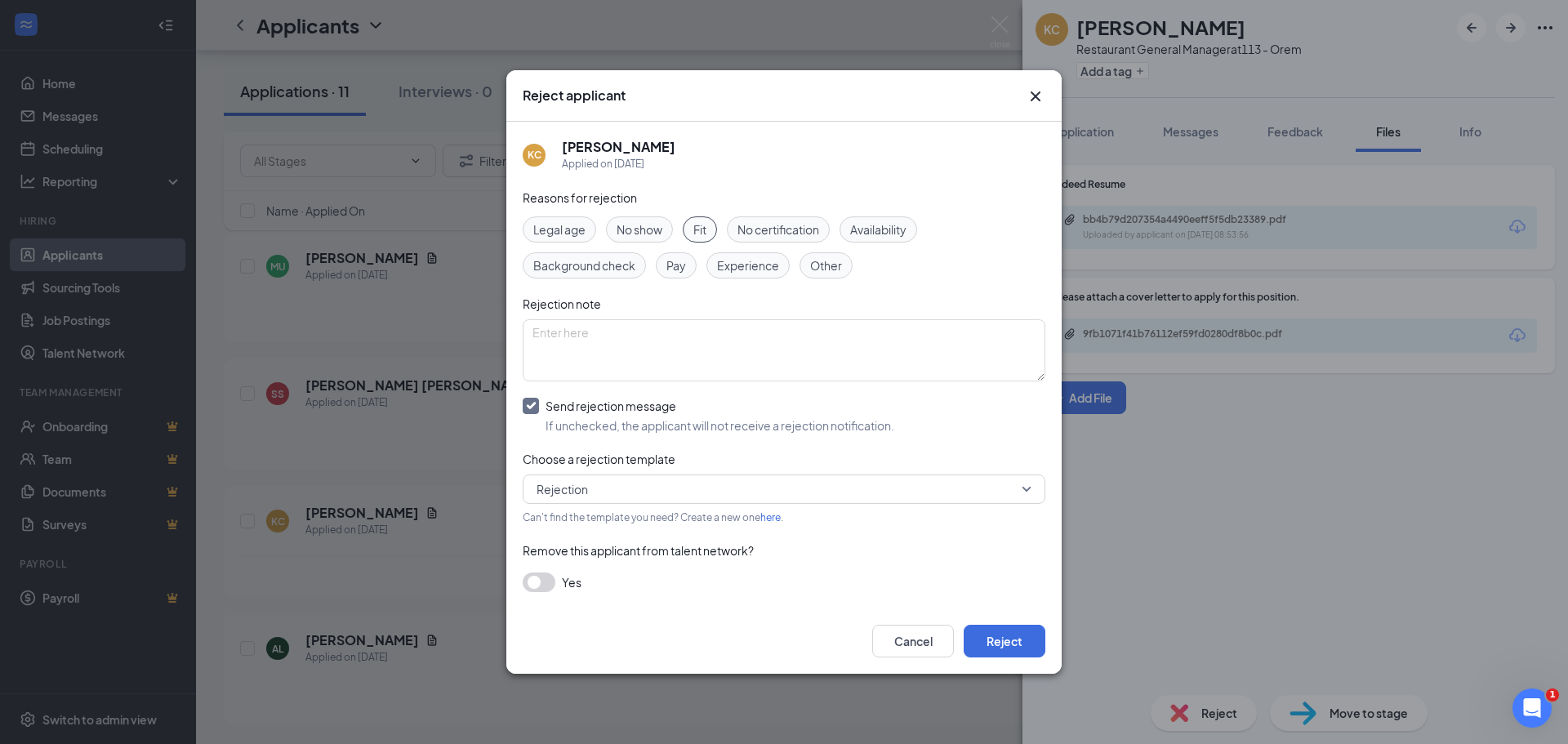
click at [529, 577] on button "button" at bounding box center [539, 582] width 33 height 19
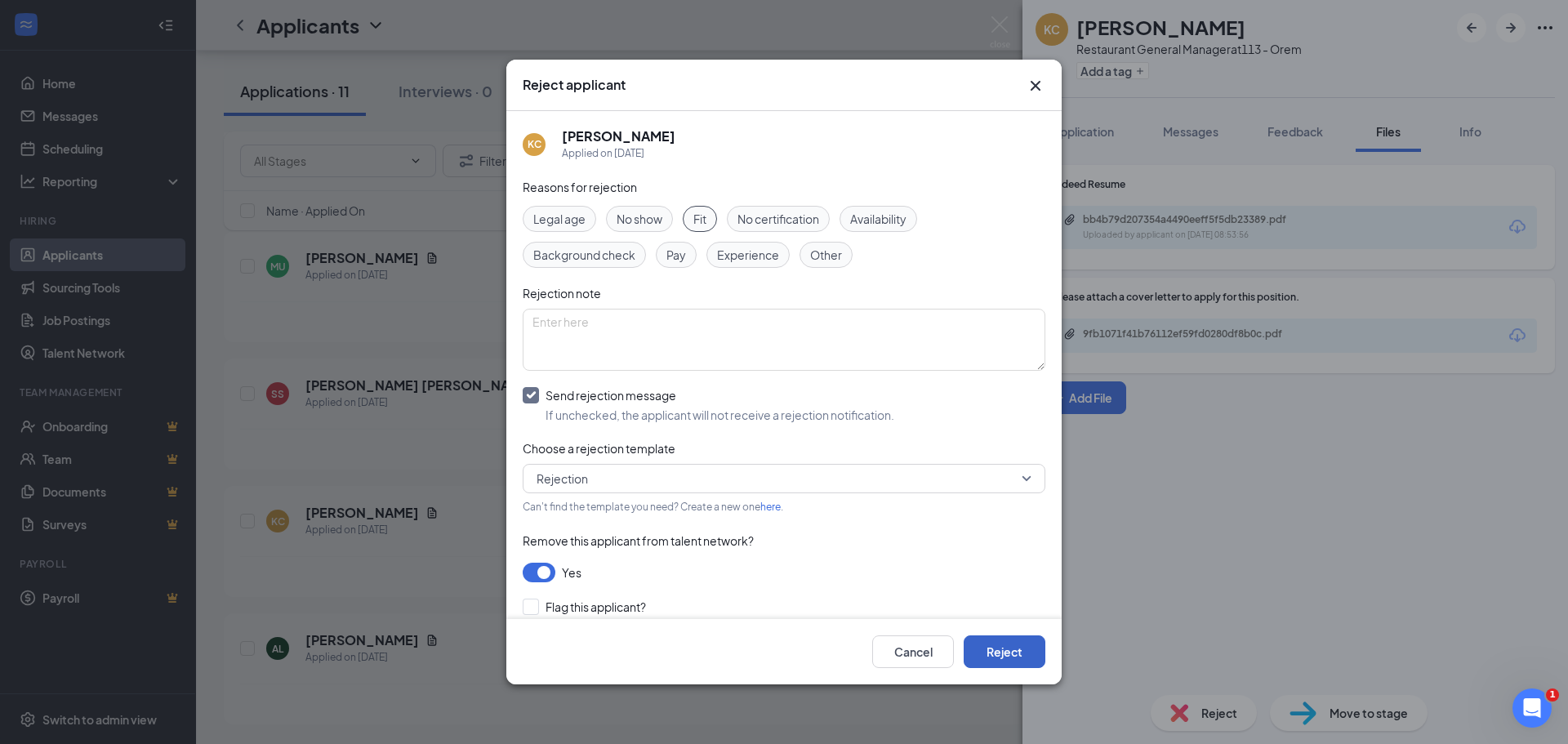
click at [1020, 659] on button "Reject" at bounding box center [1004, 651] width 82 height 33
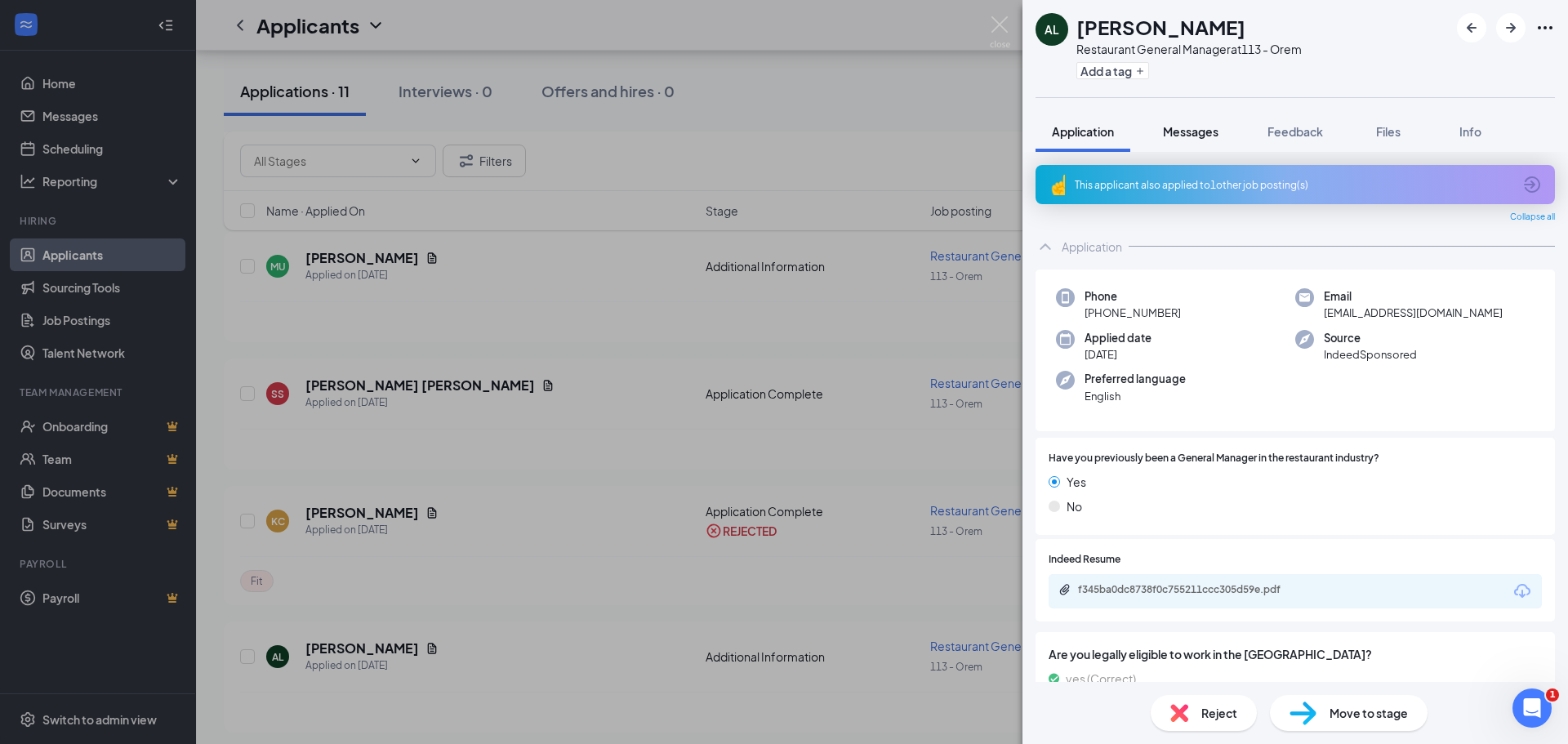
click at [1200, 134] on span "Messages" at bounding box center [1191, 132] width 56 height 15
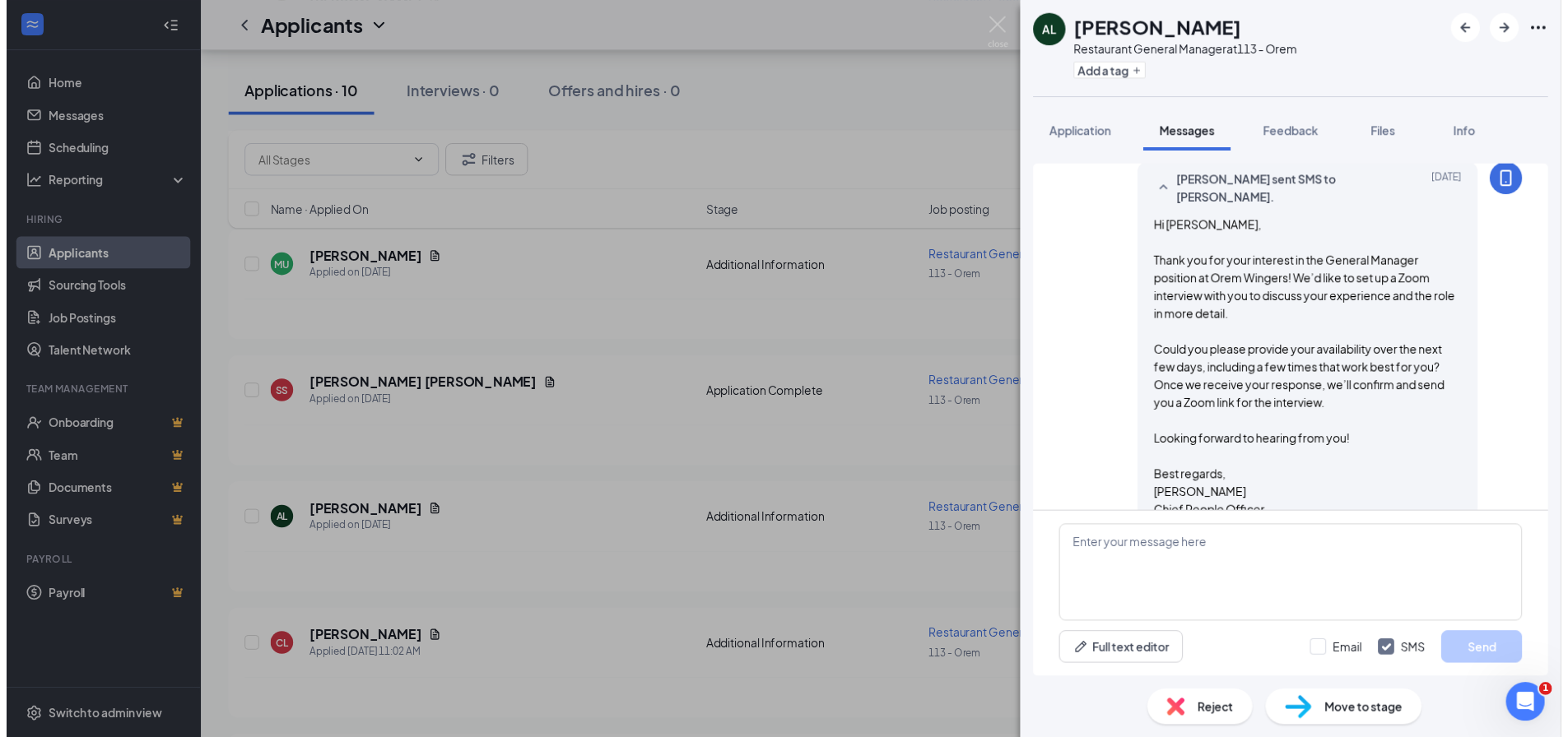
scroll to position [835, 0]
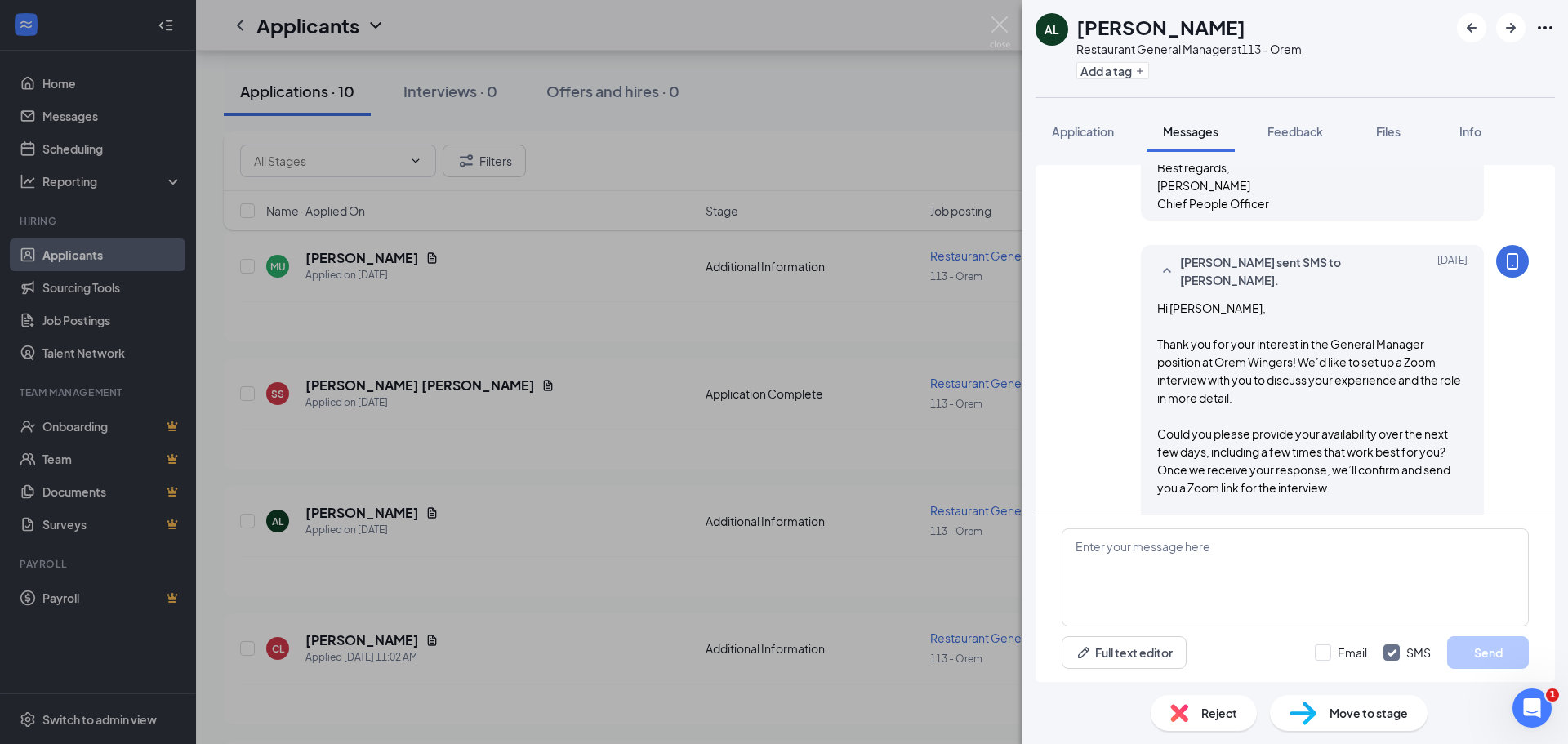
click at [1189, 717] on div "Reject" at bounding box center [1203, 712] width 106 height 36
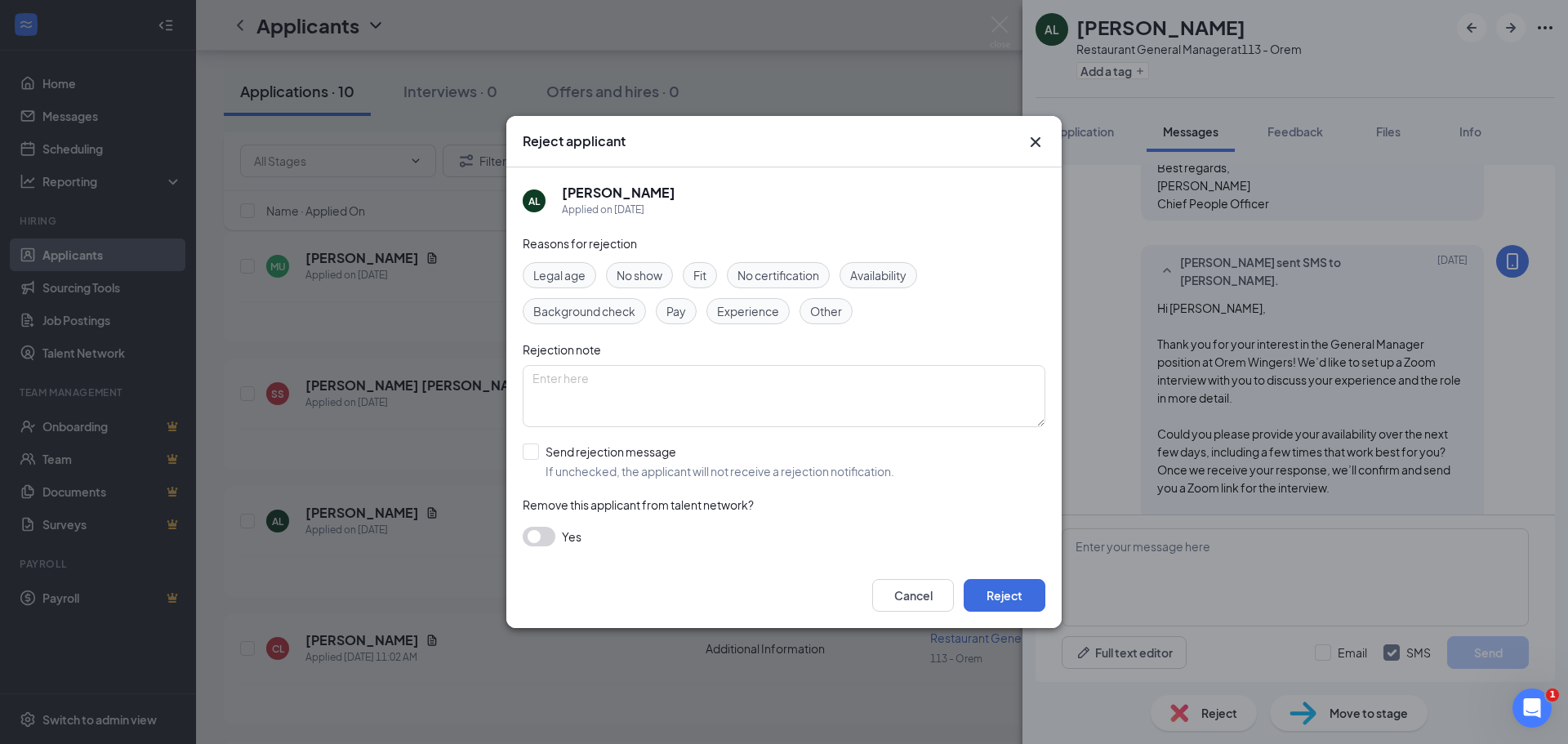
click at [696, 276] on span "Fit" at bounding box center [700, 276] width 13 height 18
click at [533, 534] on button "button" at bounding box center [539, 536] width 33 height 19
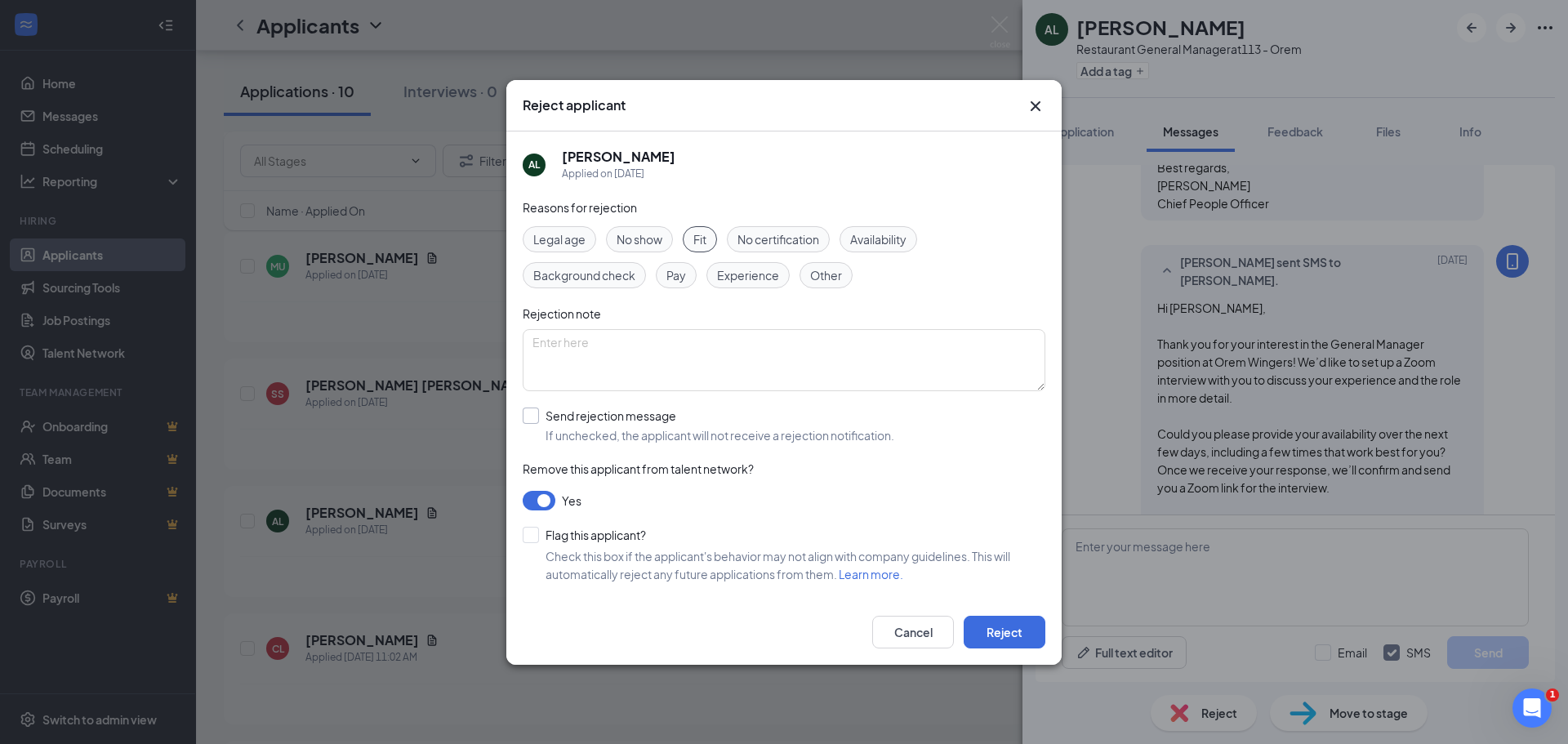
click at [535, 418] on input "Send rejection message If unchecked, the applicant will not receive a rejection…" at bounding box center [708, 425] width 372 height 36
checkbox input "true"
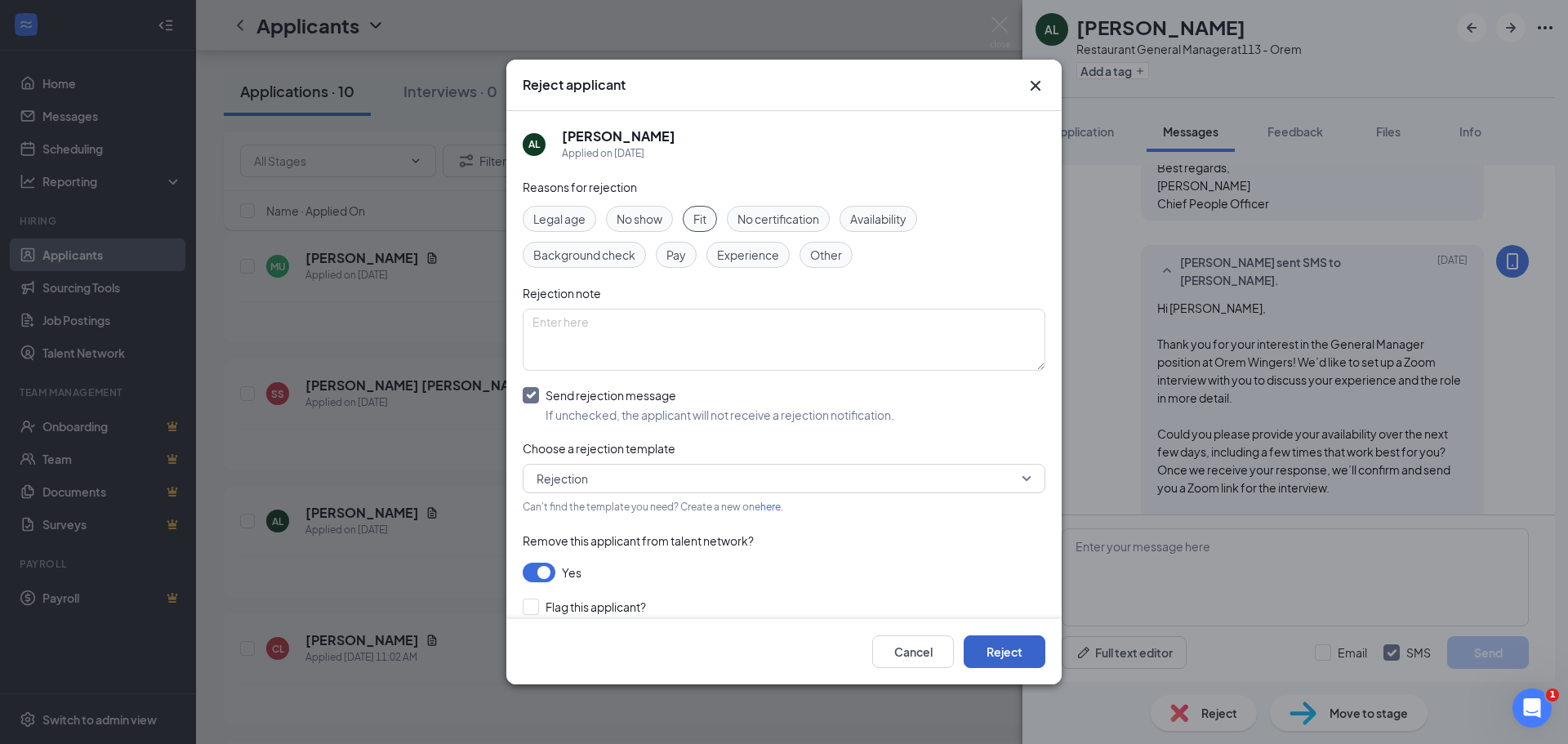
click at [1026, 660] on button "Reject" at bounding box center [1004, 651] width 82 height 33
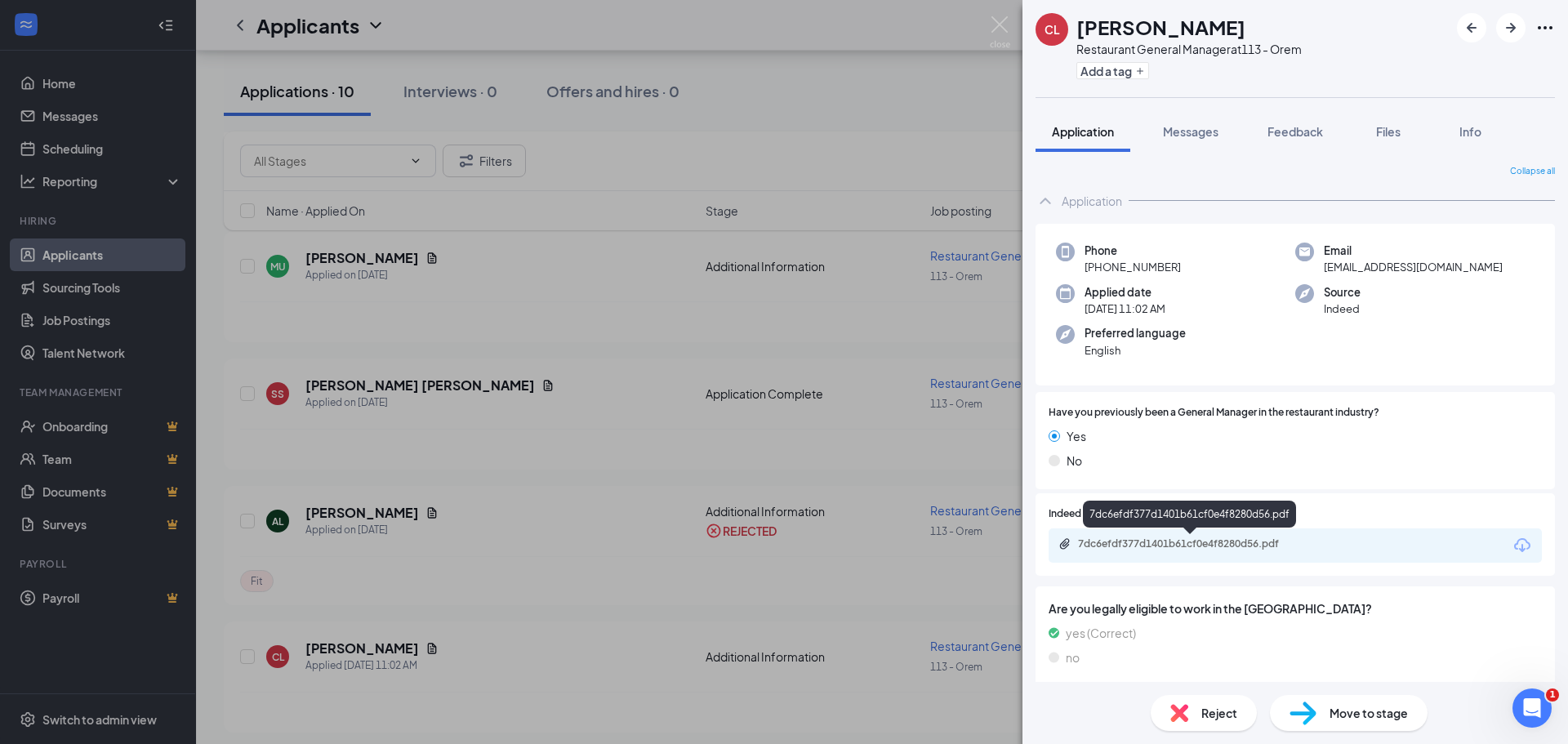
click at [1157, 544] on div "7dc6efdf377d1401b61cf0e4f8280d56.pdf" at bounding box center [1192, 544] width 229 height 13
click at [1202, 706] on span "Reject" at bounding box center [1219, 713] width 36 height 18
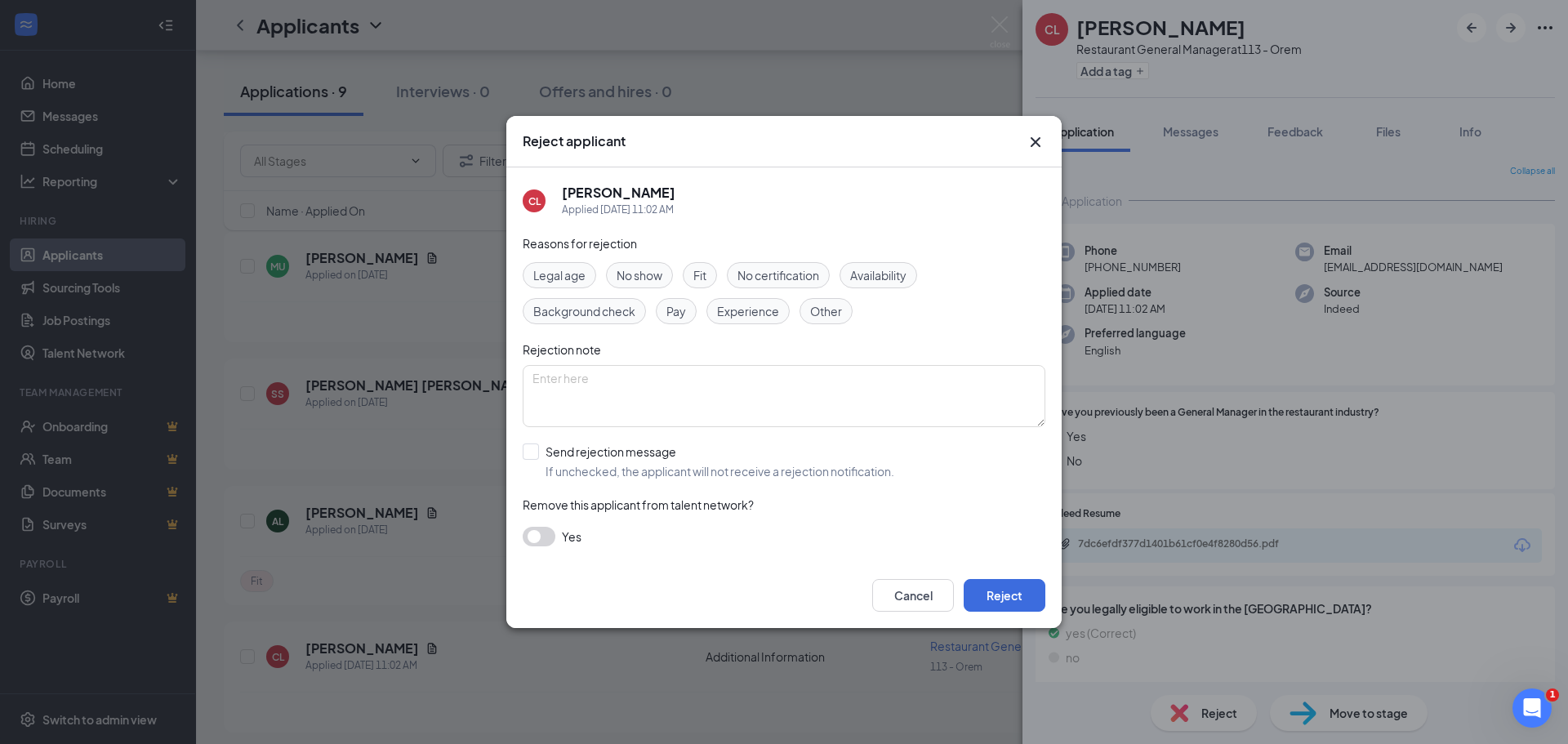
click at [763, 308] on span "Experience" at bounding box center [748, 311] width 62 height 18
click at [527, 453] on input "Send rejection message If unchecked, the applicant will not receive a rejection…" at bounding box center [708, 461] width 372 height 36
checkbox input "true"
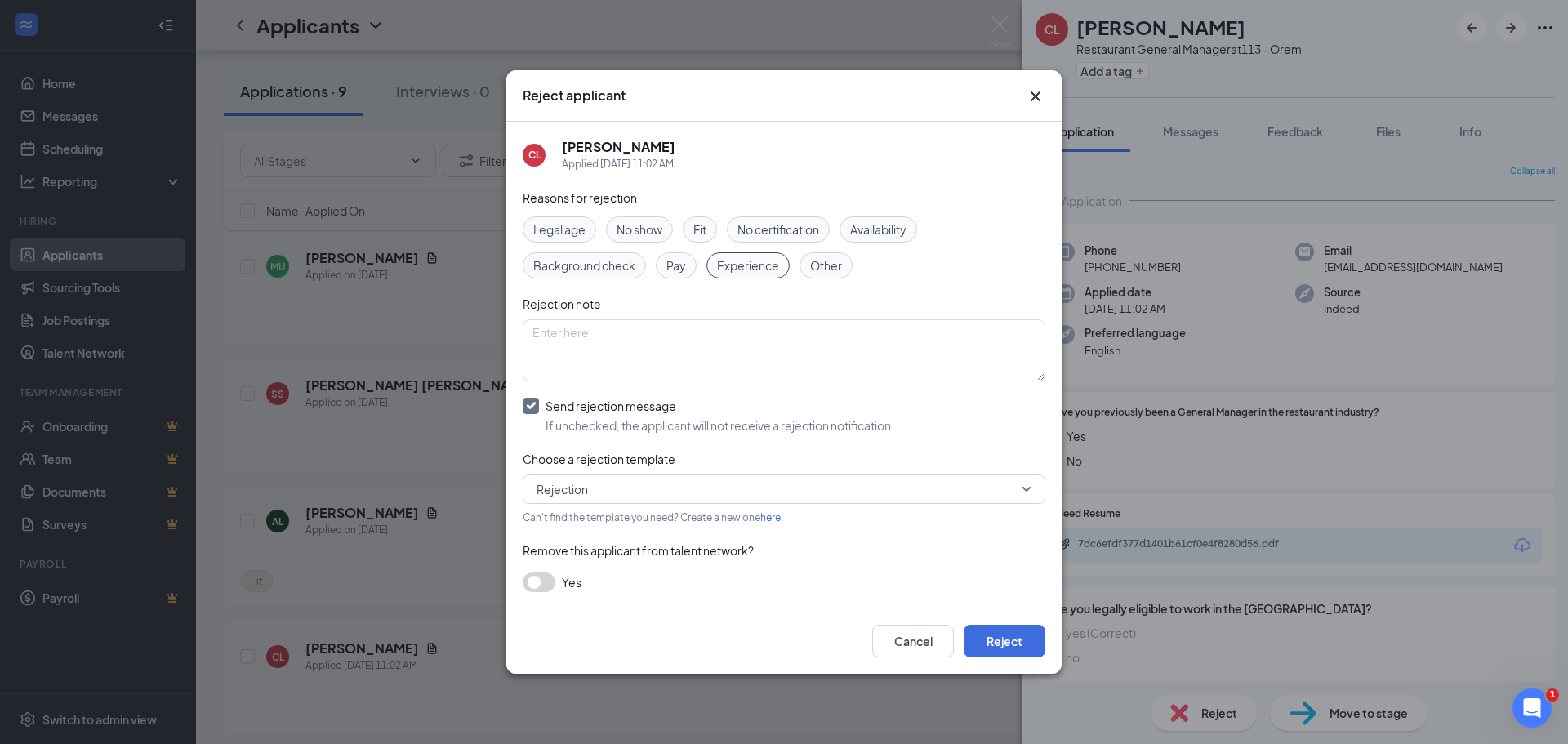
drag, startPoint x: 539, startPoint y: 579, endPoint x: 634, endPoint y: 620, distance: 103.5
click at [539, 585] on button "button" at bounding box center [539, 582] width 33 height 19
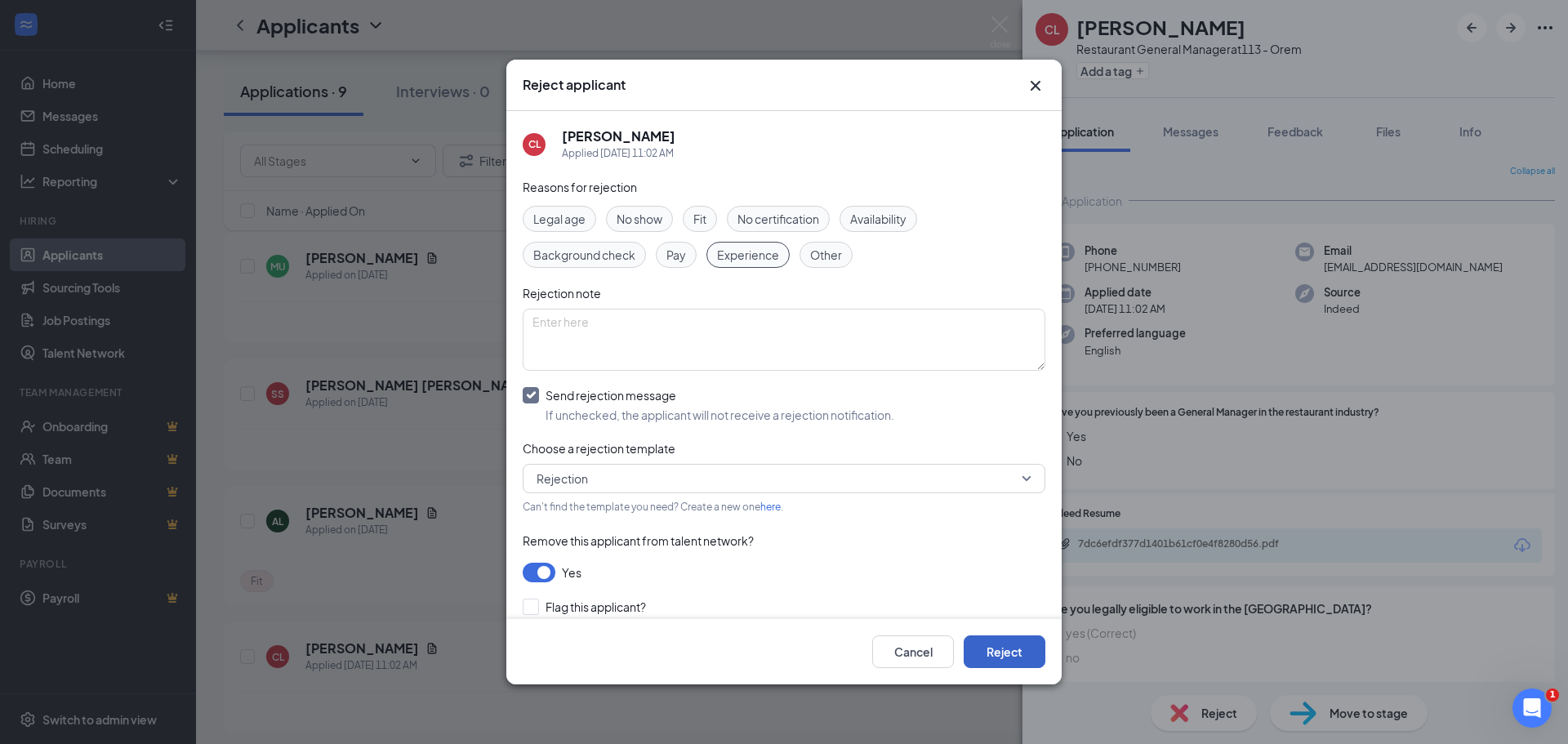
click at [1012, 657] on button "Reject" at bounding box center [1004, 651] width 82 height 33
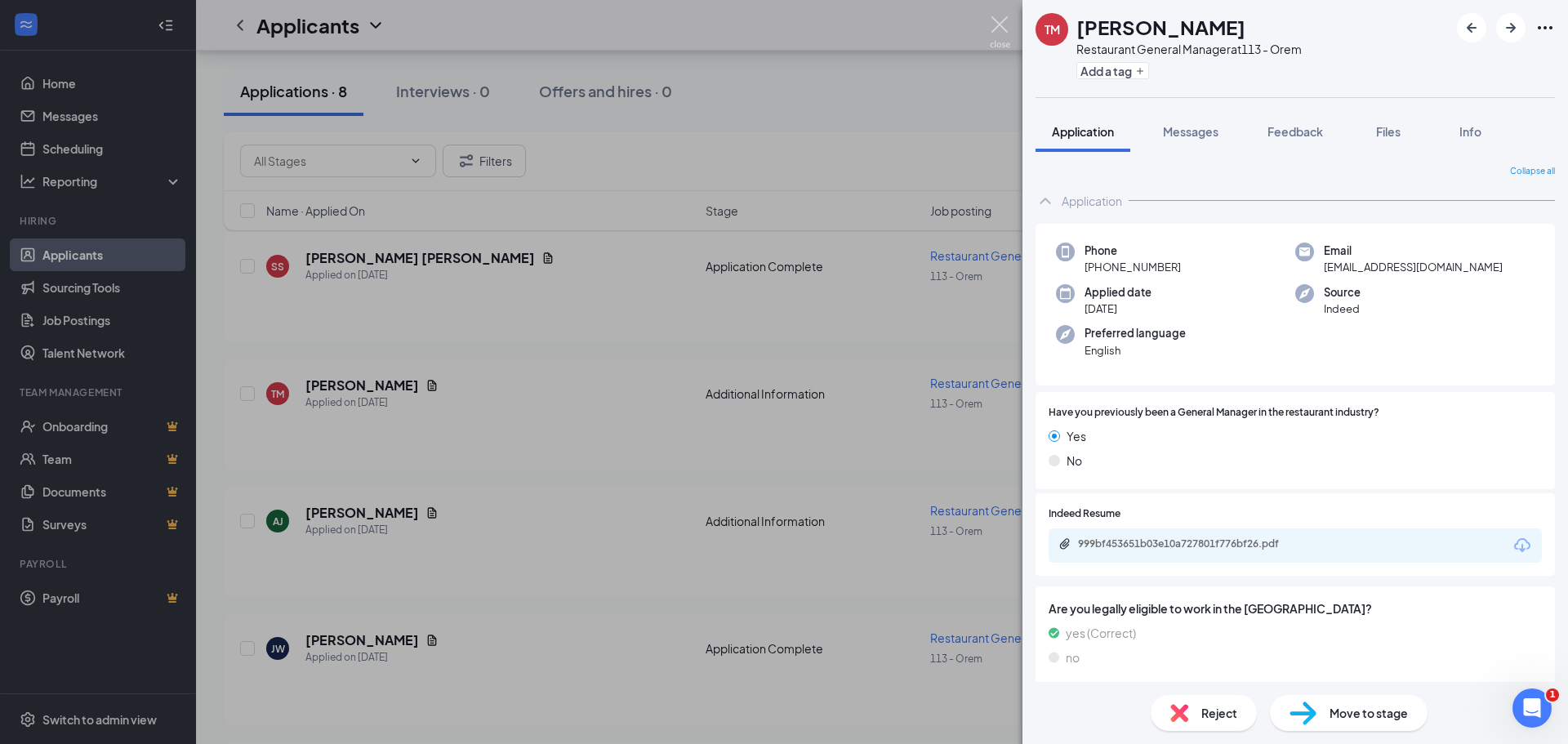
click at [1003, 28] on img at bounding box center [999, 33] width 20 height 32
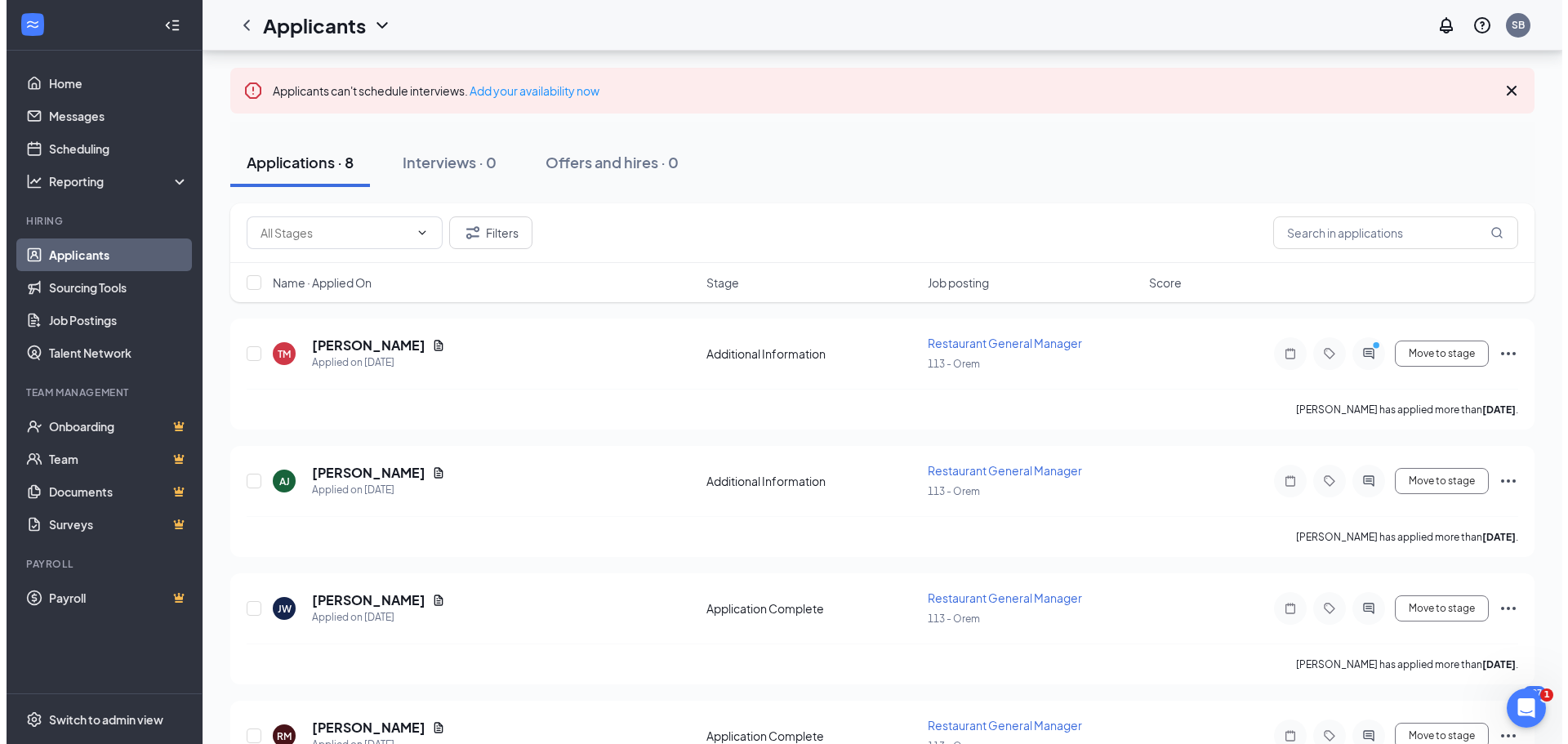
scroll to position [104, 0]
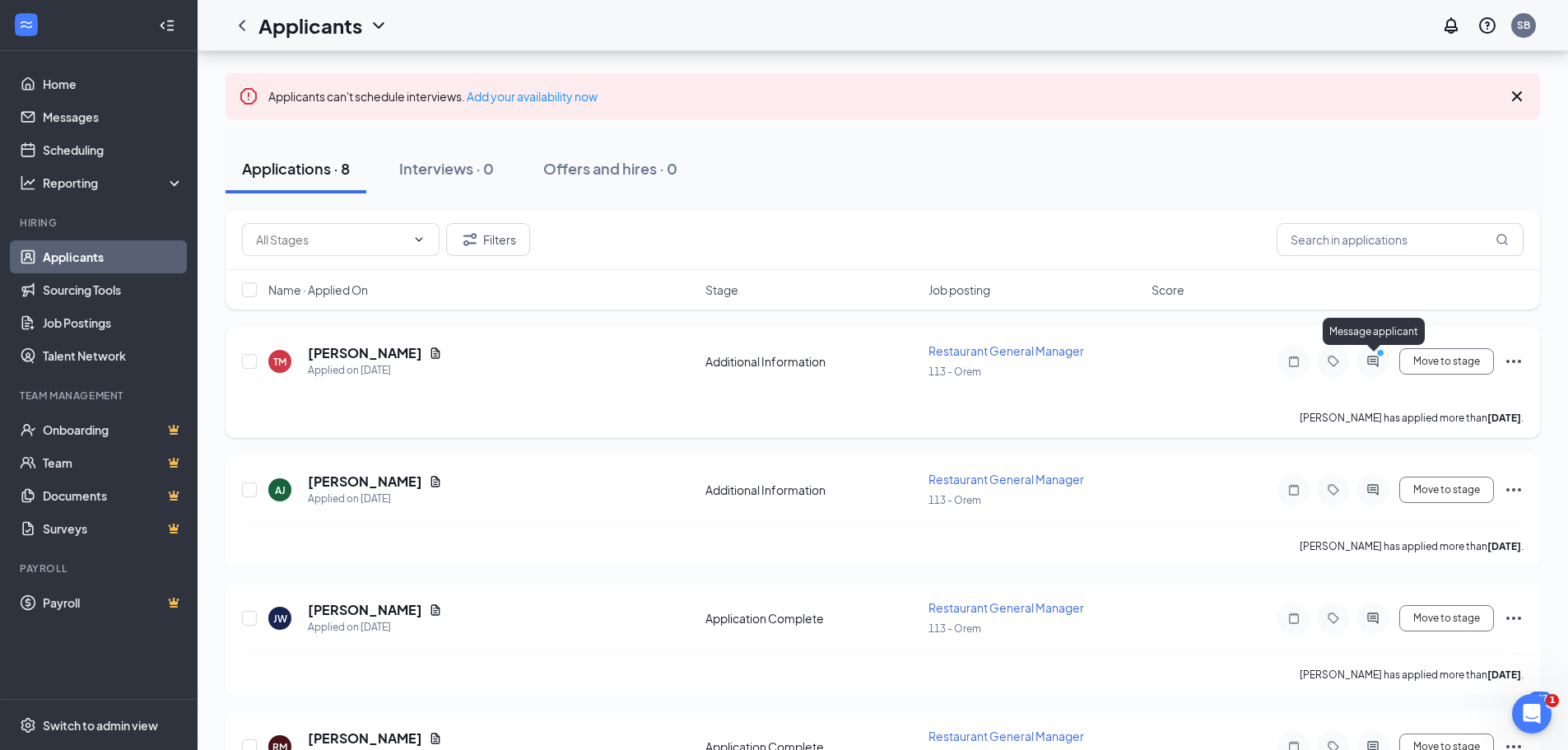
click at [1374, 358] on icon "PrimaryDot" at bounding box center [1382, 355] width 19 height 13
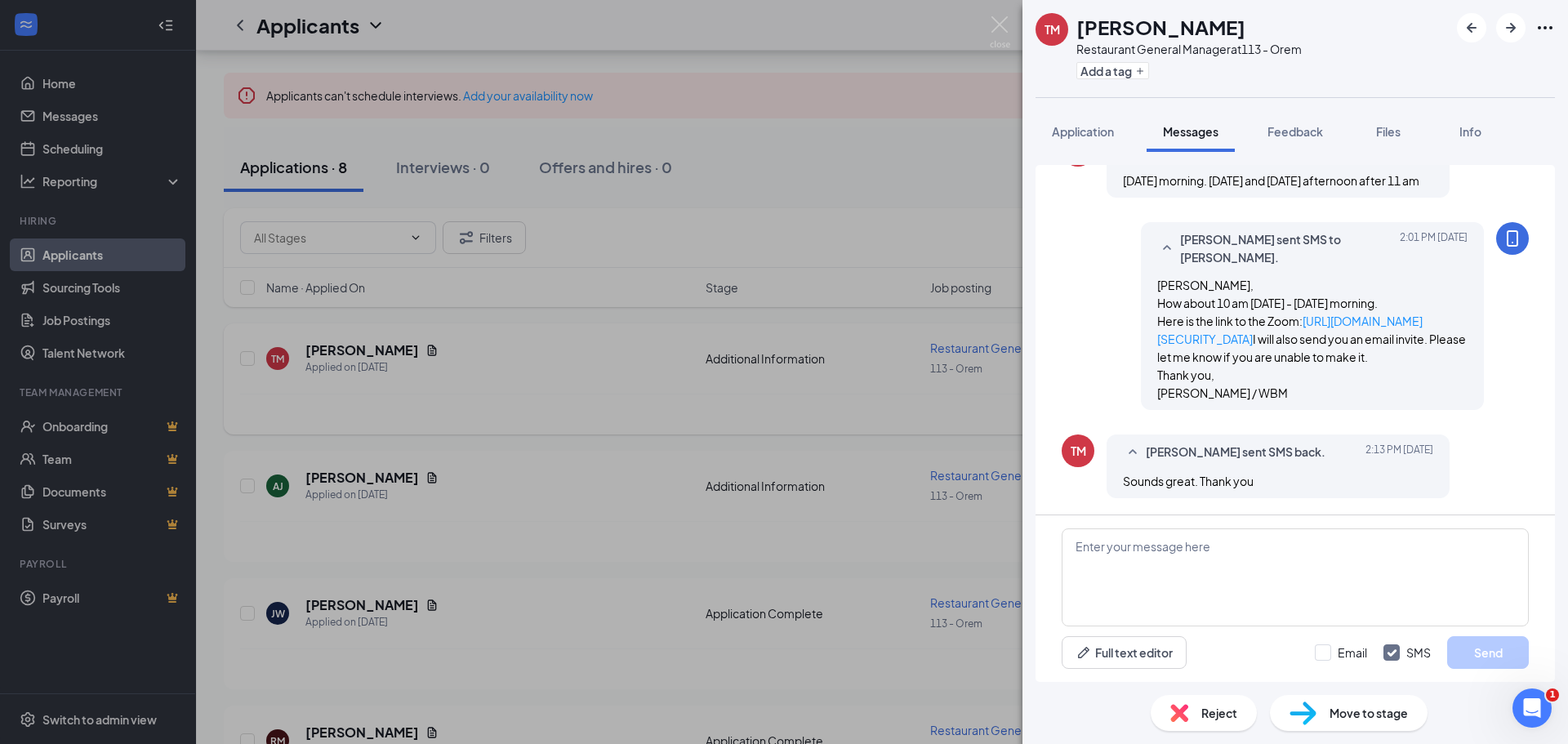
scroll to position [1155, 0]
click at [1115, 537] on textarea at bounding box center [1294, 577] width 467 height 98
type textarea "Thanks. See you then. Suzy"
click at [1474, 645] on button "Send" at bounding box center [1488, 652] width 82 height 33
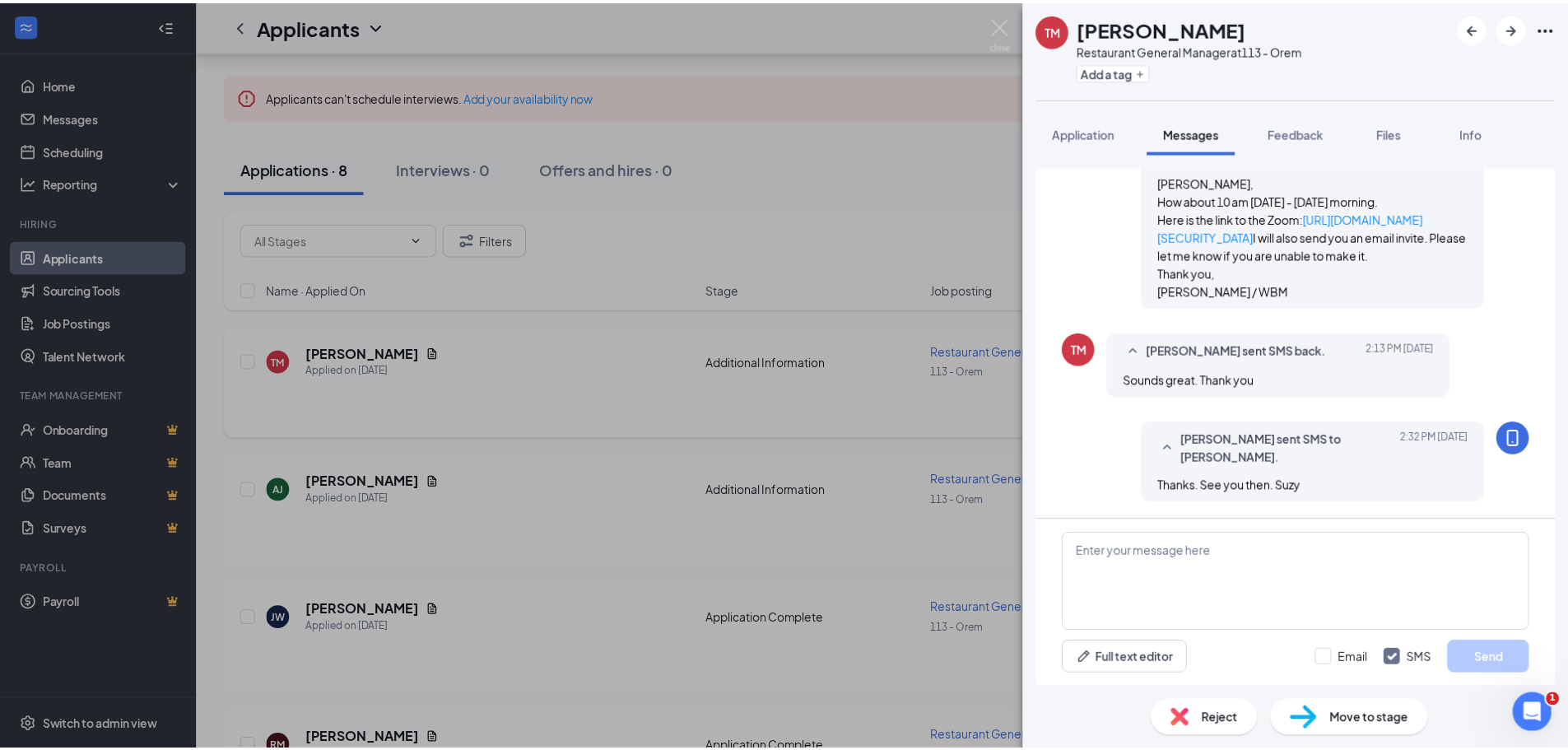
scroll to position [1269, 0]
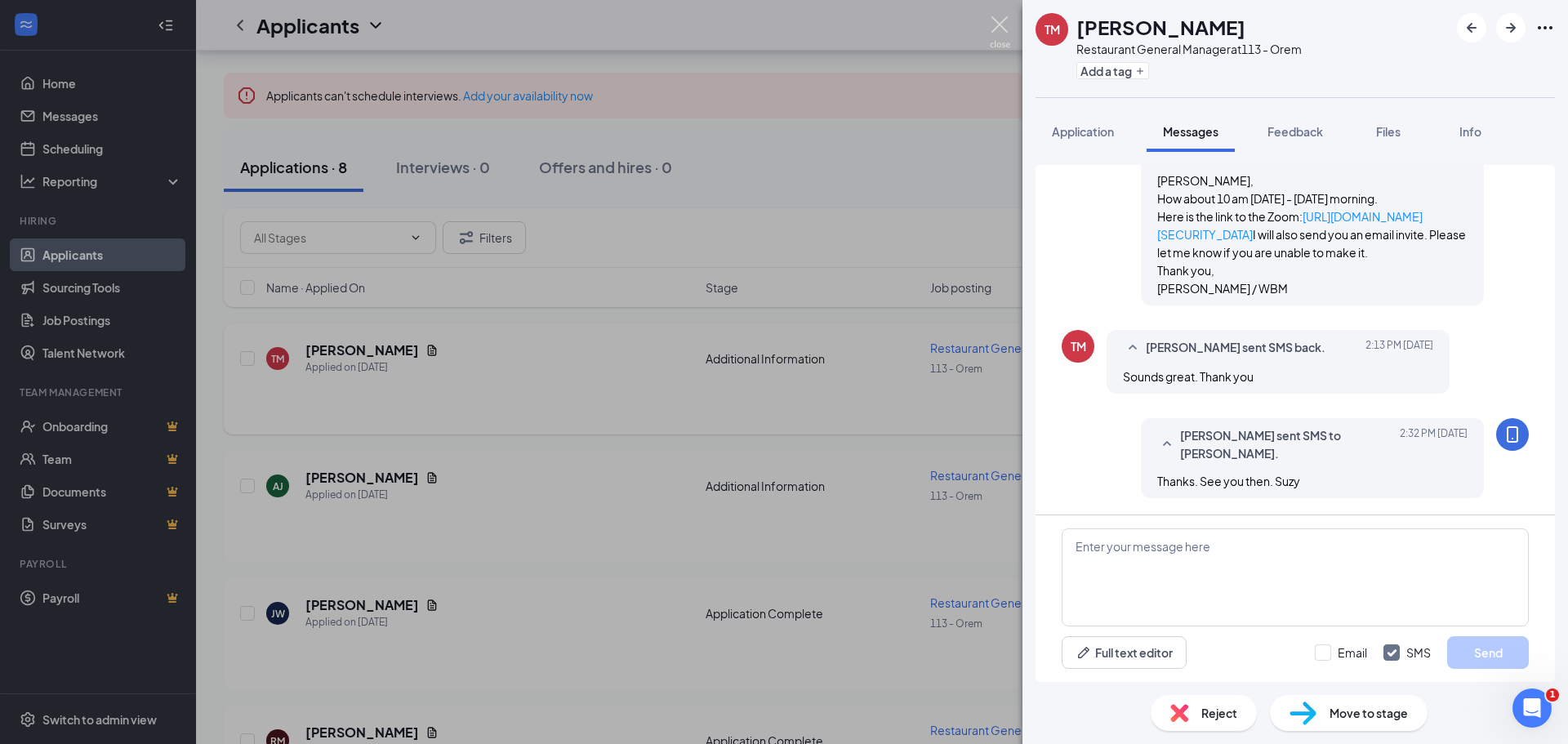
click at [995, 21] on img at bounding box center [999, 33] width 20 height 32
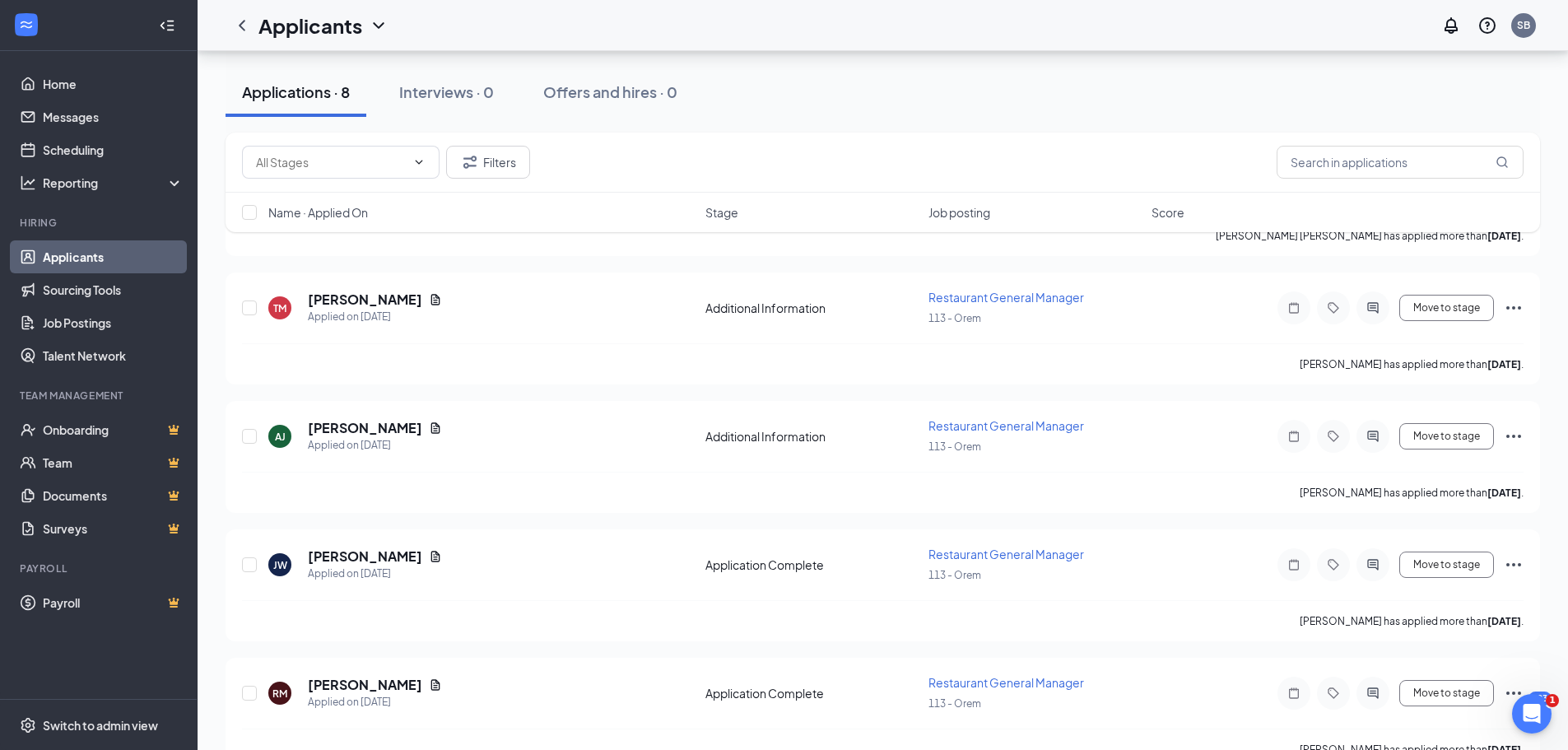
scroll to position [1162, 0]
